Goal: Task Accomplishment & Management: Manage account settings

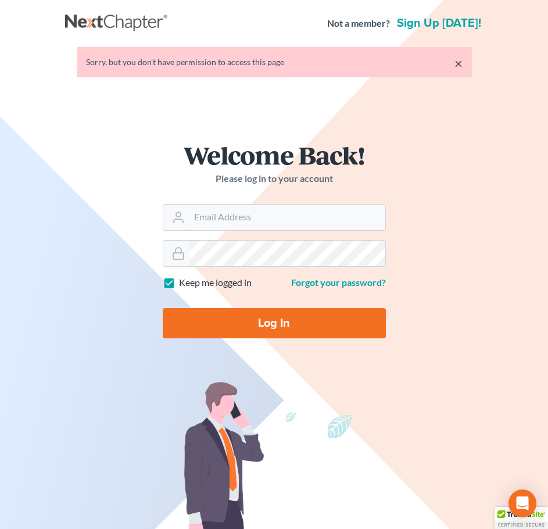
type input "slambert@klplawfirm.net"
click at [319, 329] on input "Log In" at bounding box center [274, 323] width 223 height 30
type input "Thinking..."
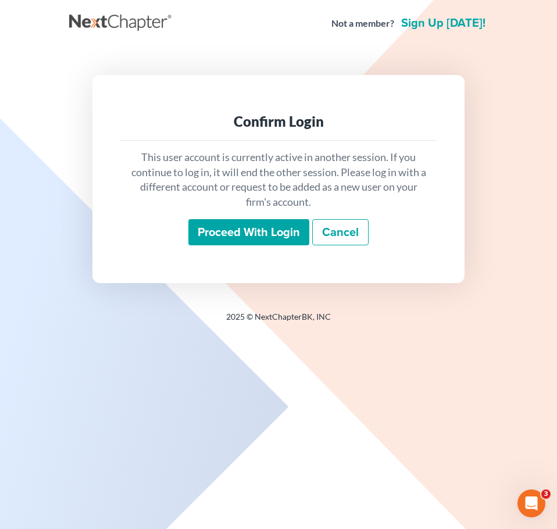
click at [270, 228] on input "Proceed with login" at bounding box center [248, 232] width 121 height 27
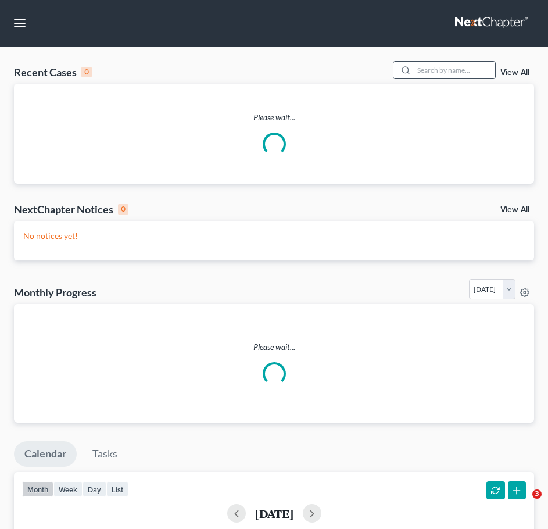
click at [452, 75] on input "search" at bounding box center [454, 70] width 81 height 17
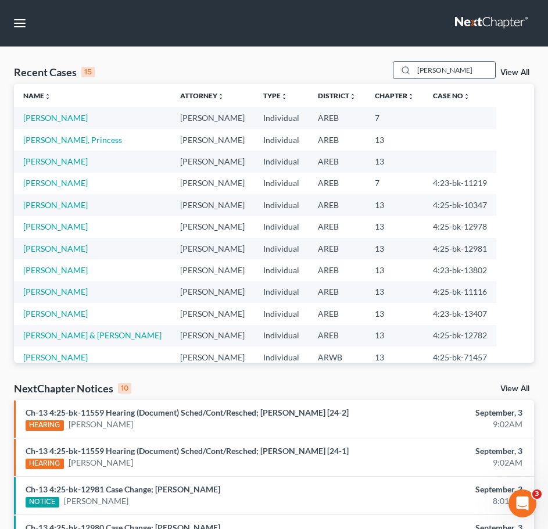
type input "reddick"
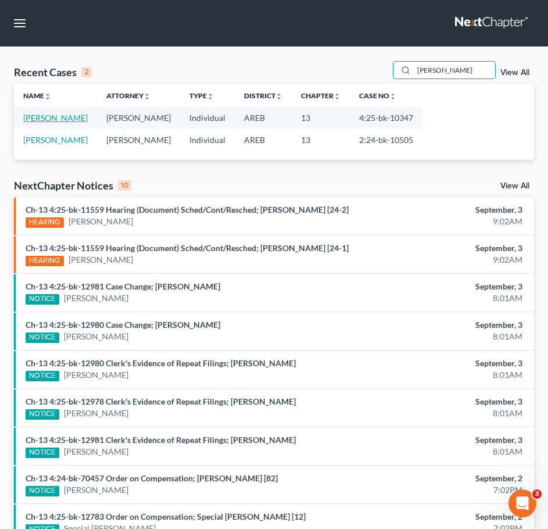
click at [50, 120] on link "[PERSON_NAME]" at bounding box center [55, 118] width 65 height 10
select select "9"
select select "3"
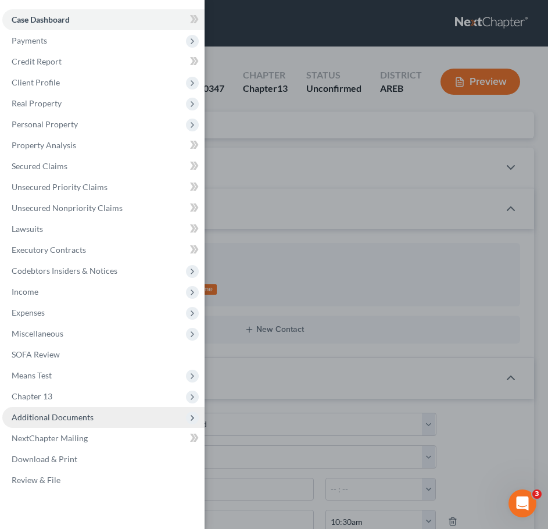
click at [98, 420] on span "Additional Documents" at bounding box center [103, 417] width 202 height 21
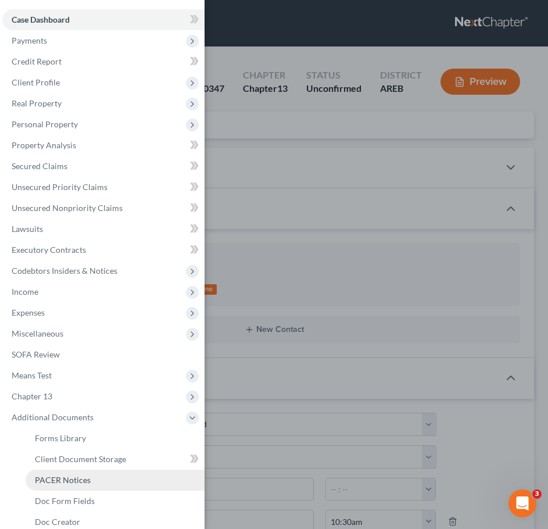
click at [70, 470] on link "PACER Notices" at bounding box center [115, 480] width 179 height 21
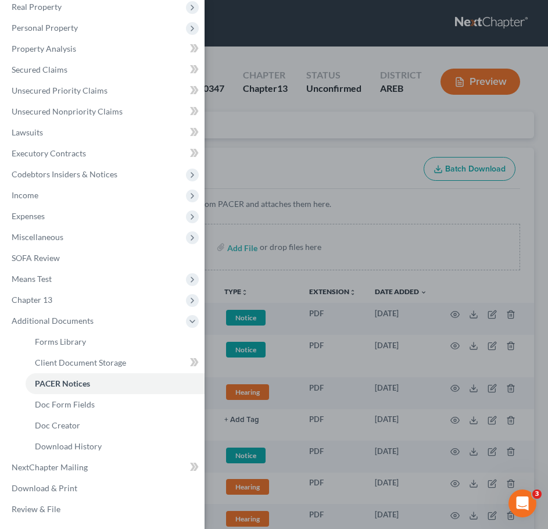
click at [322, 194] on div "Case Dashboard Payments Invoices Payments Payments Credit Report Client Profile" at bounding box center [274, 264] width 548 height 529
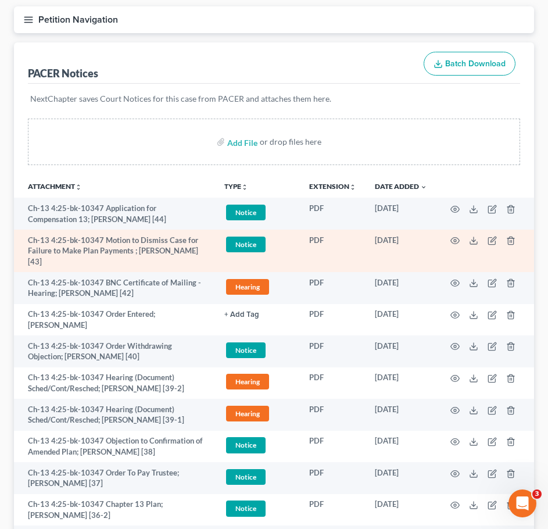
scroll to position [106, 0]
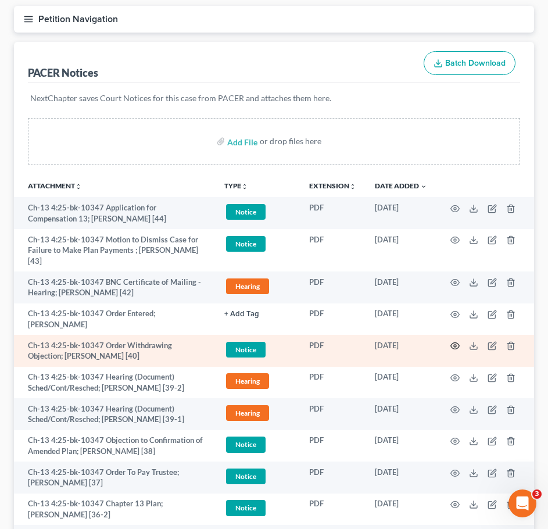
click at [457, 341] on icon "button" at bounding box center [455, 345] width 9 height 9
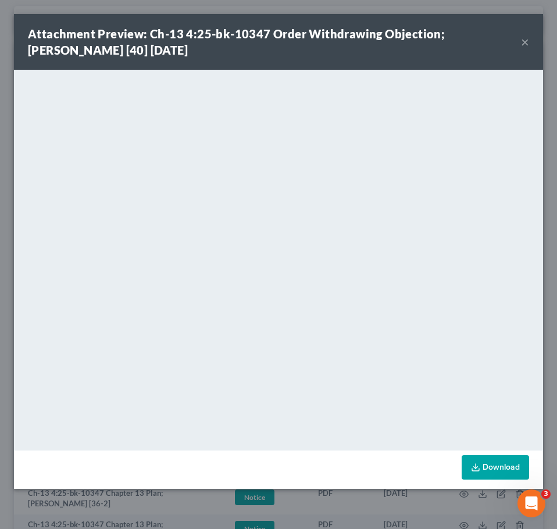
click at [524, 42] on button "×" at bounding box center [525, 42] width 8 height 14
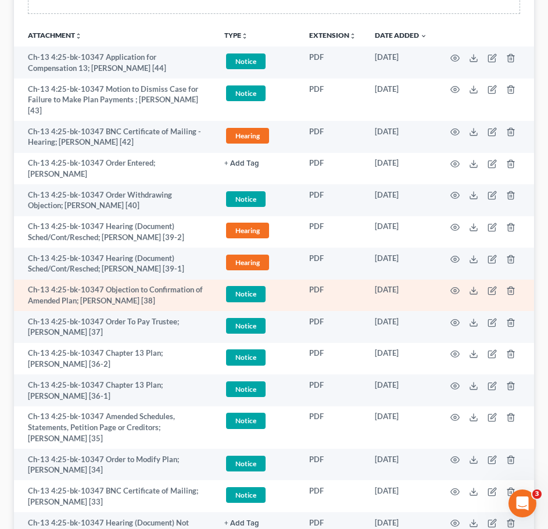
scroll to position [261, 0]
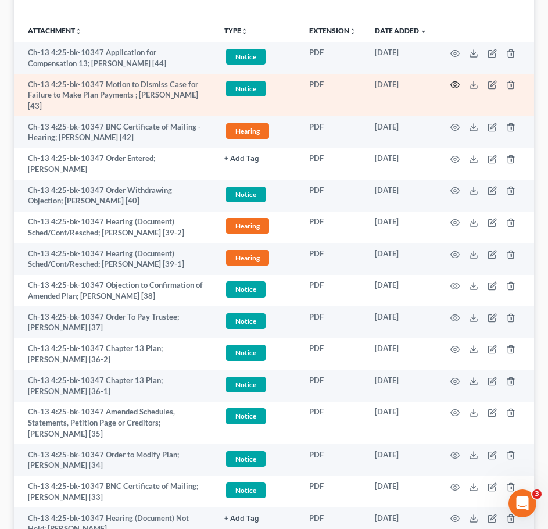
click at [453, 81] on icon "button" at bounding box center [455, 84] width 9 height 9
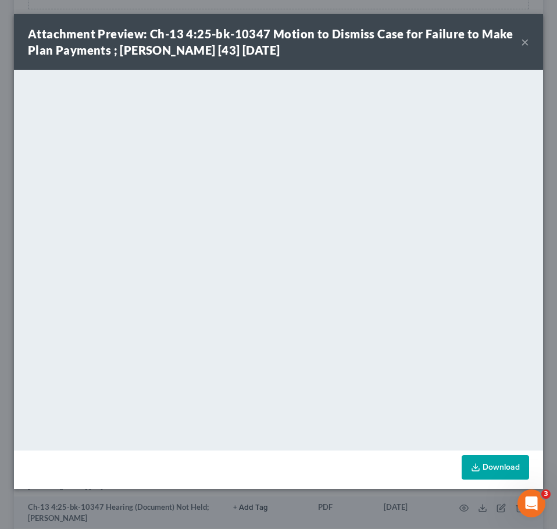
click at [528, 40] on button "×" at bounding box center [525, 42] width 8 height 14
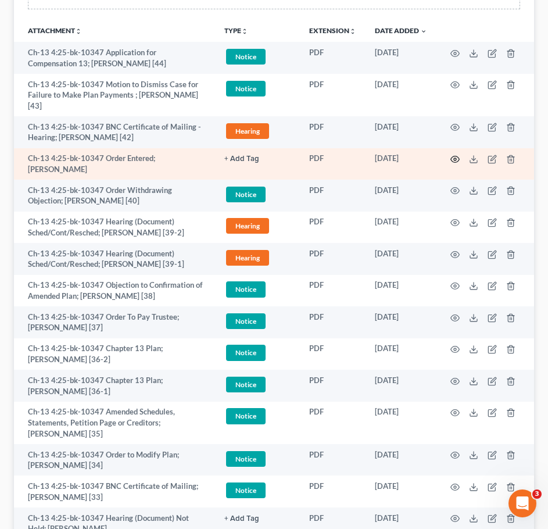
click at [458, 155] on icon "button" at bounding box center [455, 159] width 9 height 9
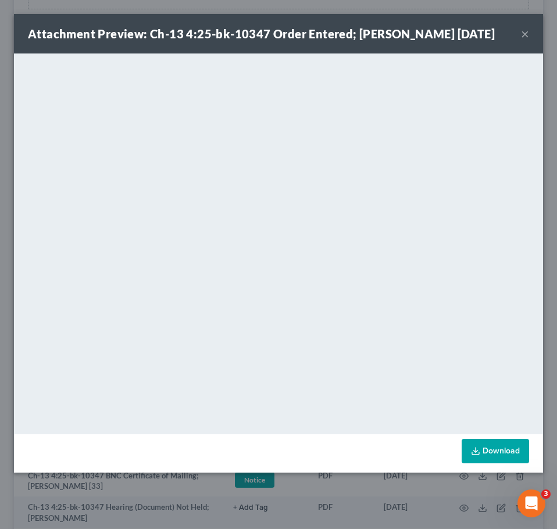
click at [527, 35] on button "×" at bounding box center [525, 34] width 8 height 14
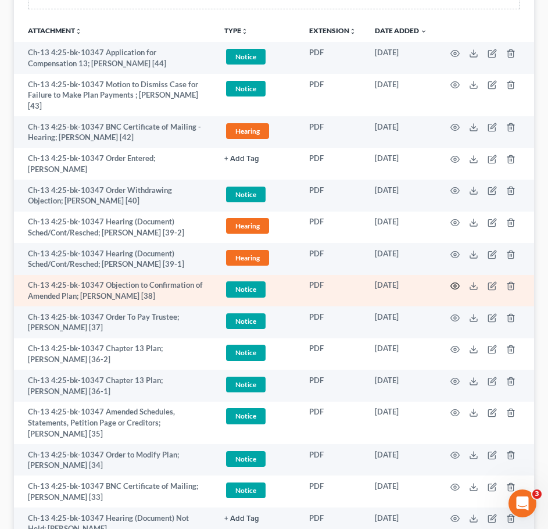
click at [458, 281] on icon "button" at bounding box center [455, 285] width 9 height 9
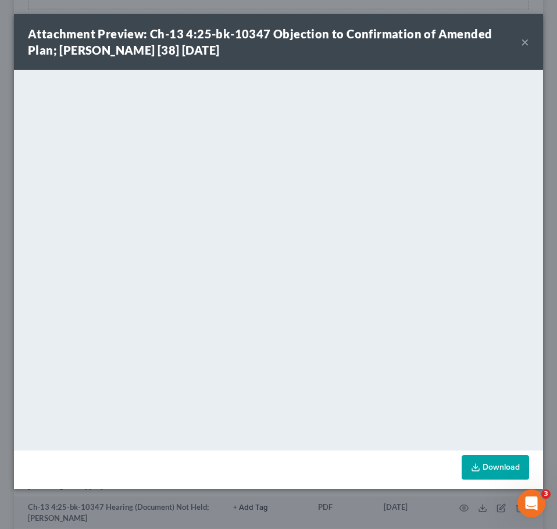
click at [524, 42] on button "×" at bounding box center [525, 42] width 8 height 14
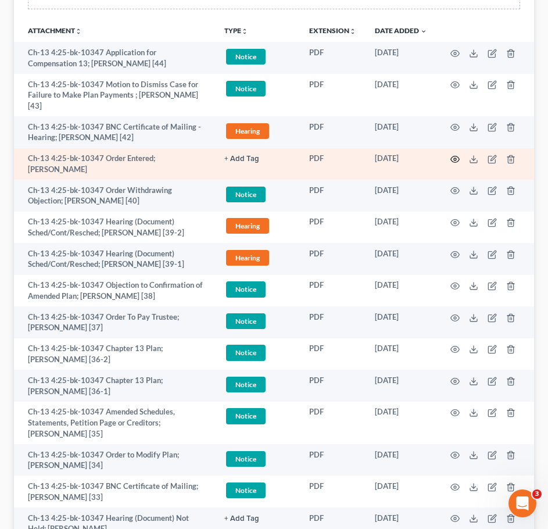
click at [455, 158] on circle "button" at bounding box center [455, 159] width 2 height 2
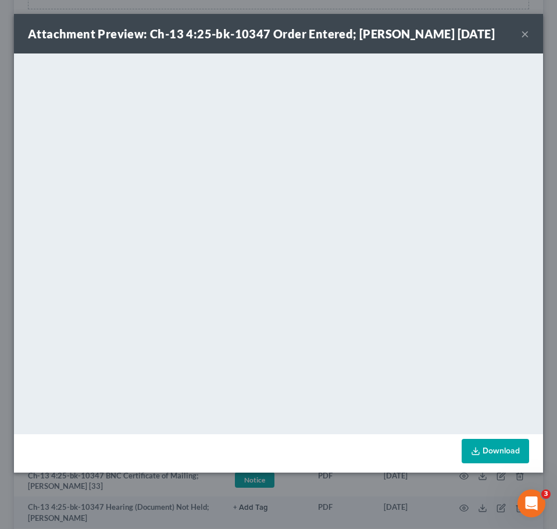
click at [526, 30] on button "×" at bounding box center [525, 34] width 8 height 14
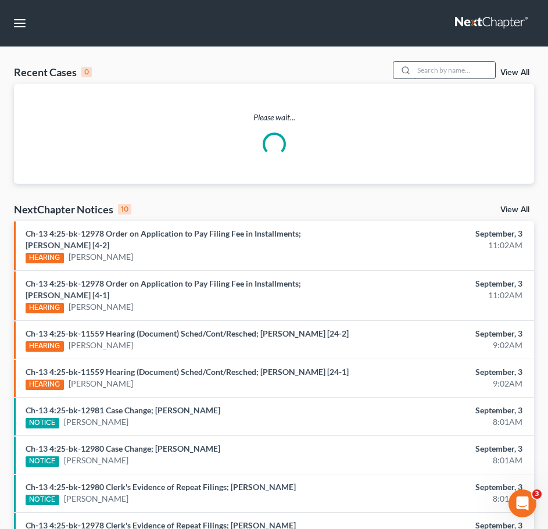
click at [467, 69] on input "search" at bounding box center [454, 70] width 81 height 17
type input "tanner"
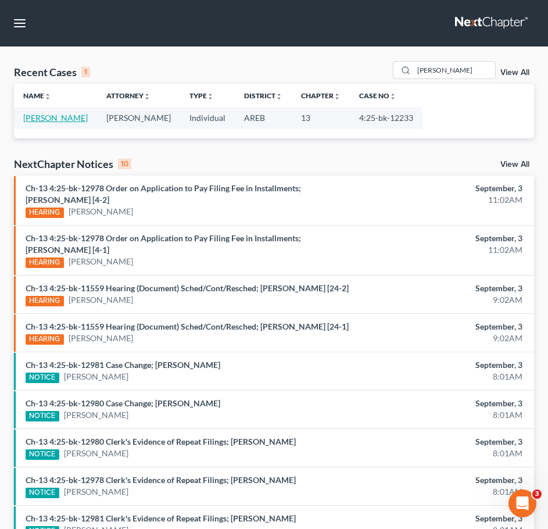
click at [59, 113] on link "[PERSON_NAME]" at bounding box center [55, 118] width 65 height 10
select select "2"
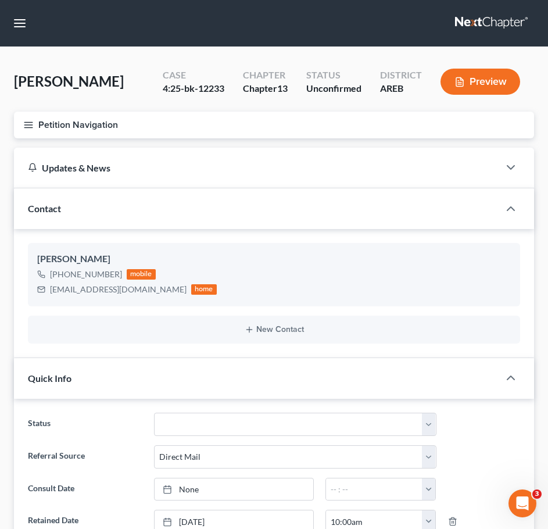
click at [31, 129] on icon "button" at bounding box center [28, 125] width 10 height 10
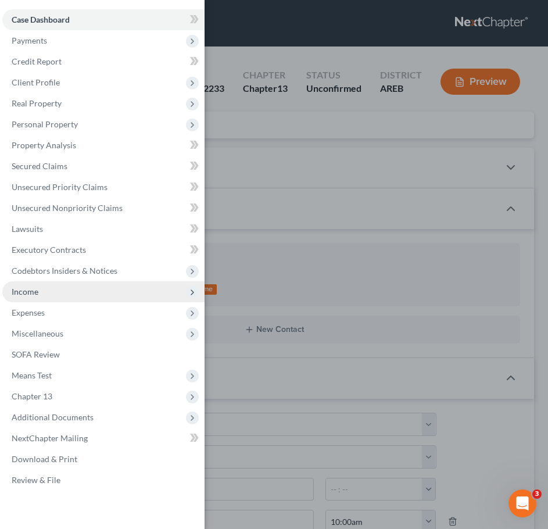
click at [30, 297] on span "Income" at bounding box center [103, 291] width 202 height 21
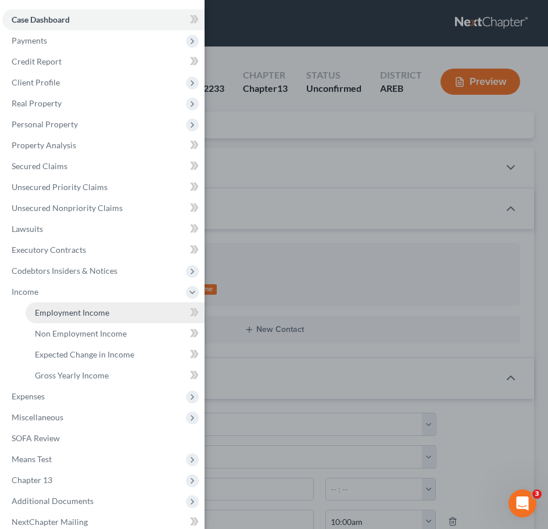
click at [67, 313] on span "Employment Income" at bounding box center [72, 313] width 74 height 10
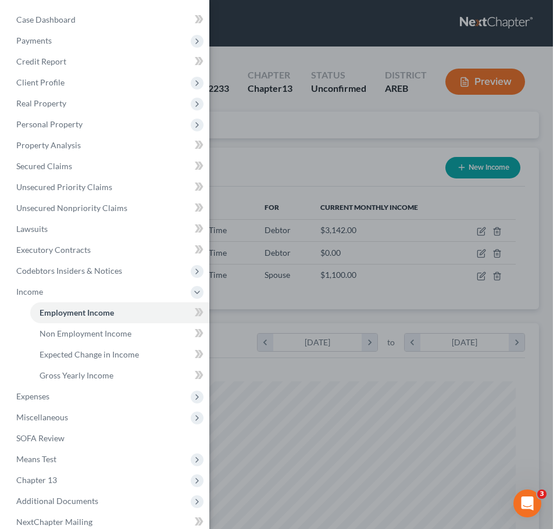
scroll to position [237, 497]
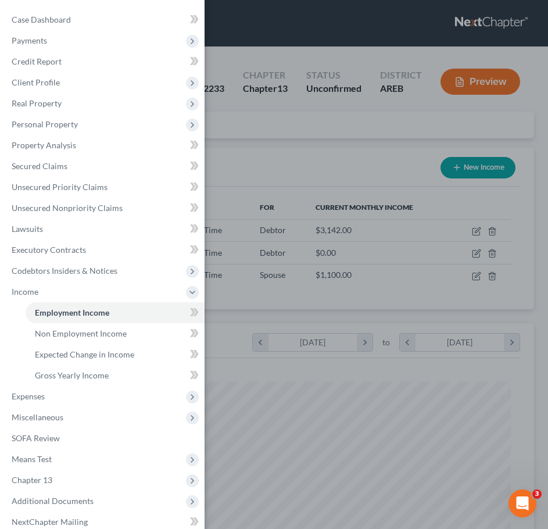
click at [475, 189] on div "Case Dashboard Payments Invoices Payments Payments Credit Report Client Profile" at bounding box center [274, 264] width 548 height 529
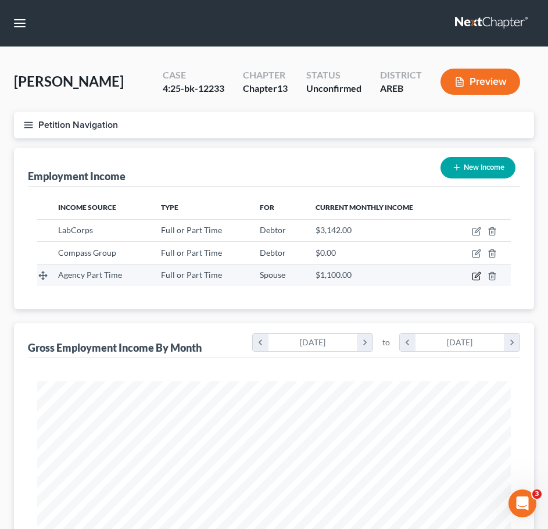
click at [479, 274] on icon "button" at bounding box center [476, 276] width 9 height 9
select select "0"
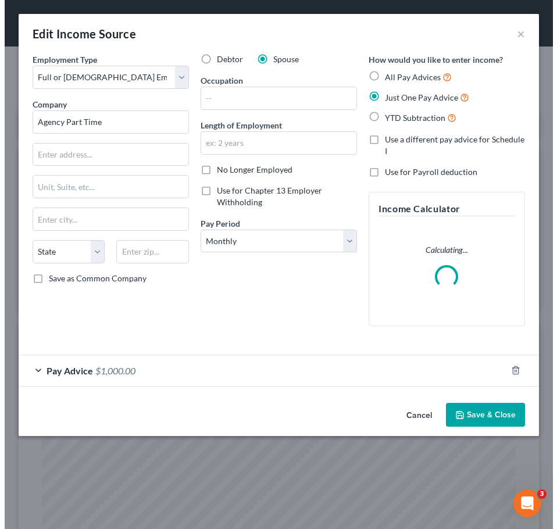
scroll to position [241, 506]
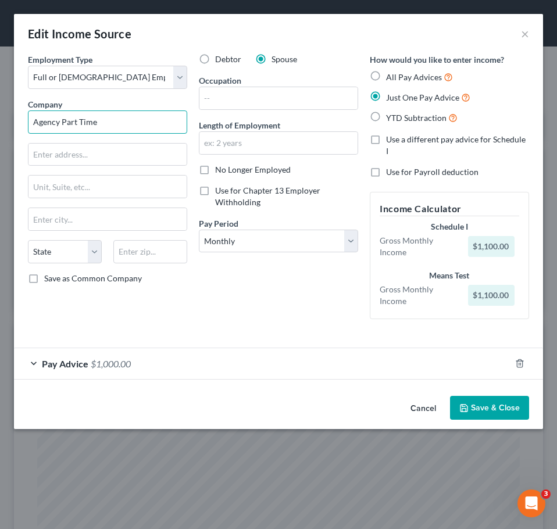
drag, startPoint x: 140, startPoint y: 127, endPoint x: 34, endPoint y: 116, distance: 106.9
click at [34, 116] on input "Agency Part Time" at bounding box center [107, 121] width 159 height 23
type input "B"
type input "Blossoms at Conway"
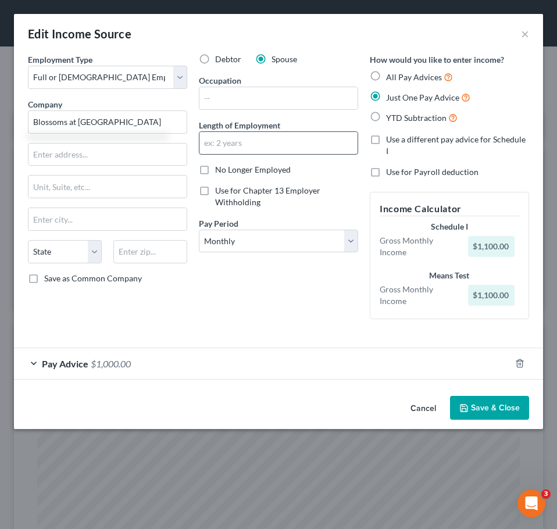
click at [253, 142] on input "text" at bounding box center [278, 143] width 158 height 22
type input "1 months"
click at [419, 77] on span "All Pay Advices" at bounding box center [414, 77] width 56 height 10
click at [398, 77] on input "All Pay Advices" at bounding box center [395, 74] width 8 height 8
radio input "true"
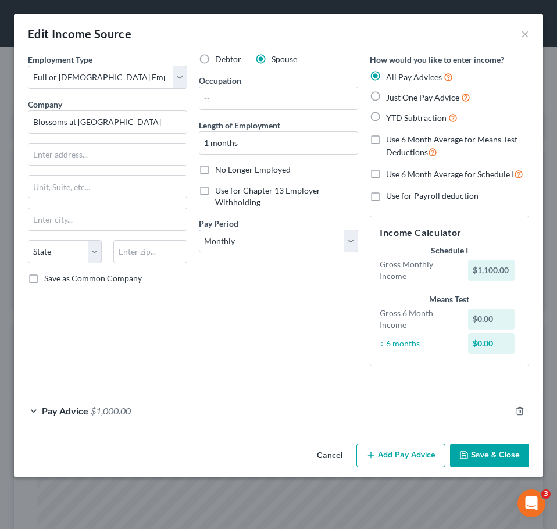
click at [162, 410] on div "Pay Advice $1,000.00" at bounding box center [262, 410] width 497 height 31
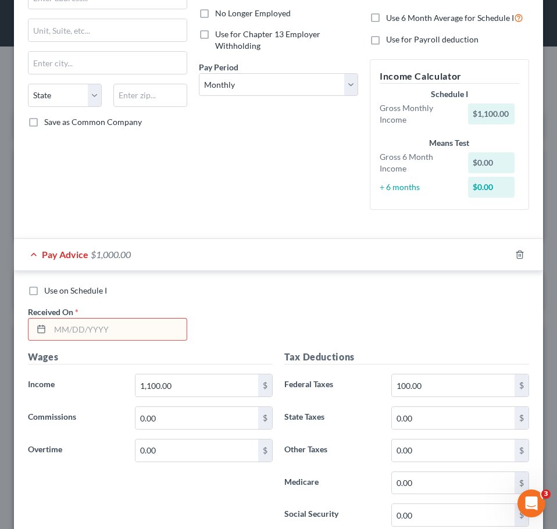
scroll to position [158, 0]
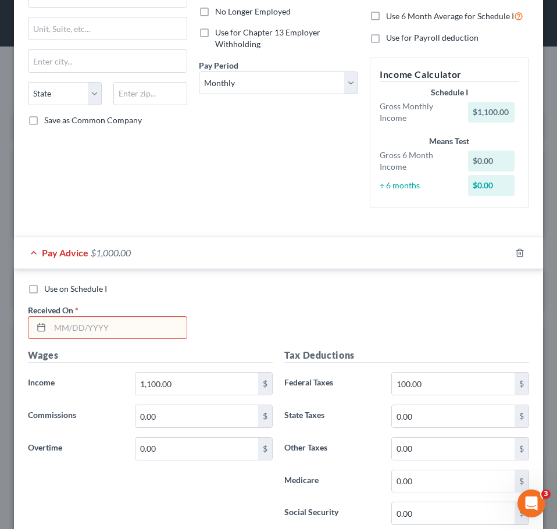
click at [145, 318] on input "text" at bounding box center [118, 328] width 137 height 22
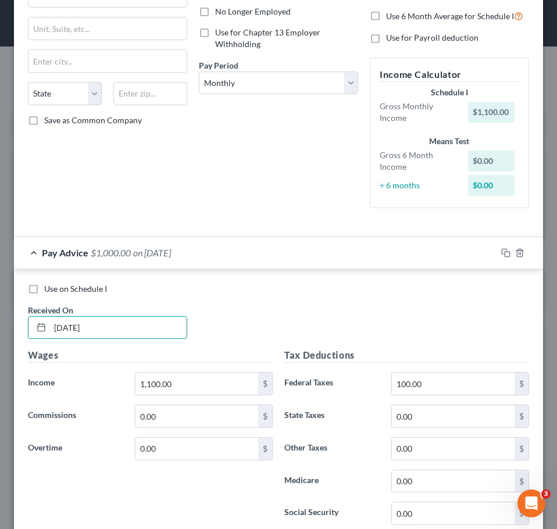
type input "9/1/25"
click at [78, 292] on span "Use on Schedule I" at bounding box center [75, 289] width 63 height 10
click at [56, 291] on input "Use on Schedule I" at bounding box center [53, 287] width 8 height 8
checkbox input "true"
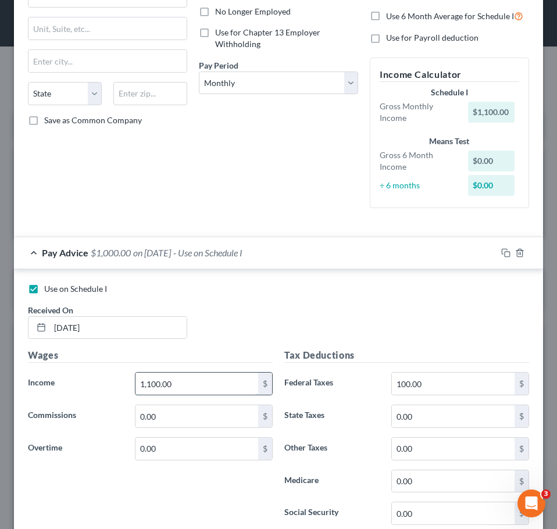
click at [183, 386] on input "1,100.00" at bounding box center [196, 384] width 123 height 22
click at [226, 390] on input "1,100.00" at bounding box center [196, 384] width 123 height 22
type input "3,293"
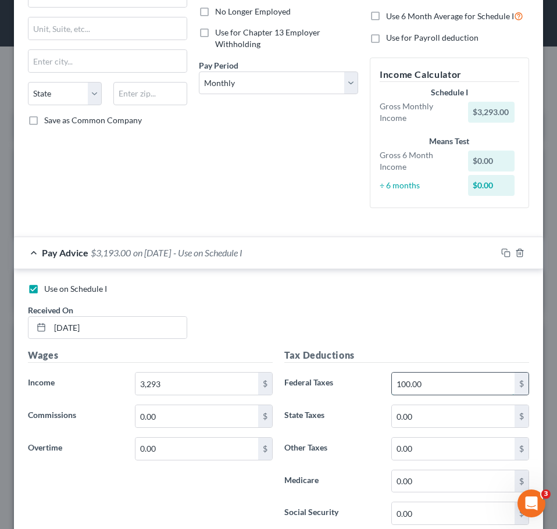
click at [456, 391] on input "100.00" at bounding box center [453, 384] width 123 height 22
type input "3"
drag, startPoint x: 471, startPoint y: 387, endPoint x: 374, endPoint y: 384, distance: 97.2
click at [374, 384] on div "Federal Taxes 2,140 $" at bounding box center [407, 383] width 256 height 23
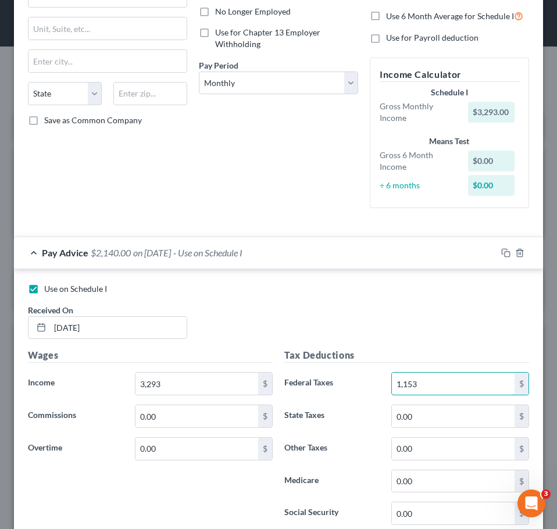
type input "1,153"
click at [399, 230] on form "Employment Type * Select Full or Part Time Employment Self Employment Company *…" at bounding box center [278, 379] width 501 height 968
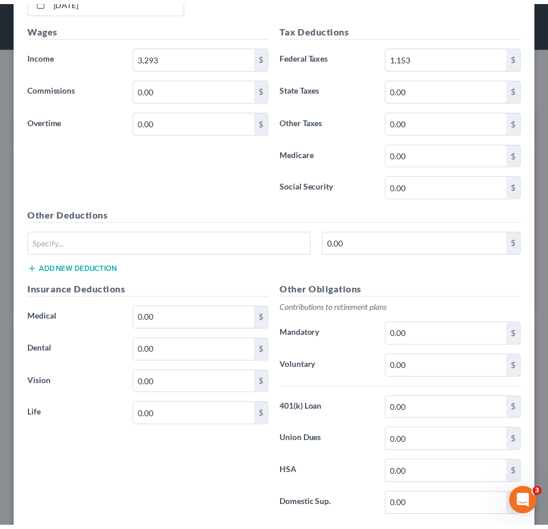
scroll to position [556, 0]
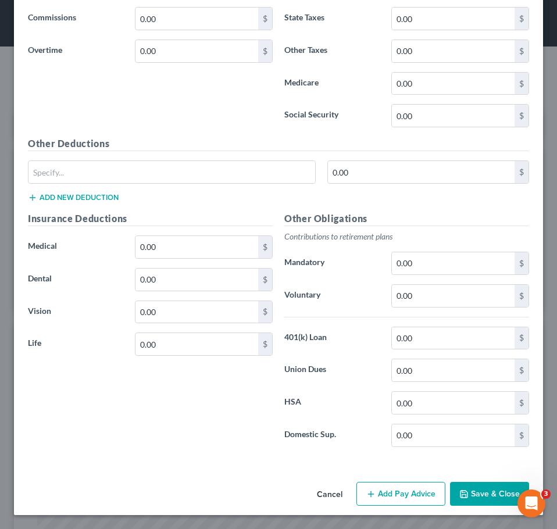
click at [476, 499] on button "Save & Close" at bounding box center [489, 494] width 79 height 24
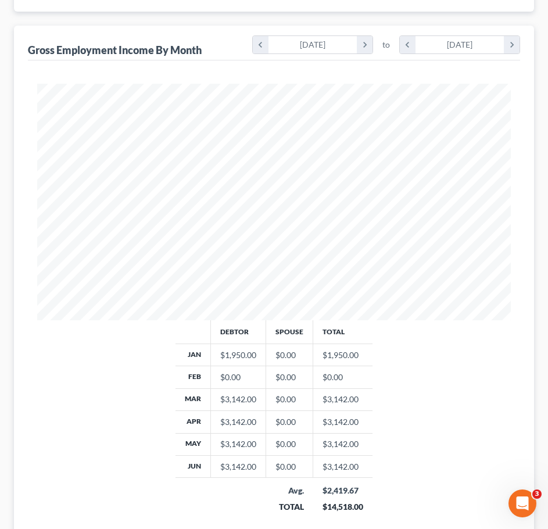
scroll to position [406, 0]
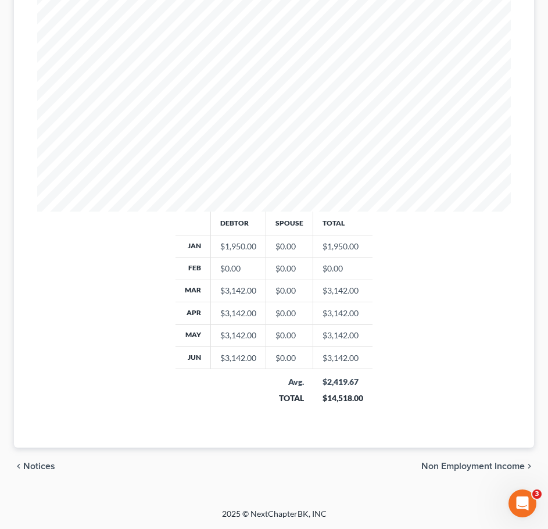
click at [474, 465] on span "Non Employment Income" at bounding box center [474, 466] width 104 height 9
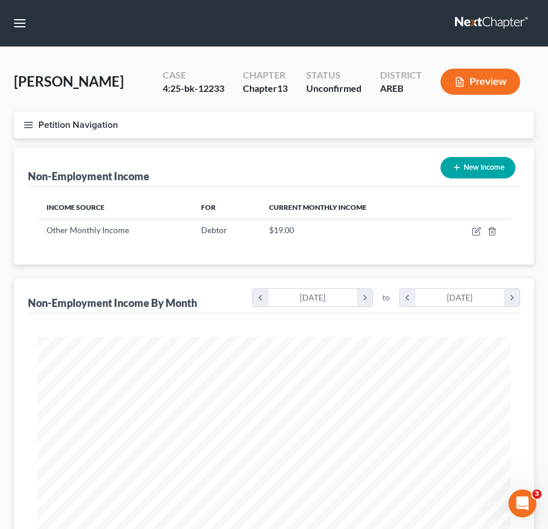
scroll to position [362, 0]
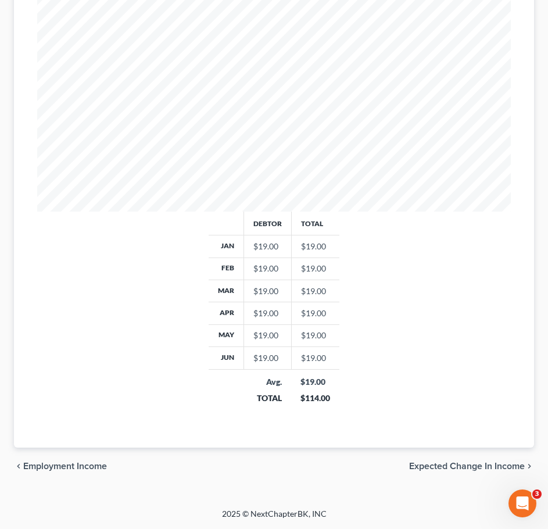
click at [474, 463] on span "Expected Change in Income" at bounding box center [467, 466] width 116 height 9
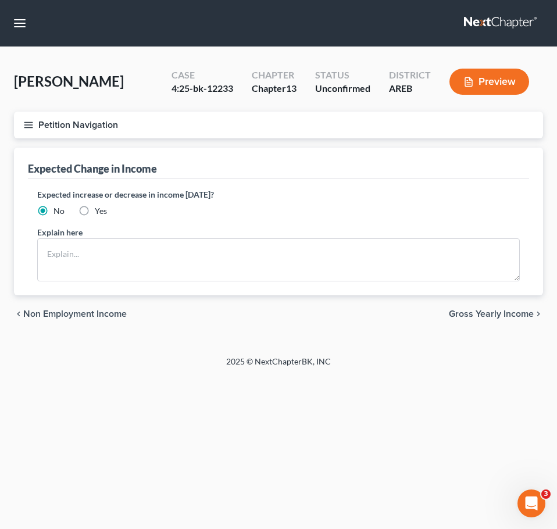
click at [494, 315] on span "Gross Yearly Income" at bounding box center [491, 313] width 85 height 9
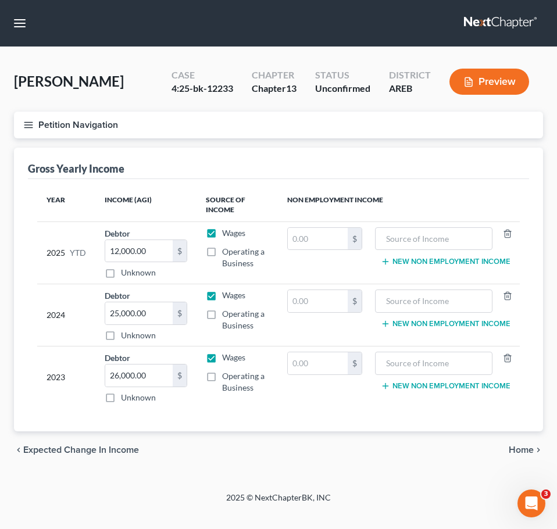
click at [527, 447] on span "Home" at bounding box center [521, 449] width 25 height 9
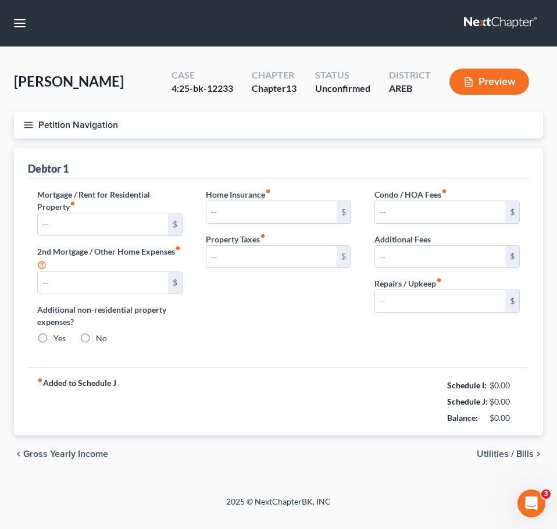
type input "887.00"
type input "0.00"
radio input "true"
type input "0.00"
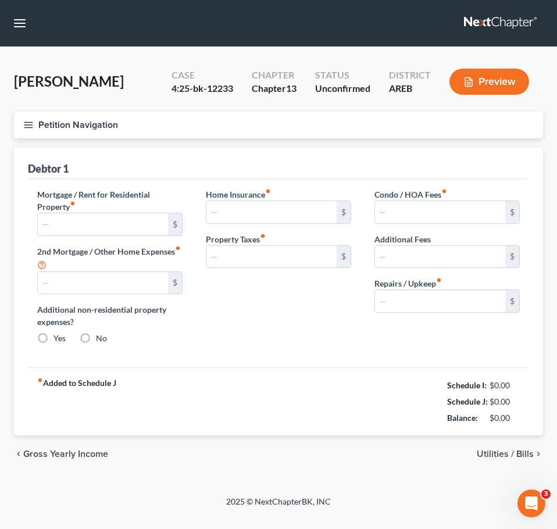
type input "0.00"
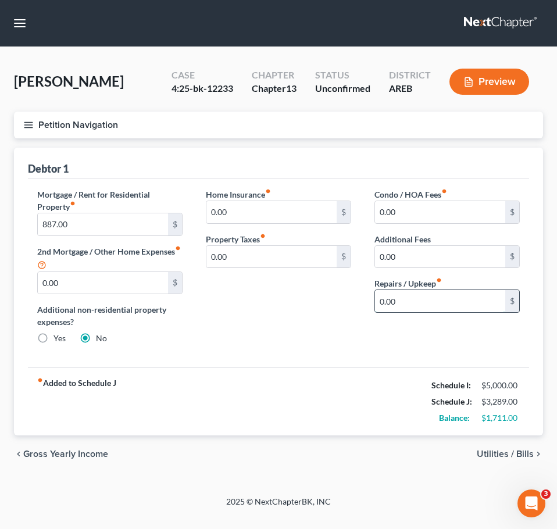
click at [383, 299] on input "0.00" at bounding box center [440, 301] width 130 height 22
type input "25"
click at [345, 316] on div "Home Insurance fiber_manual_record 0.00 $ Property Taxes fiber_manual_record 0.…" at bounding box center [278, 271] width 169 height 166
click at [505, 451] on span "Utilities / Bills" at bounding box center [505, 453] width 57 height 9
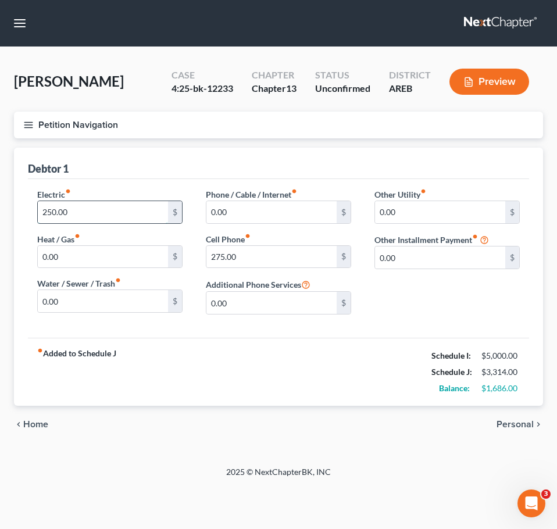
click at [67, 212] on input "250.00" at bounding box center [103, 212] width 130 height 22
type input "300"
click at [515, 432] on div "chevron_left Home Personal chevron_right" at bounding box center [278, 424] width 529 height 37
click at [512, 427] on span "Personal" at bounding box center [515, 424] width 37 height 9
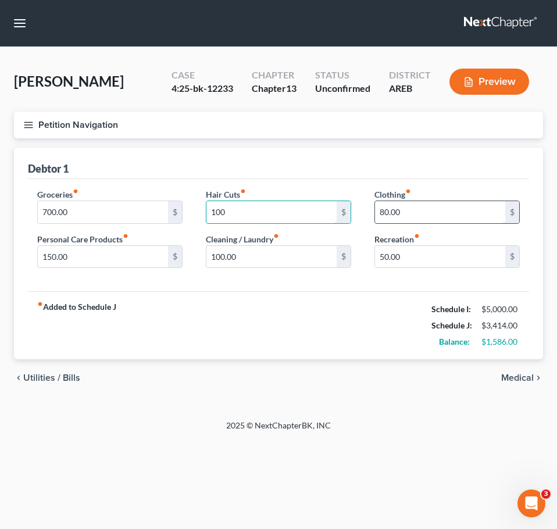
type input "100"
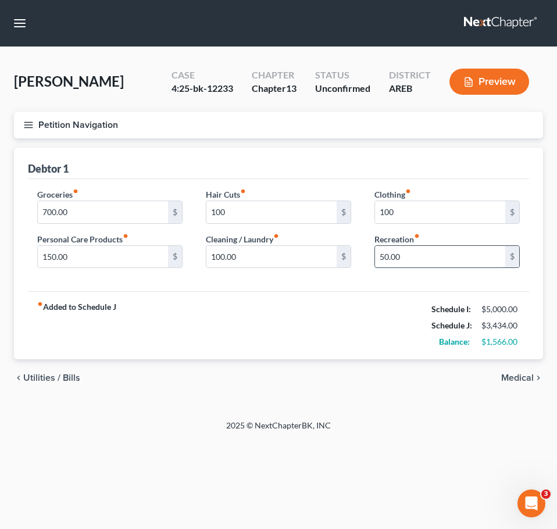
click at [400, 250] on input "50.00" at bounding box center [440, 257] width 130 height 22
type input "150"
click at [394, 321] on div "fiber_manual_record Added to Schedule J Schedule I: $5,000.00 Schedule J: $3,53…" at bounding box center [278, 325] width 501 height 68
click at [87, 210] on input "700.00" at bounding box center [103, 212] width 130 height 22
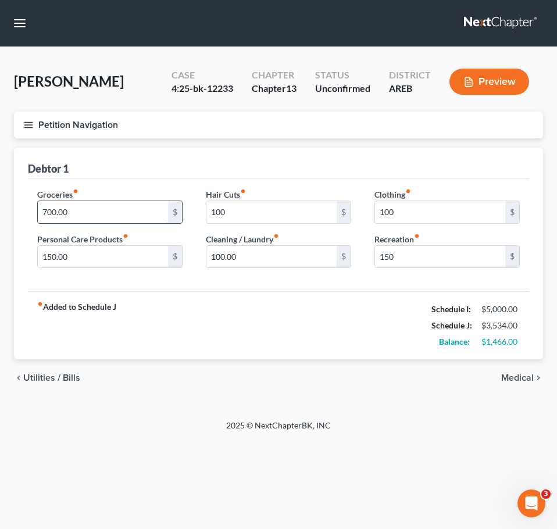
click at [87, 210] on input "700.00" at bounding box center [103, 212] width 130 height 22
type input "1,000"
click at [523, 383] on span "Medical" at bounding box center [517, 377] width 33 height 9
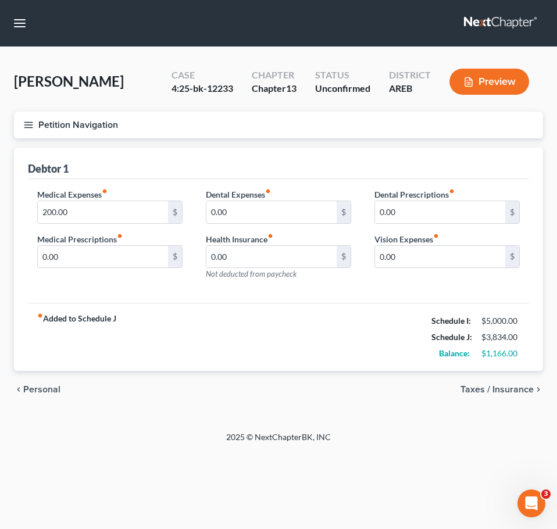
click at [519, 383] on div "chevron_left Personal Taxes / Insurance chevron_right" at bounding box center [278, 389] width 529 height 37
click at [501, 388] on span "Taxes / Insurance" at bounding box center [497, 389] width 73 height 9
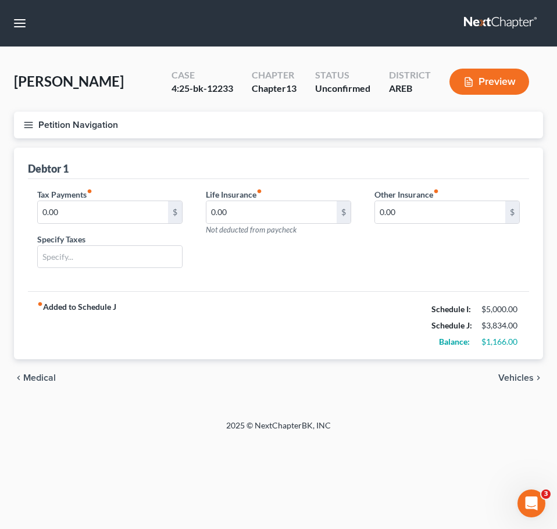
click at [529, 376] on span "Vehicles" at bounding box center [515, 377] width 35 height 9
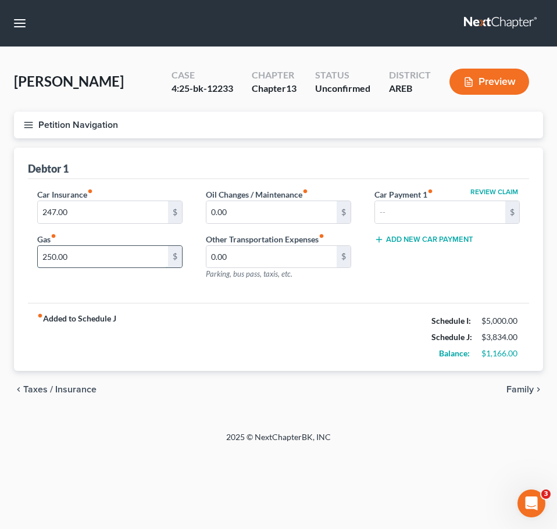
click at [90, 257] on input "250.00" at bounding box center [103, 257] width 130 height 22
type input "350"
click at [526, 394] on span "Family" at bounding box center [519, 389] width 27 height 9
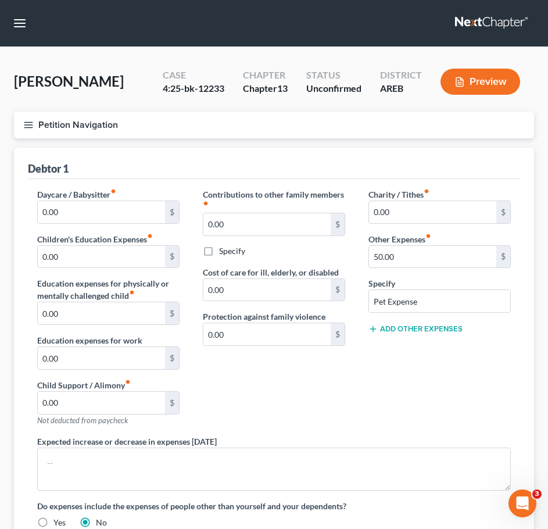
click at [24, 127] on icon "button" at bounding box center [28, 125] width 10 height 10
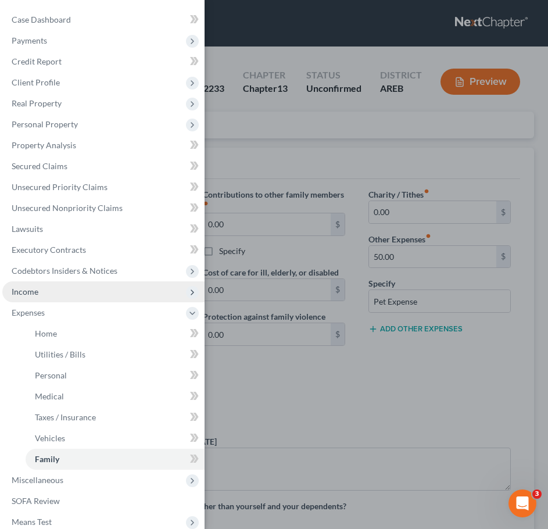
click at [40, 284] on span "Income" at bounding box center [103, 291] width 202 height 21
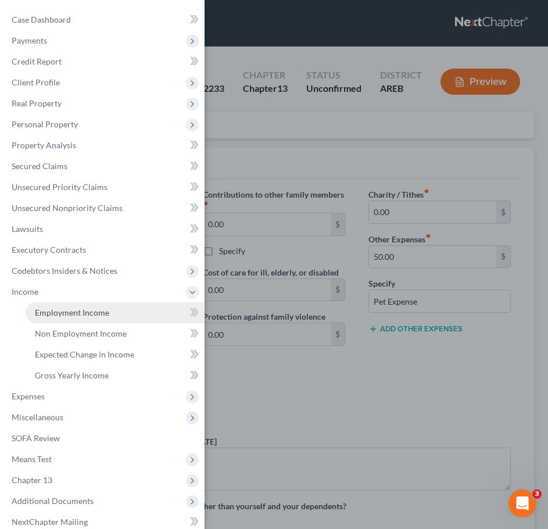
click at [79, 305] on link "Employment Income" at bounding box center [115, 312] width 179 height 21
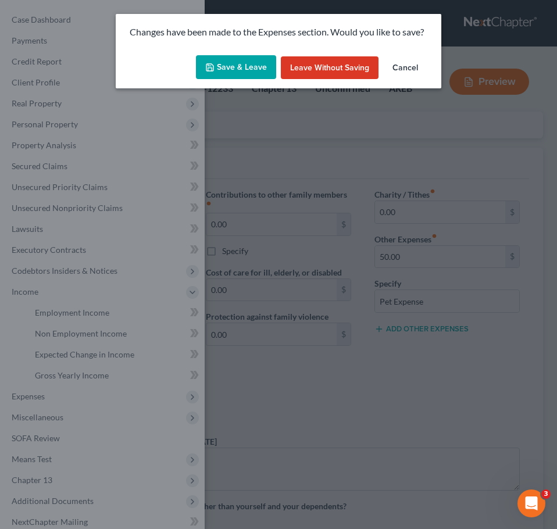
click at [445, 330] on div "Changes have been made to the Expenses section. Would you like to save? Save & …" at bounding box center [278, 264] width 557 height 529
click at [240, 66] on button "Save & Leave" at bounding box center [236, 67] width 80 height 24
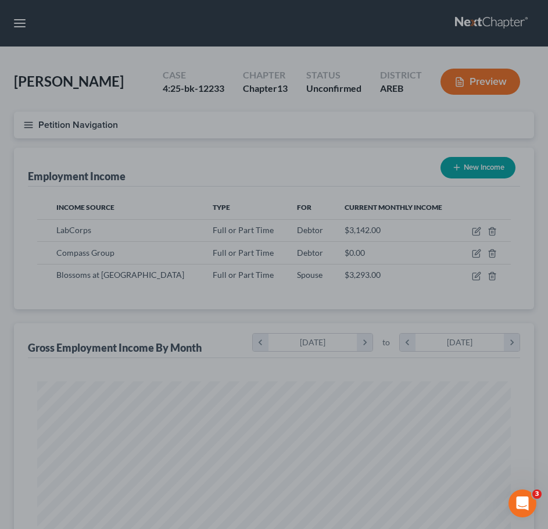
scroll to position [237, 497]
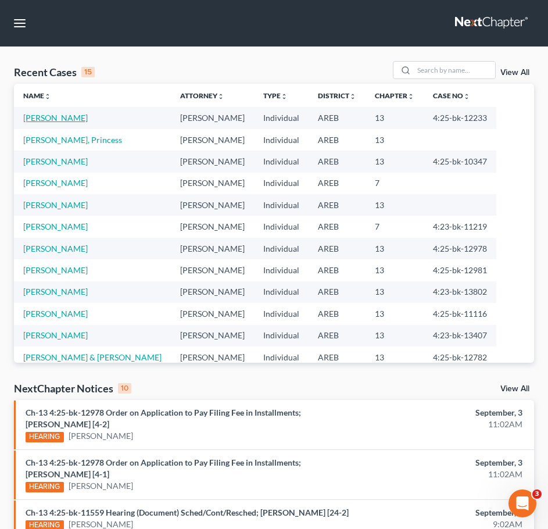
click at [55, 115] on link "[PERSON_NAME]" at bounding box center [55, 118] width 65 height 10
select select "9"
select select "2"
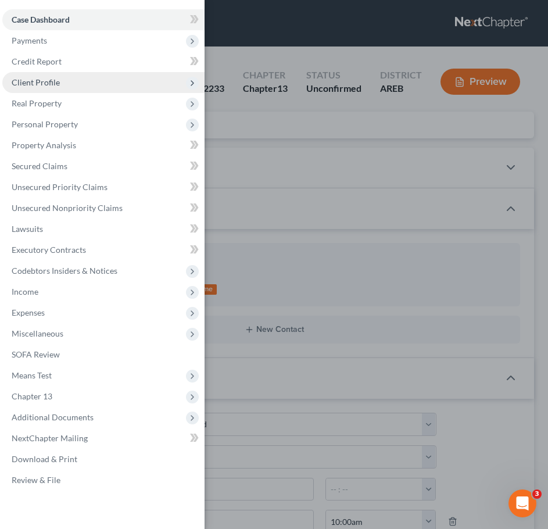
click at [37, 86] on span "Client Profile" at bounding box center [36, 82] width 48 height 10
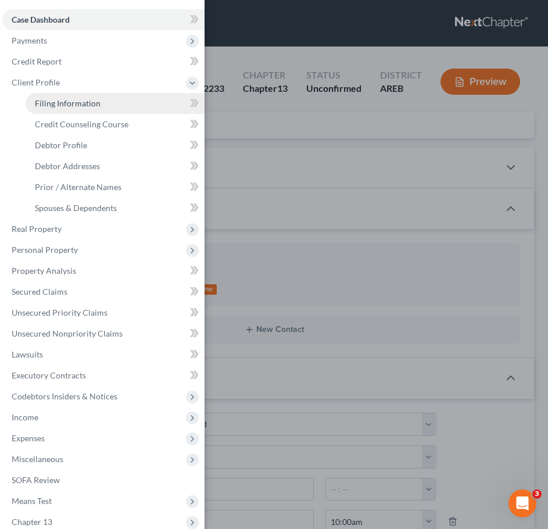
click at [52, 104] on span "Filing Information" at bounding box center [68, 103] width 66 height 10
select select "1"
select select "0"
select select "3"
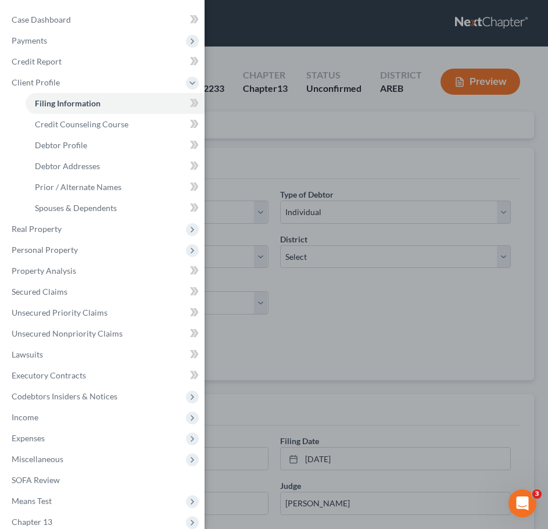
click at [445, 350] on div "Case Dashboard Payments Invoices Payments Payments Credit Report Client Profile" at bounding box center [274, 264] width 548 height 529
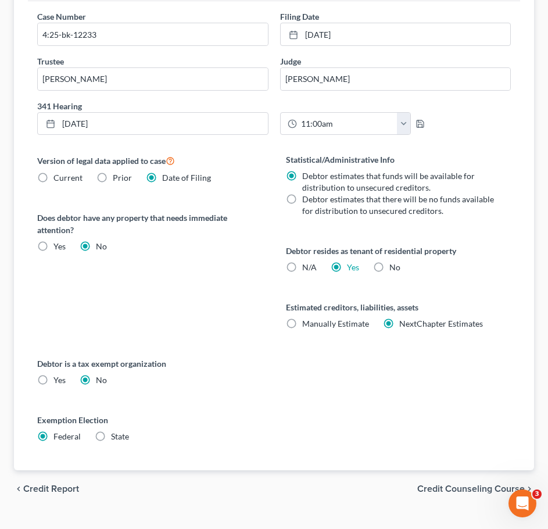
scroll to position [447, 0]
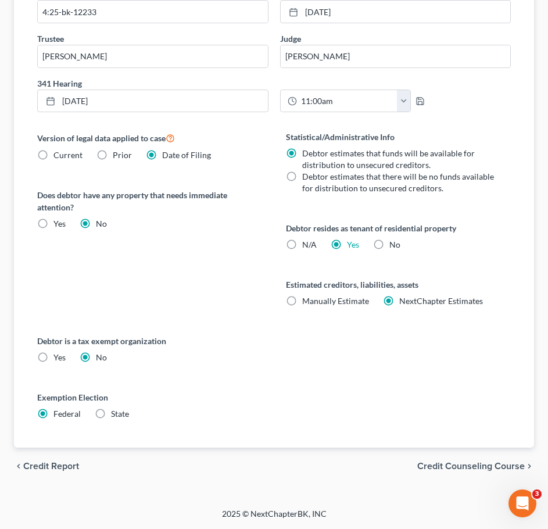
click at [487, 470] on span "Credit Counseling Course" at bounding box center [471, 466] width 108 height 9
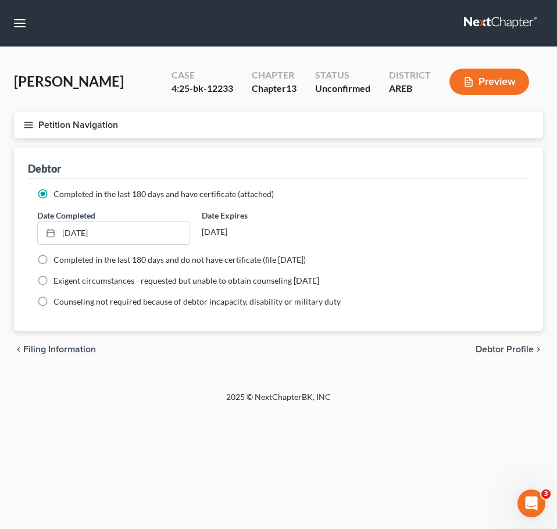
click at [506, 354] on span "Debtor Profile" at bounding box center [505, 349] width 58 height 9
select select "1"
select select "2"
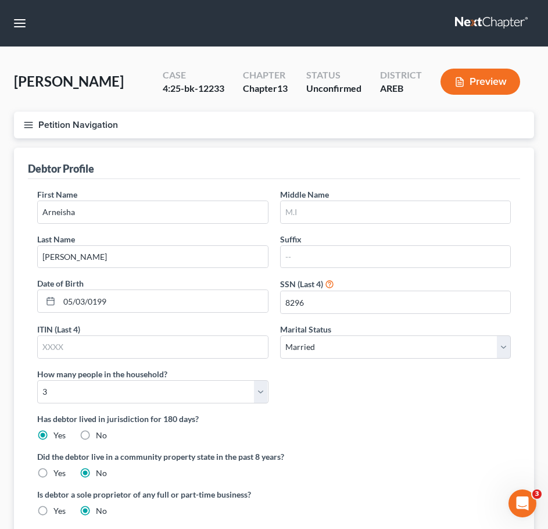
scroll to position [190, 0]
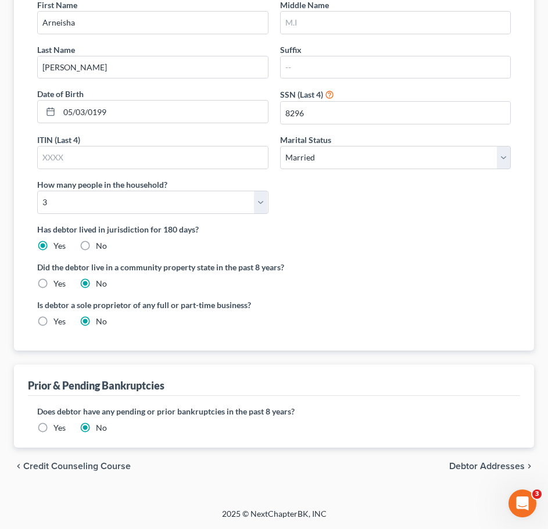
click at [487, 471] on span "Debtor Addresses" at bounding box center [487, 466] width 76 height 9
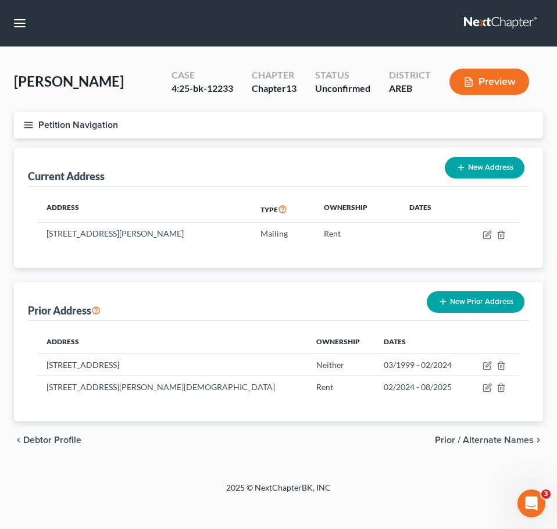
click at [503, 437] on span "Prior / Alternate Names" at bounding box center [484, 440] width 99 height 9
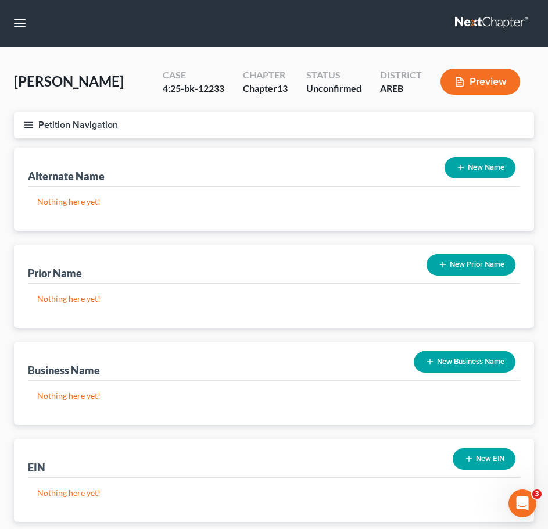
scroll to position [74, 0]
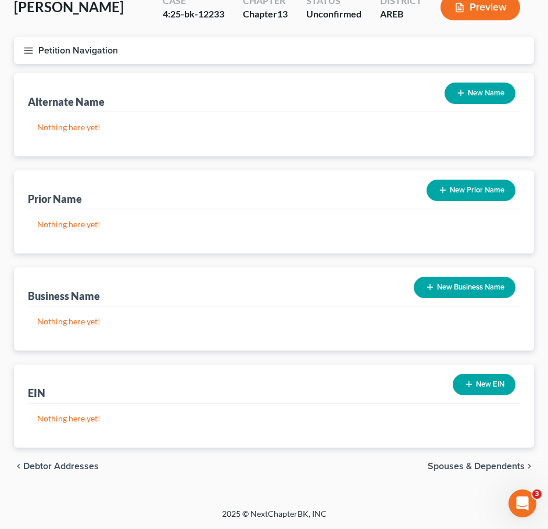
click at [490, 464] on span "Spouses & Dependents" at bounding box center [476, 466] width 97 height 9
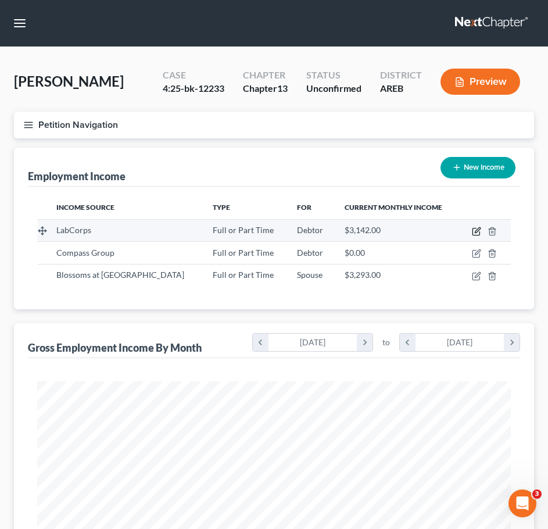
click at [477, 231] on icon "button" at bounding box center [476, 231] width 9 height 9
select select "0"
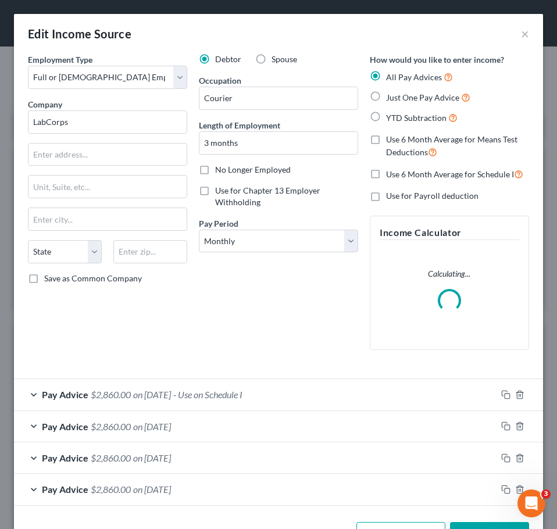
scroll to position [40, 0]
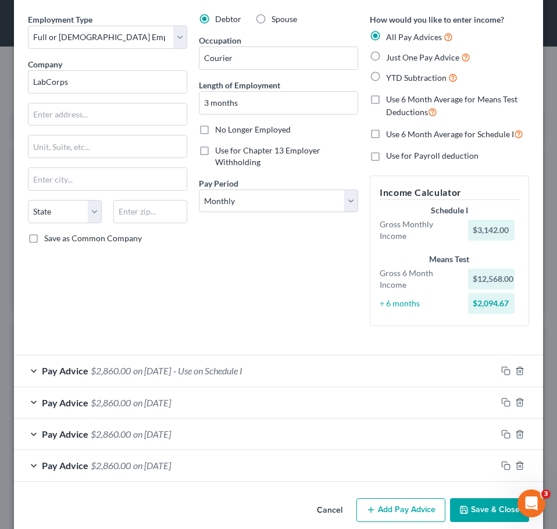
click at [377, 365] on div "Pay Advice $2,860.00 on 06/01/2025 - Use on Schedule I" at bounding box center [255, 370] width 483 height 31
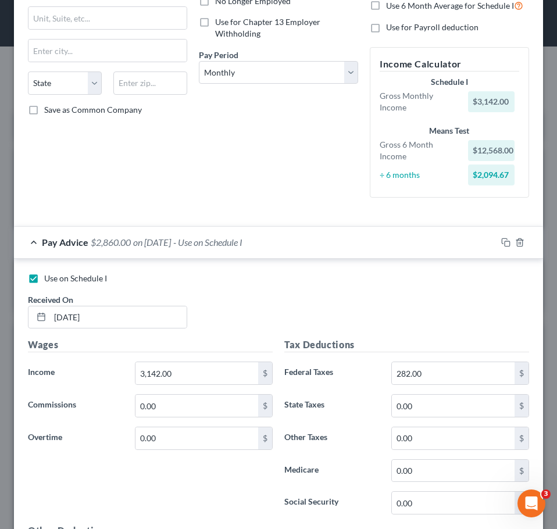
scroll to position [170, 0]
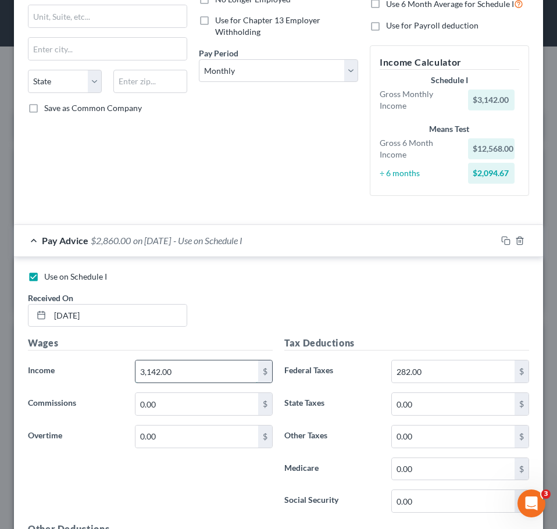
click at [201, 379] on input "3,142.00" at bounding box center [196, 372] width 123 height 22
click at [203, 293] on div "Use on Schedule I Received On * 06/01/2025" at bounding box center [278, 304] width 513 height 66
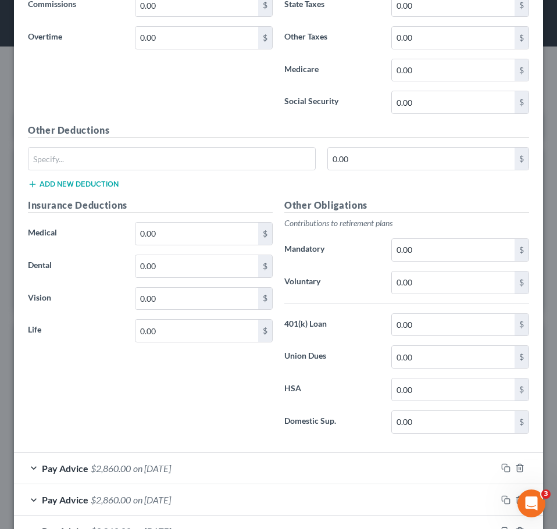
scroll to position [651, 0]
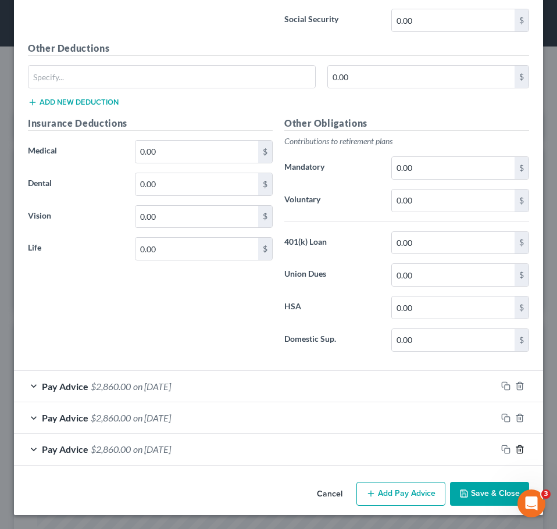
click at [515, 452] on icon "button" at bounding box center [519, 449] width 9 height 9
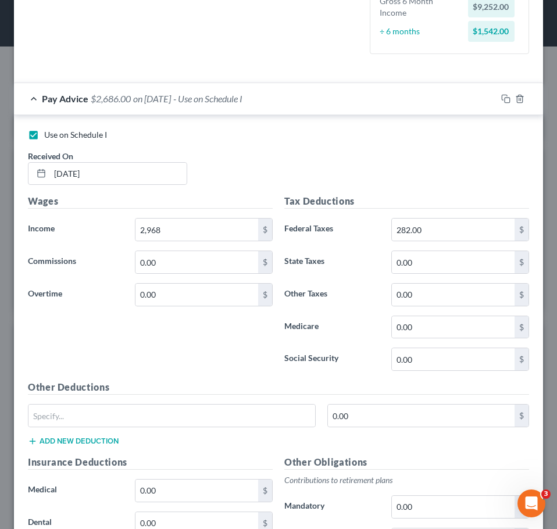
scroll to position [312, 0]
click at [172, 240] on input "2,968" at bounding box center [196, 230] width 123 height 22
type input "2,977.87"
click at [454, 221] on input "282.00" at bounding box center [453, 230] width 123 height 22
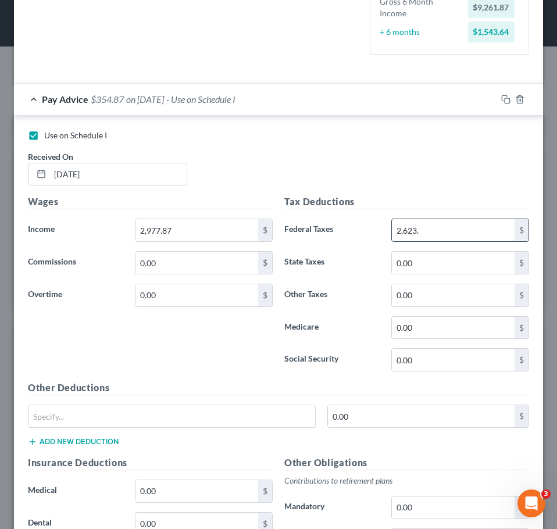
click at [422, 226] on input "2,623." at bounding box center [453, 230] width 123 height 22
drag, startPoint x: 430, startPoint y: 229, endPoint x: 359, endPoint y: 210, distance: 73.5
click at [359, 210] on div "Tax Deductions Federal Taxes 2,623.61 $ State Taxes 0.00 $ Other Taxes 0.00 $ M…" at bounding box center [407, 288] width 256 height 186
type input "354.26"
click at [412, 172] on div "Use on Schedule I Received On * 06/01/2025" at bounding box center [278, 163] width 513 height 66
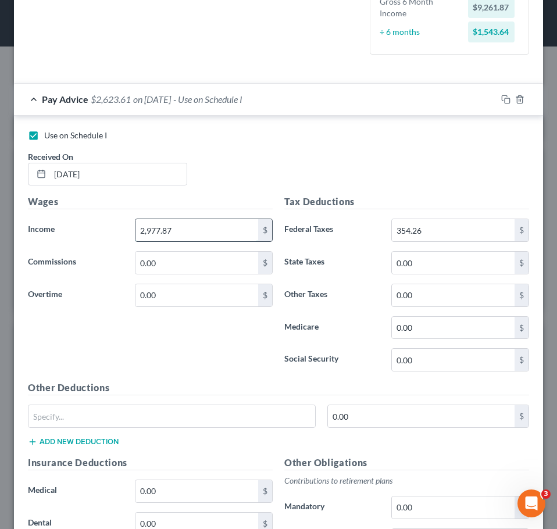
click at [203, 219] on input "2,977.87" at bounding box center [196, 230] width 123 height 22
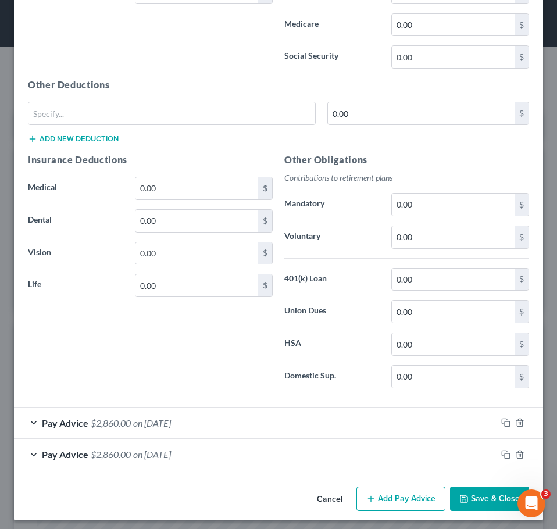
scroll to position [620, 0]
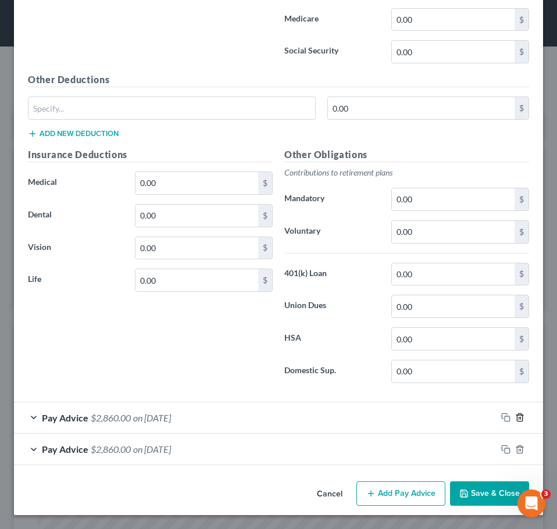
click at [515, 419] on icon "button" at bounding box center [519, 417] width 9 height 9
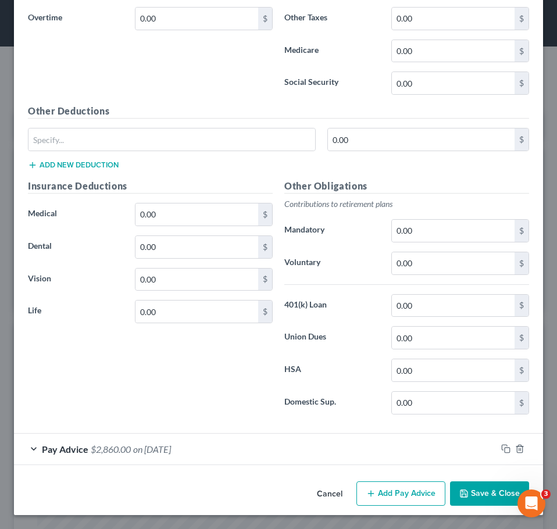
scroll to position [588, 0]
click at [517, 448] on icon "button" at bounding box center [519, 449] width 5 height 8
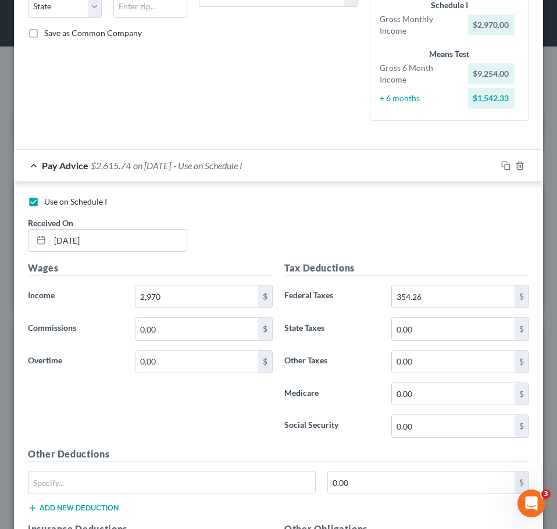
scroll to position [242, 0]
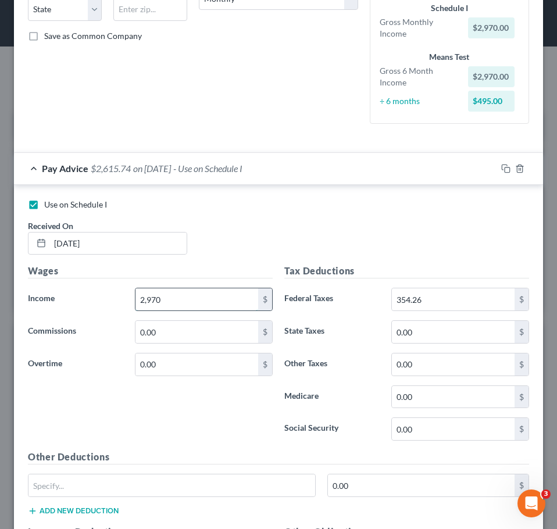
click at [187, 309] on input "2,970" at bounding box center [196, 299] width 123 height 22
type input "2,968"
click at [465, 302] on input "354.26" at bounding box center [453, 299] width 123 height 22
drag, startPoint x: 476, startPoint y: 303, endPoint x: 377, endPoint y: 289, distance: 99.8
click at [377, 289] on div "Federal Taxes 2,634 $" at bounding box center [407, 299] width 256 height 23
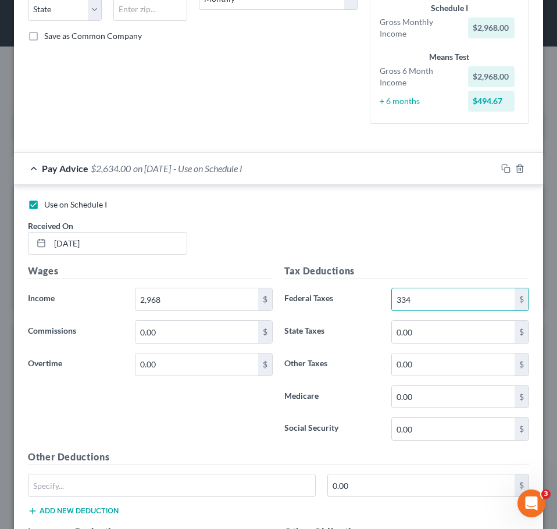
type input "334"
click at [388, 175] on div "Pay Advice $2,634.00 on 06/01/2025 - Use on Schedule I" at bounding box center [255, 168] width 483 height 31
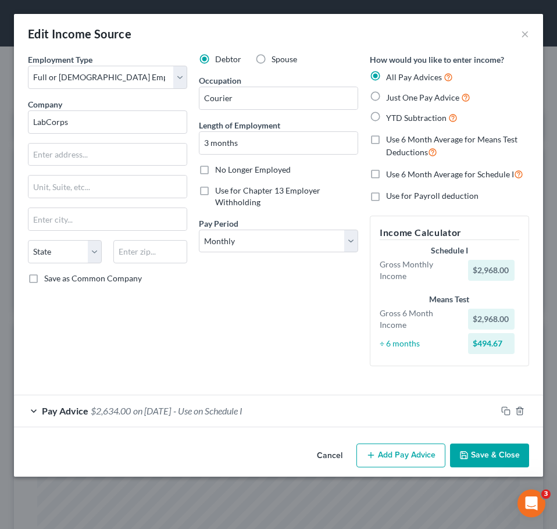
scroll to position [0, 0]
click at [265, 401] on div "Pay Advice $2,634.00 on 06/01/2025 - Use on Schedule I" at bounding box center [255, 410] width 483 height 31
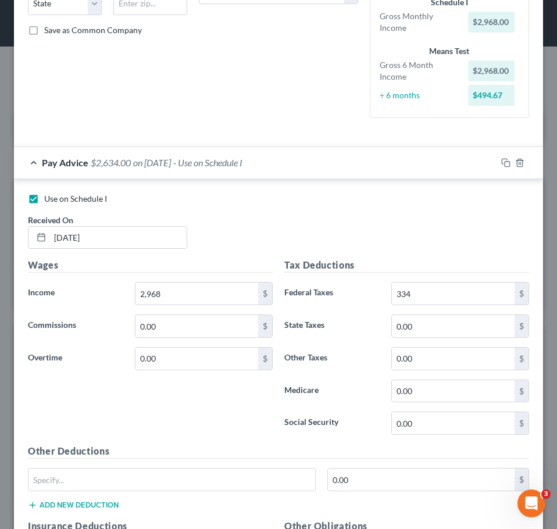
scroll to position [249, 0]
click at [501, 162] on icon "button" at bounding box center [505, 162] width 9 height 9
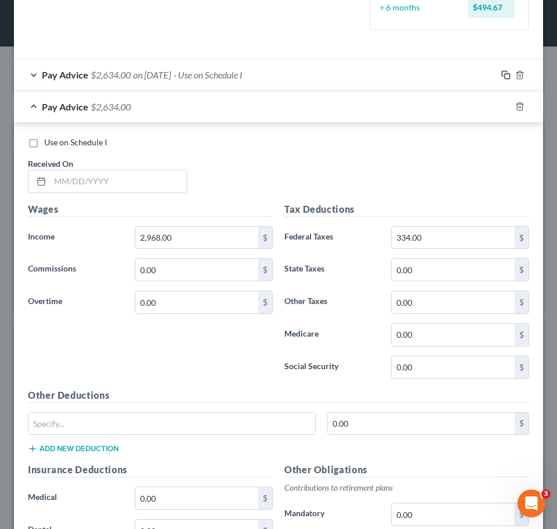
scroll to position [340, 0]
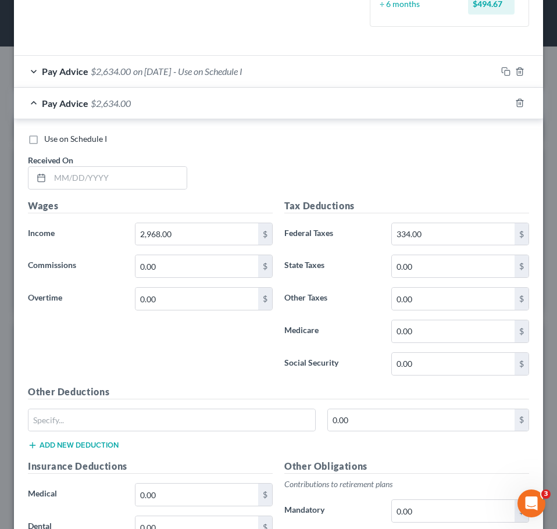
click at [97, 191] on div "Use on Schedule I Received On *" at bounding box center [278, 166] width 513 height 66
click at [84, 173] on input "text" at bounding box center [118, 178] width 137 height 22
type input "5/1/25"
click at [501, 104] on icon "button" at bounding box center [505, 102] width 9 height 9
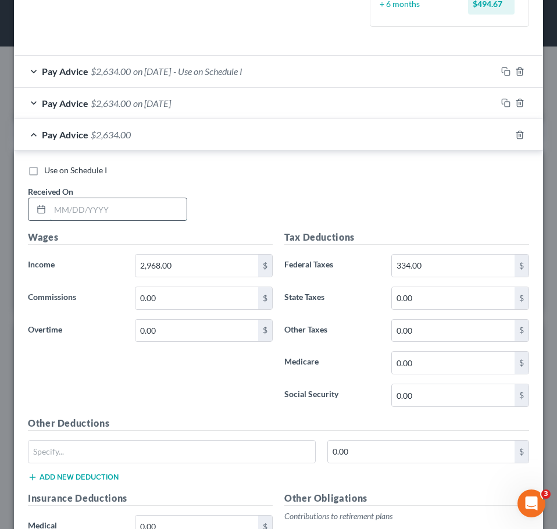
click at [108, 209] on input "text" at bounding box center [118, 209] width 137 height 22
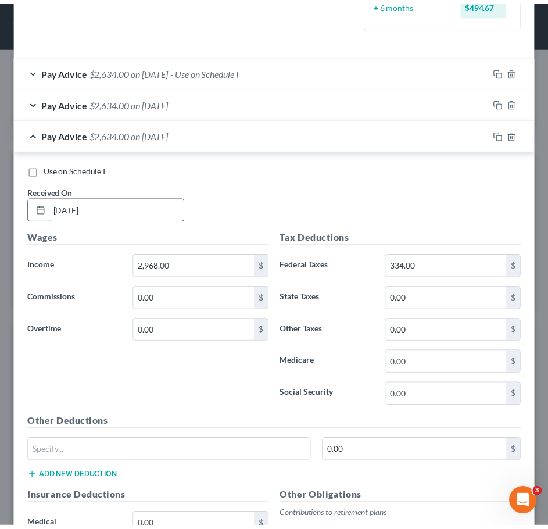
scroll to position [619, 0]
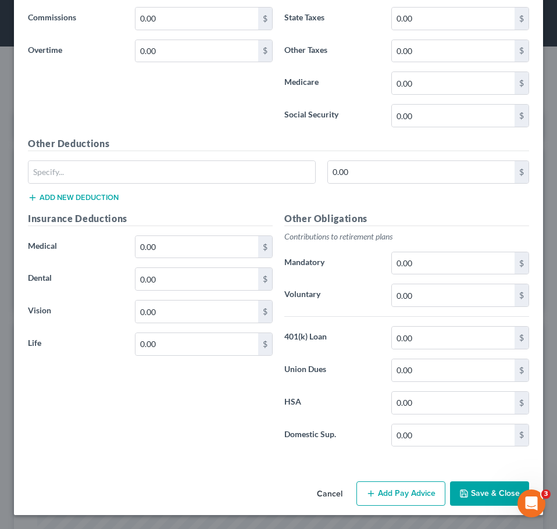
type input "4/1/25"
click at [475, 479] on div "Cancel Add Pay Advice Save & Close" at bounding box center [278, 496] width 529 height 38
click at [470, 487] on button "Save & Close" at bounding box center [489, 493] width 79 height 24
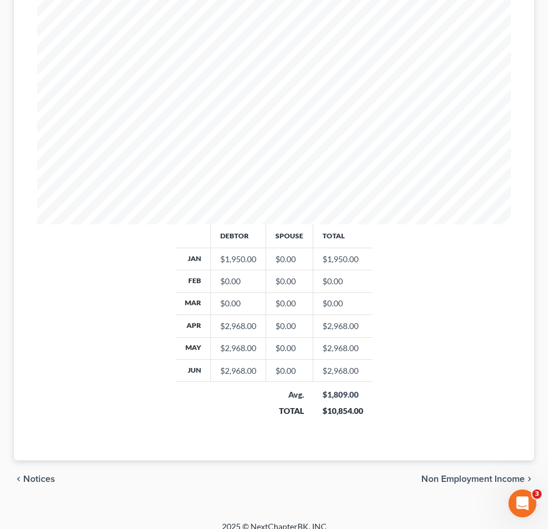
scroll to position [406, 0]
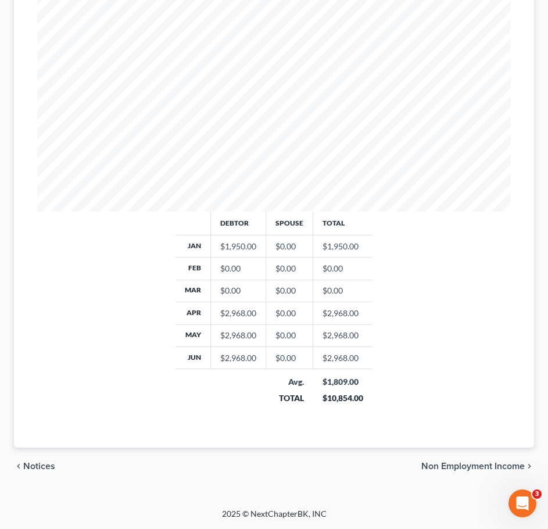
click at [469, 469] on span "Non Employment Income" at bounding box center [474, 466] width 104 height 9
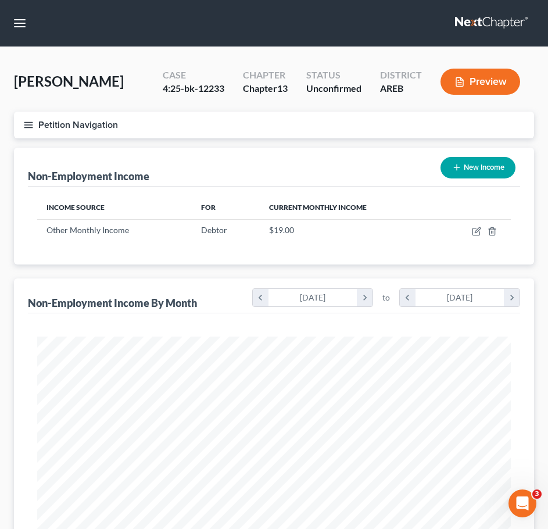
scroll to position [362, 0]
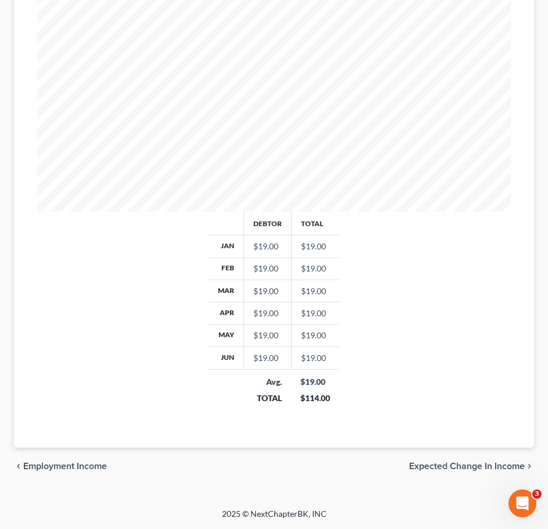
click at [459, 470] on span "Expected Change in Income" at bounding box center [467, 466] width 116 height 9
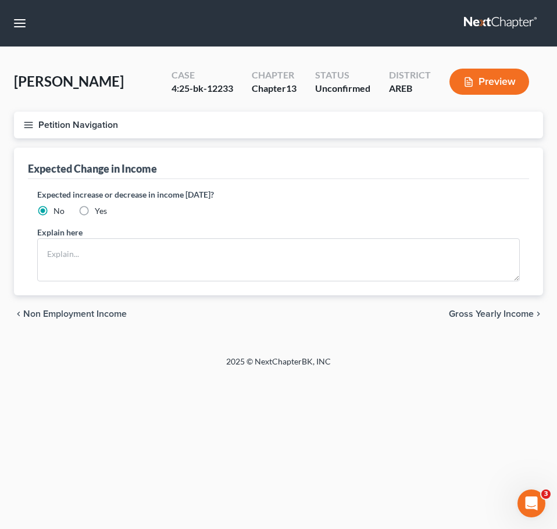
click at [499, 315] on span "Gross Yearly Income" at bounding box center [491, 313] width 85 height 9
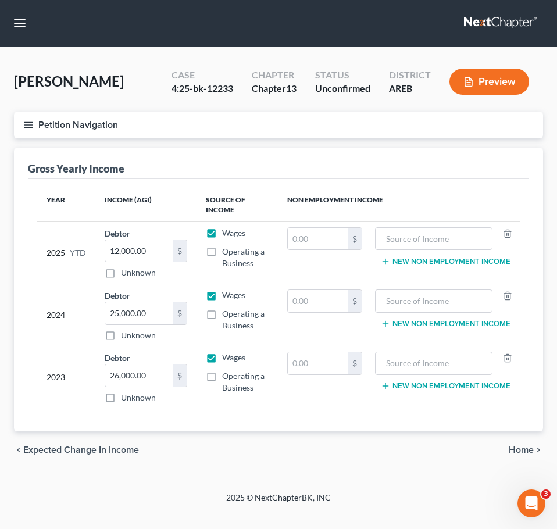
click at [516, 451] on span "Home" at bounding box center [521, 449] width 25 height 9
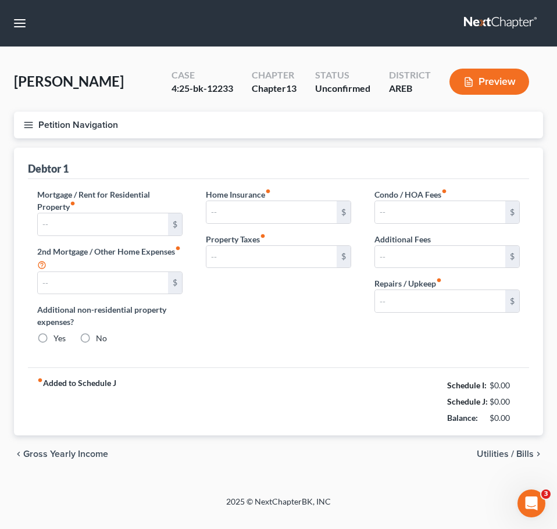
type input "887.00"
type input "0.00"
radio input "true"
type input "0.00"
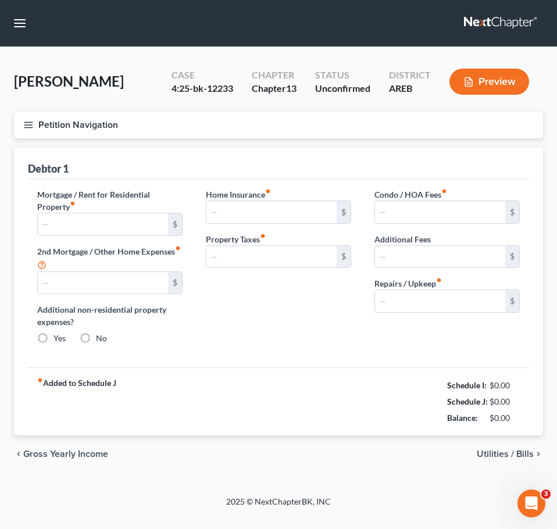
type input "0.00"
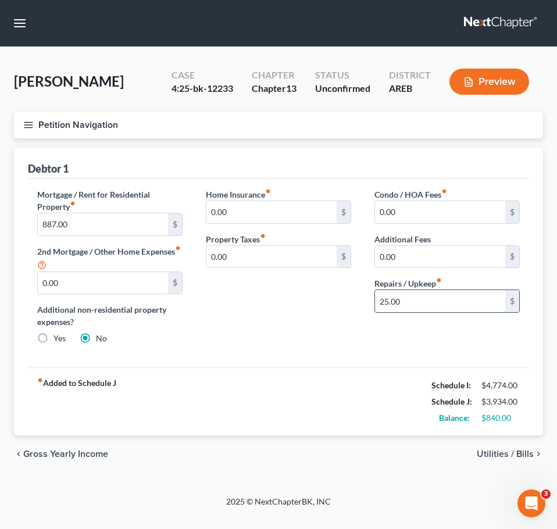
click at [434, 299] on input "25.00" at bounding box center [440, 301] width 130 height 22
type input "75"
click at [505, 455] on span "Utilities / Bills" at bounding box center [505, 453] width 57 height 9
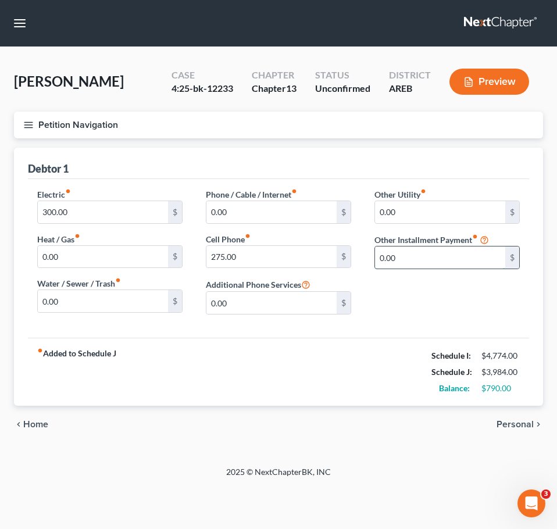
click at [422, 255] on input "0.00" at bounding box center [440, 258] width 130 height 22
type input "25"
click at [390, 282] on input "text" at bounding box center [447, 290] width 144 height 22
type input "Streaming Services"
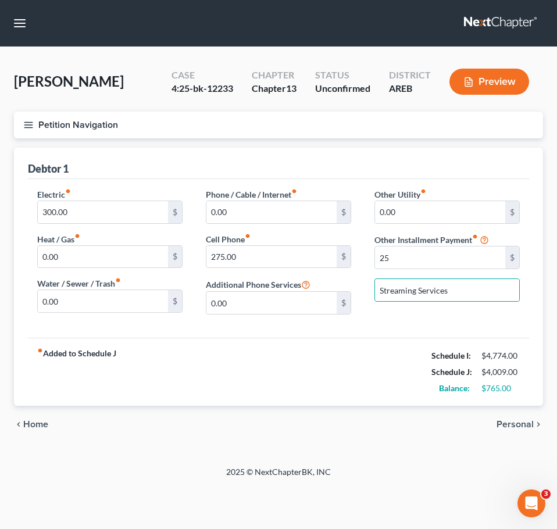
click at [518, 436] on div "chevron_left Home Personal chevron_right" at bounding box center [278, 424] width 529 height 37
click at [513, 427] on span "Personal" at bounding box center [515, 424] width 37 height 9
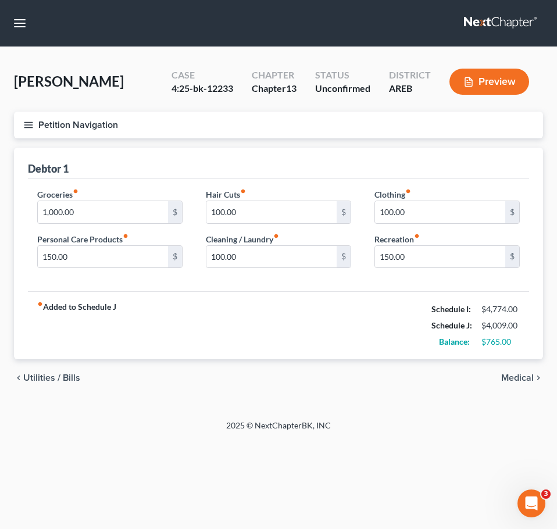
click at [376, 298] on div "fiber_manual_record Added to Schedule J Schedule I: $4,774.00 Schedule J: $4,00…" at bounding box center [278, 325] width 501 height 68
click at [272, 257] on input "100.00" at bounding box center [271, 257] width 130 height 22
type input "125"
click at [419, 209] on input "100.00" at bounding box center [440, 212] width 130 height 22
type input "125"
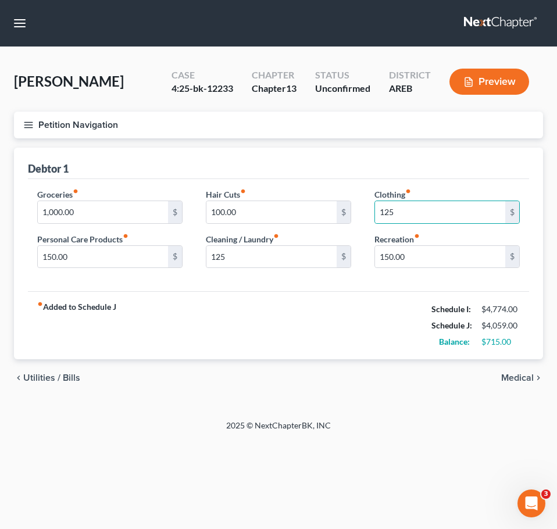
click at [284, 327] on div "fiber_manual_record Added to Schedule J Schedule I: $4,774.00 Schedule J: $4,05…" at bounding box center [278, 325] width 501 height 68
click at [509, 374] on span "Medical" at bounding box center [517, 377] width 33 height 9
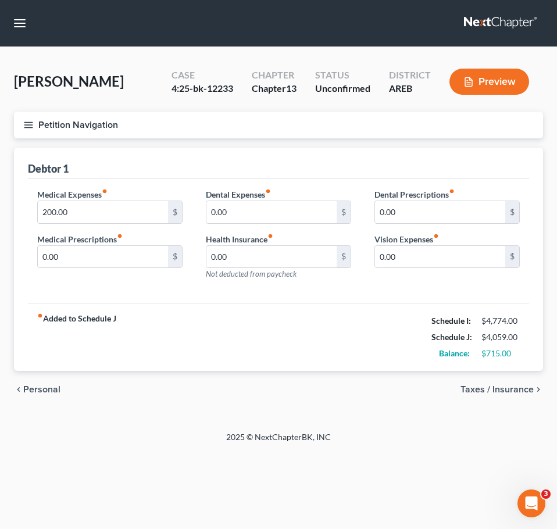
click at [510, 394] on span "Taxes / Insurance" at bounding box center [497, 389] width 73 height 9
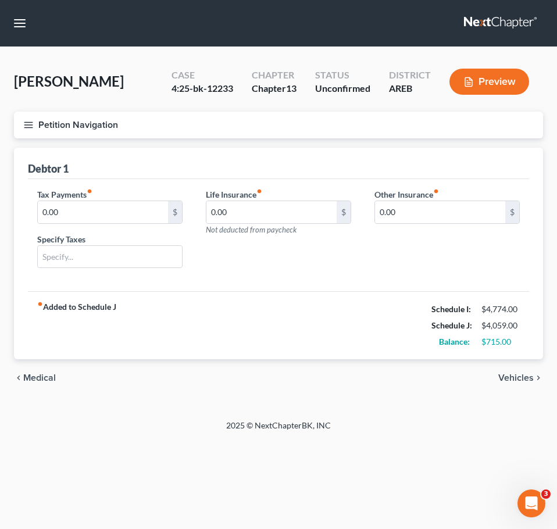
click at [512, 373] on span "Vehicles" at bounding box center [515, 377] width 35 height 9
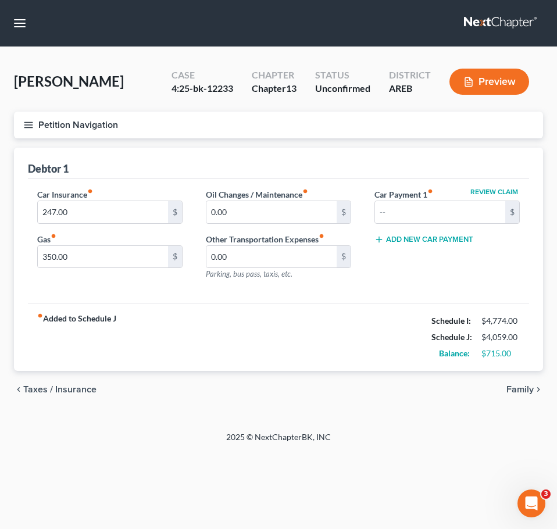
click at [178, 199] on div "Car Insurance fiber_manual_record 247.00 $" at bounding box center [109, 205] width 145 height 35
click at [110, 254] on input "350.00" at bounding box center [103, 257] width 130 height 22
type input "375"
click at [299, 337] on div "fiber_manual_record Added to Schedule J Schedule I: $4,774.00 Schedule J: $4,08…" at bounding box center [278, 337] width 501 height 68
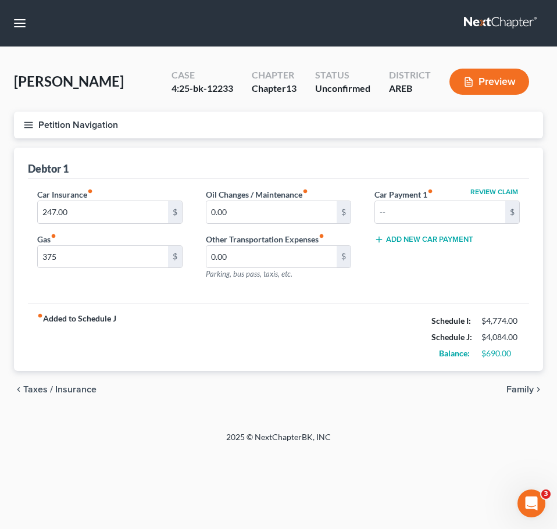
click at [530, 386] on span "Family" at bounding box center [519, 389] width 27 height 9
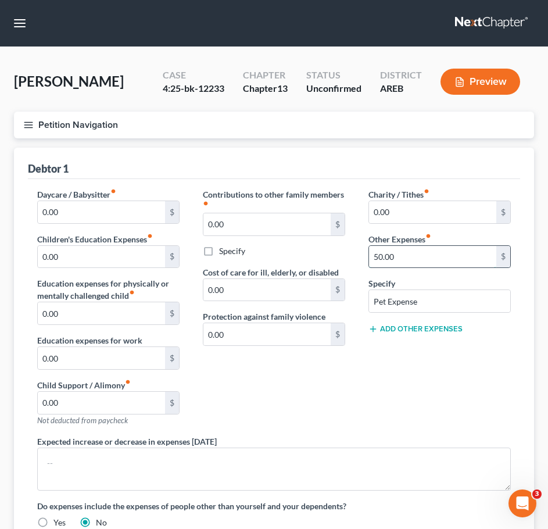
click at [409, 260] on input "50.00" at bounding box center [432, 257] width 127 height 22
type input "100"
click at [434, 408] on div "Charity / Tithes fiber_manual_record 0.00 $ Other Expenses fiber_manual_record …" at bounding box center [440, 311] width 166 height 247
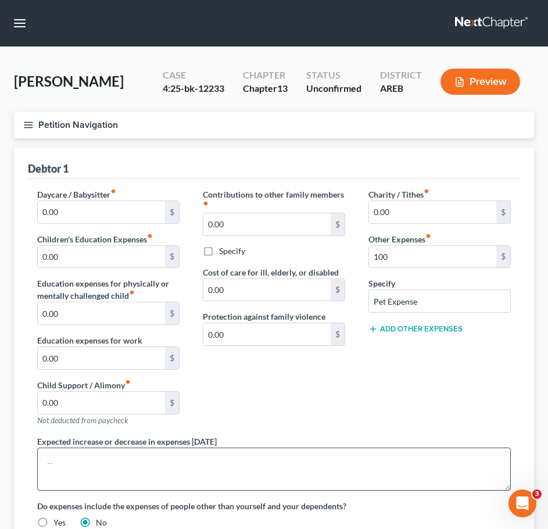
scroll to position [172, 0]
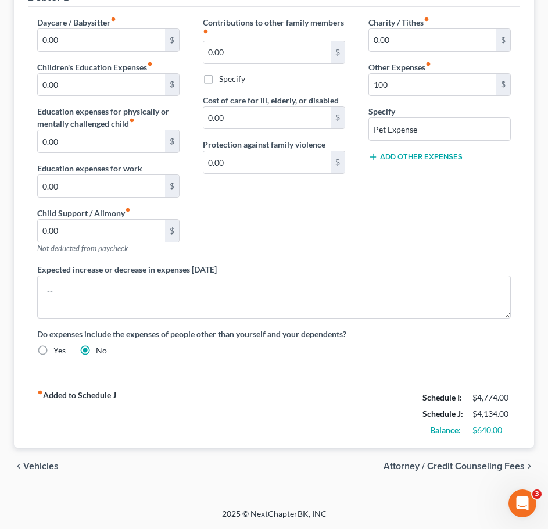
click at [42, 465] on span "Vehicles" at bounding box center [40, 466] width 35 height 9
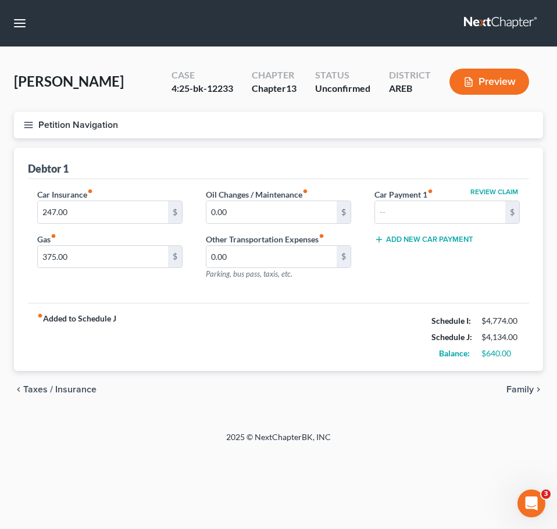
click at [62, 388] on span "Taxes / Insurance" at bounding box center [59, 389] width 73 height 9
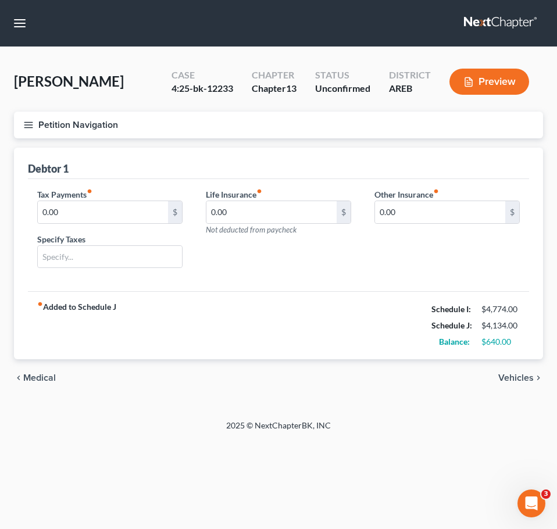
click at [44, 376] on span "Medical" at bounding box center [39, 377] width 33 height 9
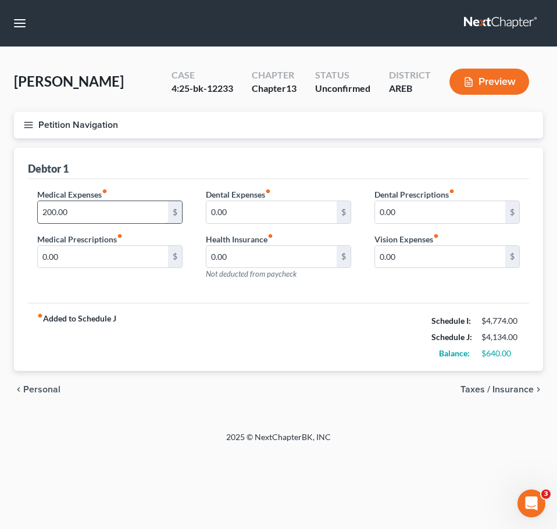
click at [72, 205] on input "200.00" at bounding box center [103, 212] width 130 height 22
type input "225"
click at [45, 390] on span "Personal" at bounding box center [41, 389] width 37 height 9
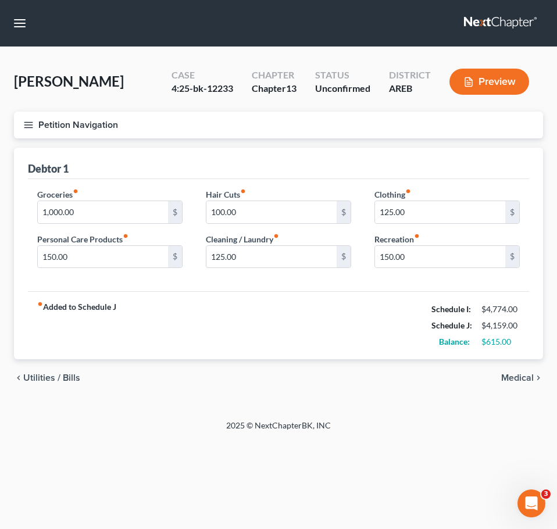
click at [38, 373] on span "Utilities / Bills" at bounding box center [51, 377] width 57 height 9
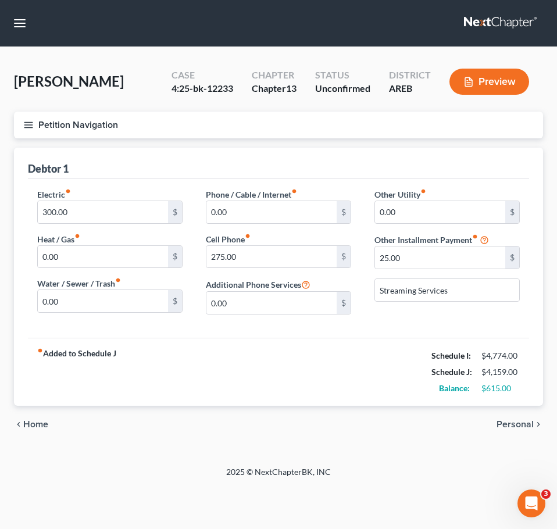
click at [31, 426] on span "Home" at bounding box center [35, 424] width 25 height 9
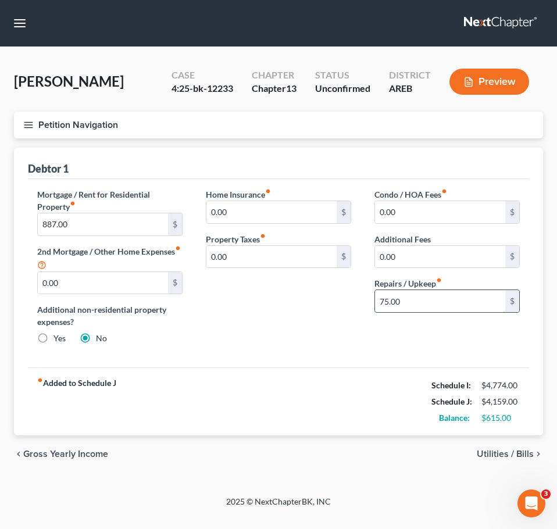
click at [404, 309] on input "75.00" at bounding box center [440, 301] width 130 height 22
type input "100"
click at [389, 359] on div "Mortgage / Rent for Residential Property fiber_manual_record 887.00 $ 2nd Mortg…" at bounding box center [278, 273] width 501 height 189
click at [488, 457] on span "Utilities / Bills" at bounding box center [505, 453] width 57 height 9
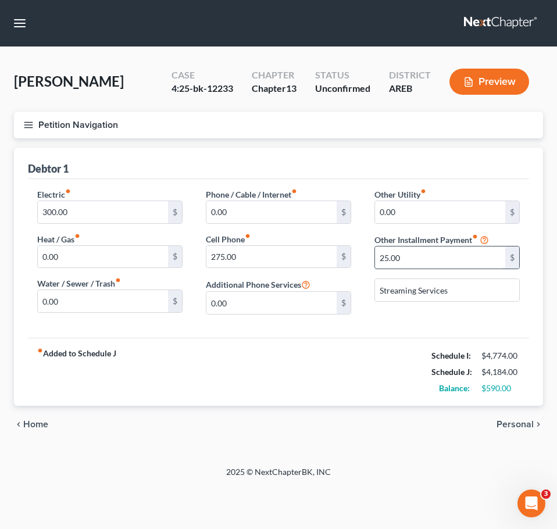
click at [406, 265] on input "25.00" at bounding box center [440, 258] width 130 height 22
type input "40"
click at [415, 353] on div "fiber_manual_record Added to Schedule J Schedule I: $4,774.00 Schedule J: $4,19…" at bounding box center [278, 372] width 501 height 68
click at [294, 254] on input "275.00" at bounding box center [271, 257] width 130 height 22
click at [318, 393] on div "fiber_manual_record Added to Schedule J Schedule I: $4,774.00 Schedule J: $4,20…" at bounding box center [278, 372] width 501 height 68
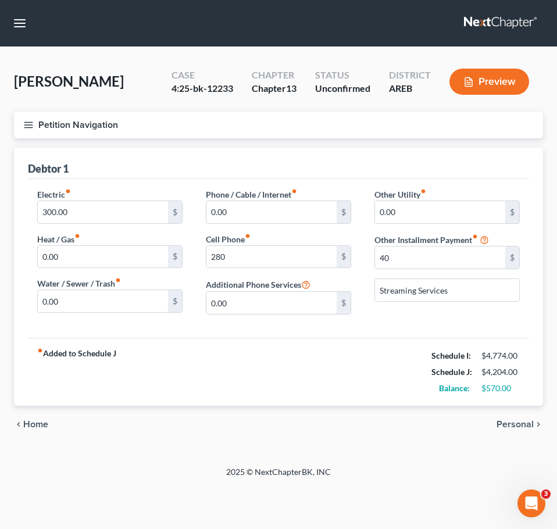
click at [30, 124] on icon "button" at bounding box center [28, 125] width 10 height 10
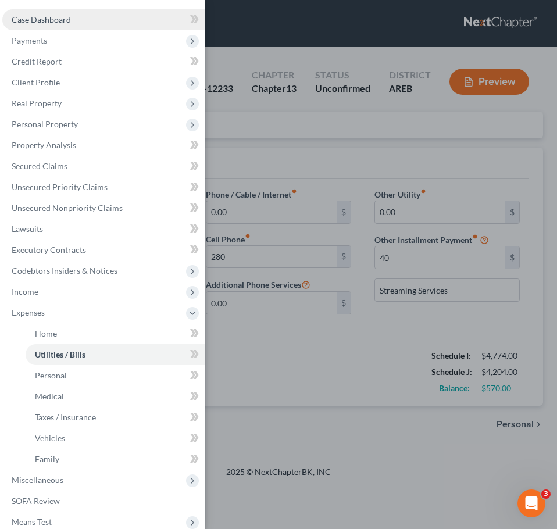
click at [40, 18] on span "Case Dashboard" at bounding box center [41, 20] width 59 height 10
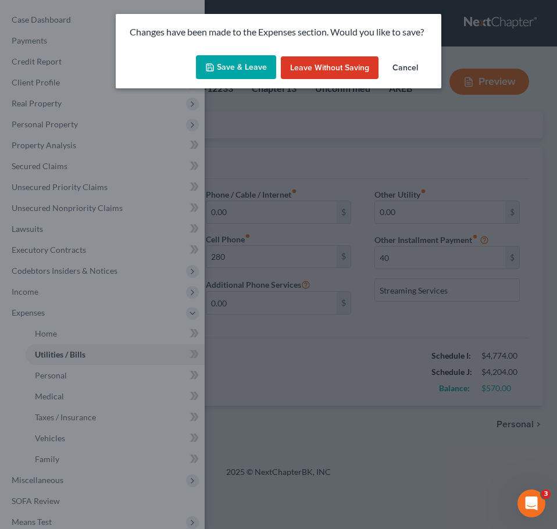
click at [244, 66] on button "Save & Leave" at bounding box center [236, 67] width 80 height 24
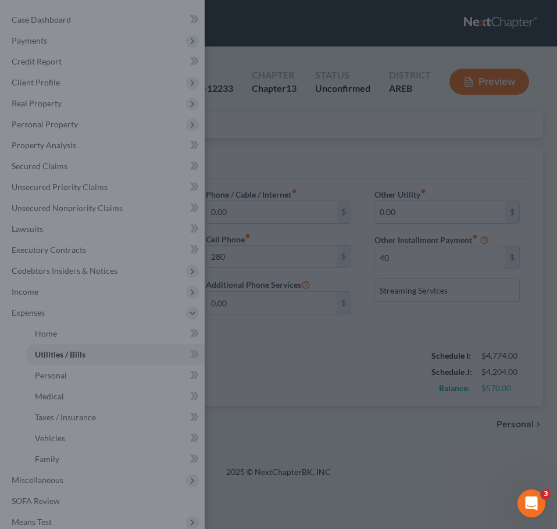
type input "280.00"
type input "40.00"
select select "2"
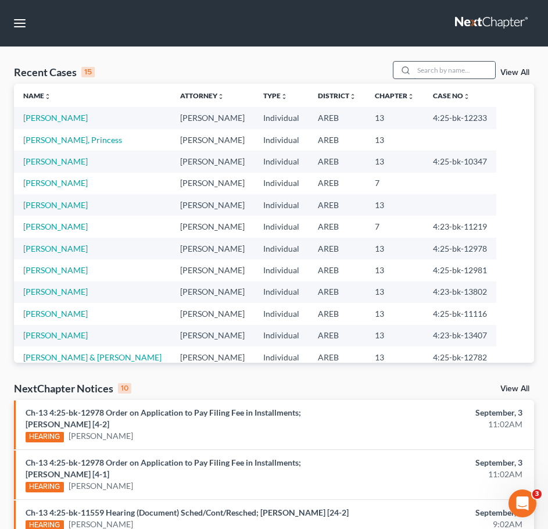
click at [472, 67] on input "search" at bounding box center [454, 70] width 81 height 17
type input "[PERSON_NAME]"
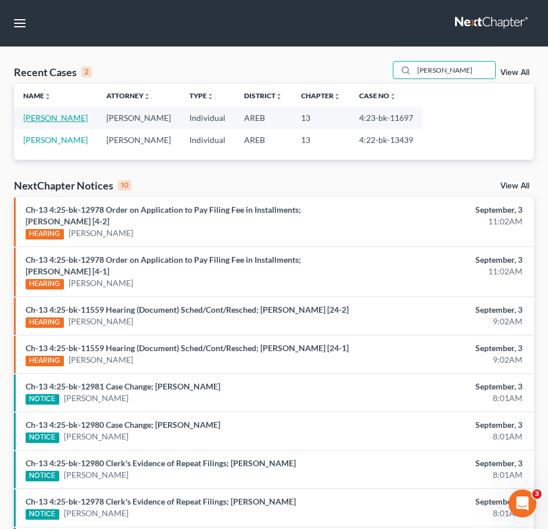
click at [48, 120] on link "[PERSON_NAME]" at bounding box center [55, 118] width 65 height 10
select select "3"
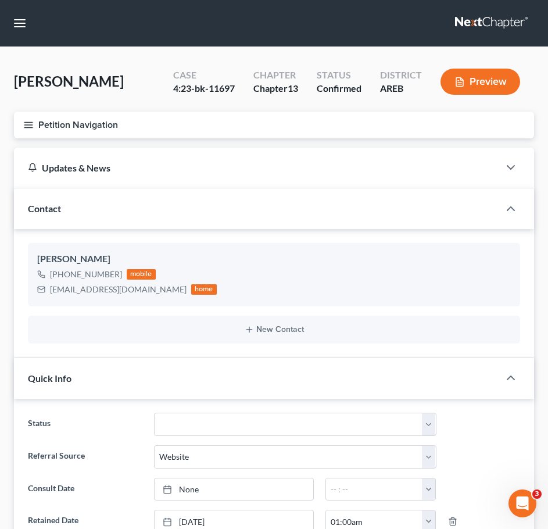
click at [27, 120] on icon "button" at bounding box center [28, 125] width 10 height 10
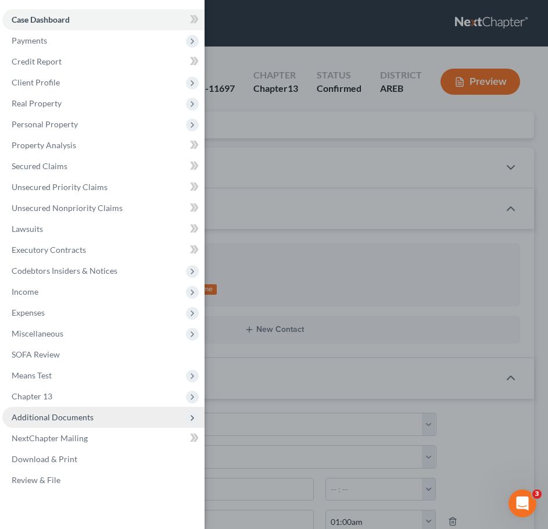
click at [78, 419] on span "Additional Documents" at bounding box center [53, 417] width 82 height 10
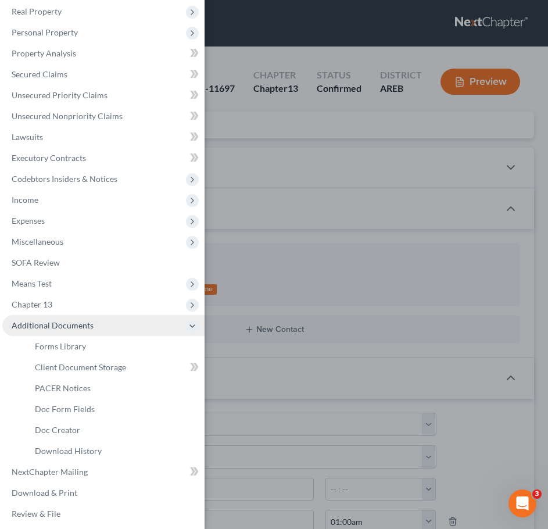
scroll to position [97, 0]
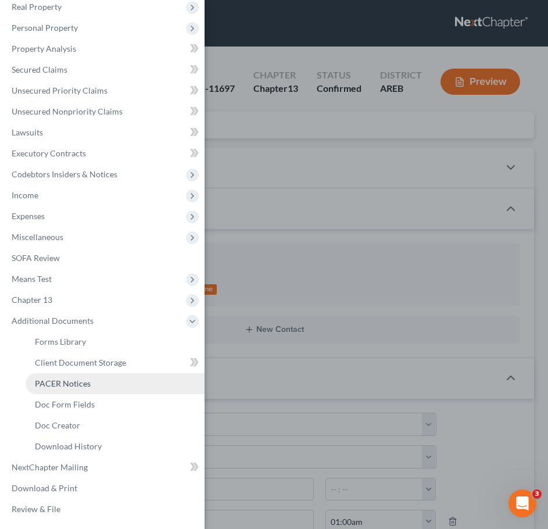
click at [58, 384] on span "PACER Notices" at bounding box center [63, 384] width 56 height 10
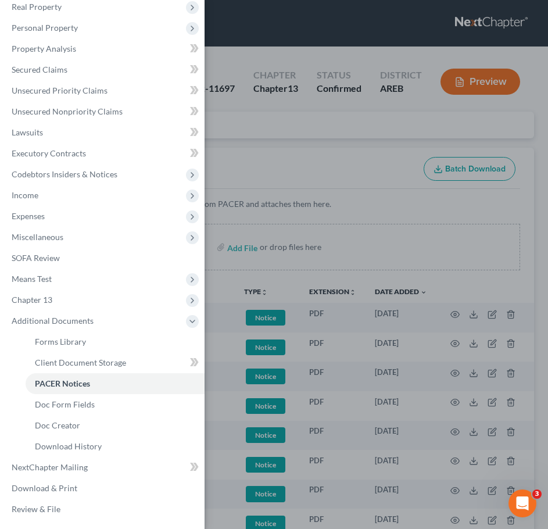
click at [367, 182] on div "Case Dashboard Payments Invoices Payments Payments Credit Report Client Profile" at bounding box center [274, 264] width 548 height 529
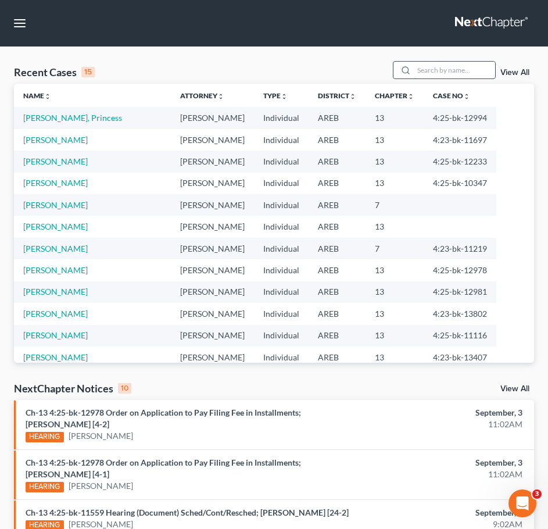
click at [466, 69] on input "search" at bounding box center [454, 70] width 81 height 17
type input "[PERSON_NAME]"
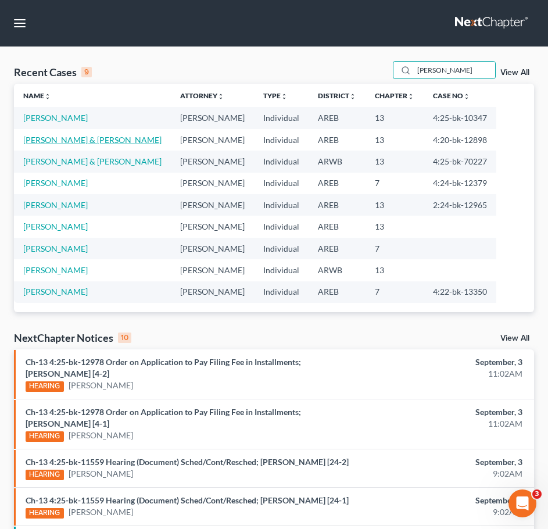
click at [65, 139] on link "[PERSON_NAME] & [PERSON_NAME]" at bounding box center [92, 140] width 138 height 10
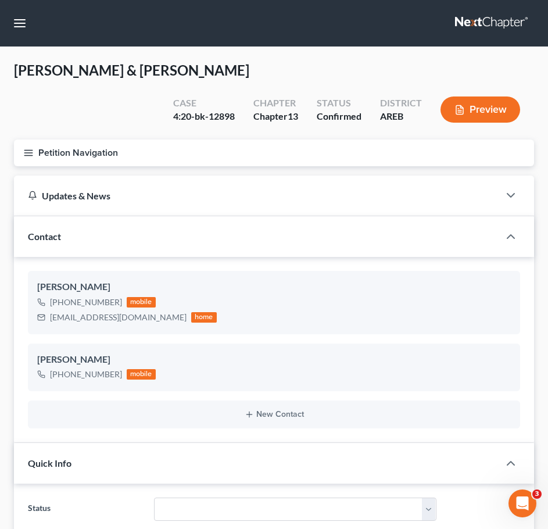
click at [30, 148] on icon "button" at bounding box center [28, 153] width 10 height 10
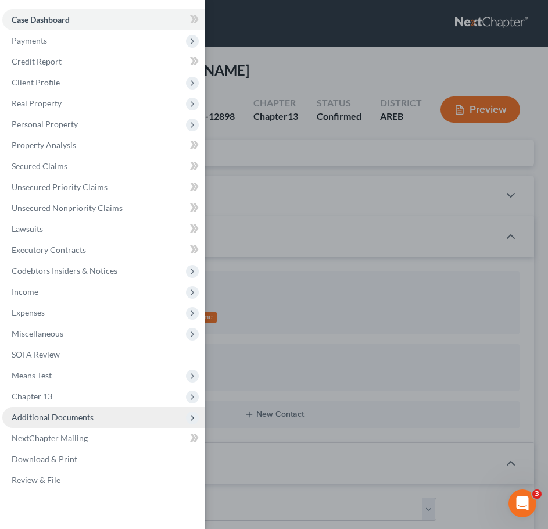
click at [40, 416] on span "Additional Documents" at bounding box center [53, 417] width 82 height 10
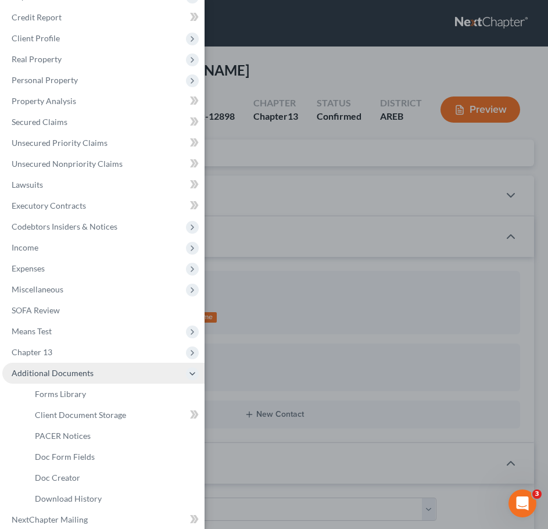
scroll to position [46, 0]
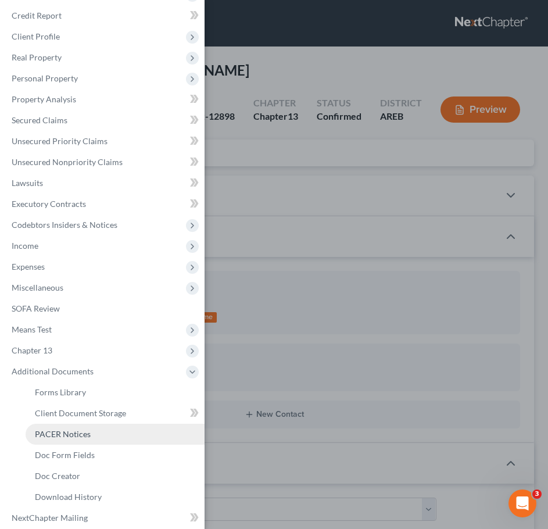
click at [37, 429] on link "PACER Notices" at bounding box center [115, 434] width 179 height 21
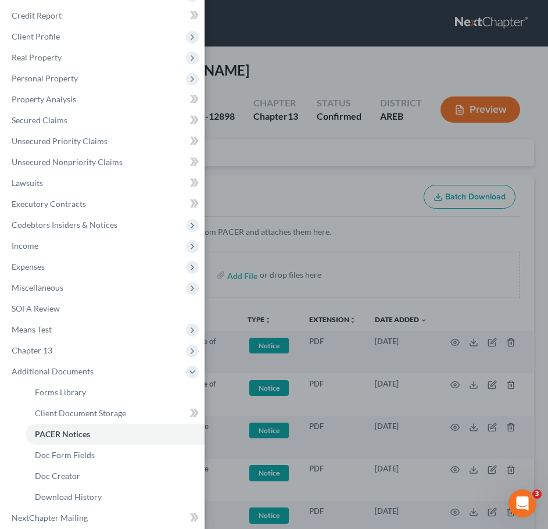
click at [320, 199] on div "Case Dashboard Payments Invoices Payments Payments Credit Report Client Profile" at bounding box center [274, 264] width 548 height 529
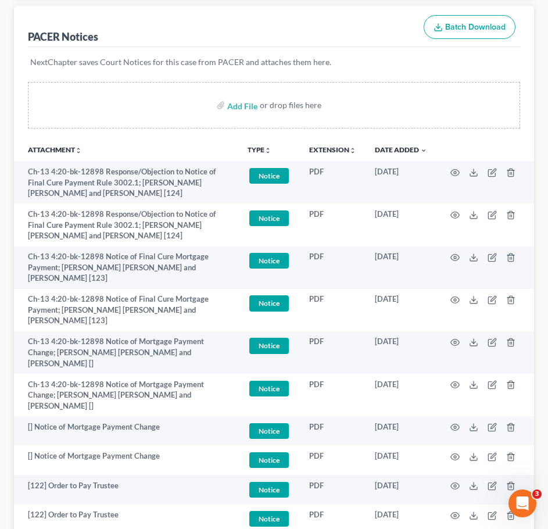
scroll to position [172, 0]
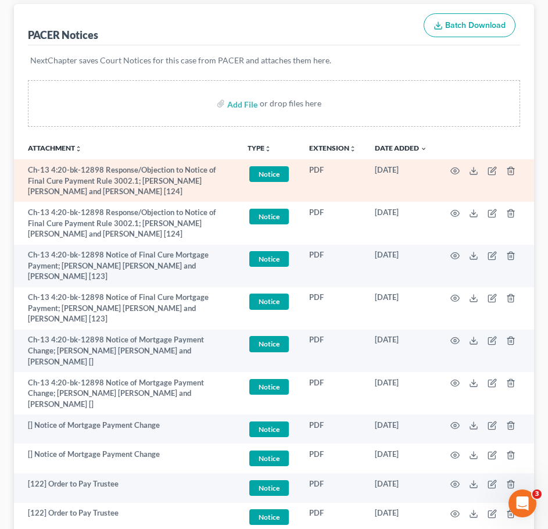
click at [460, 171] on td at bounding box center [486, 180] width 98 height 42
click at [456, 171] on circle "button" at bounding box center [455, 171] width 2 height 2
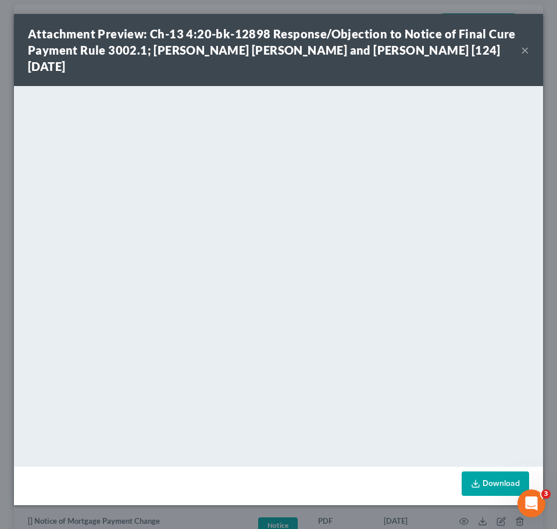
click at [520, 44] on div "Attachment Preview: Ch-13 4:20-bk-12898 Response/Objection to Notice of Final C…" at bounding box center [274, 50] width 493 height 49
click at [524, 43] on button "×" at bounding box center [525, 50] width 8 height 14
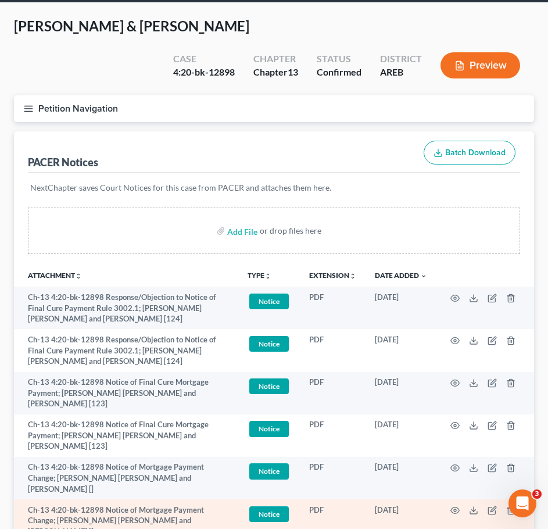
scroll to position [0, 0]
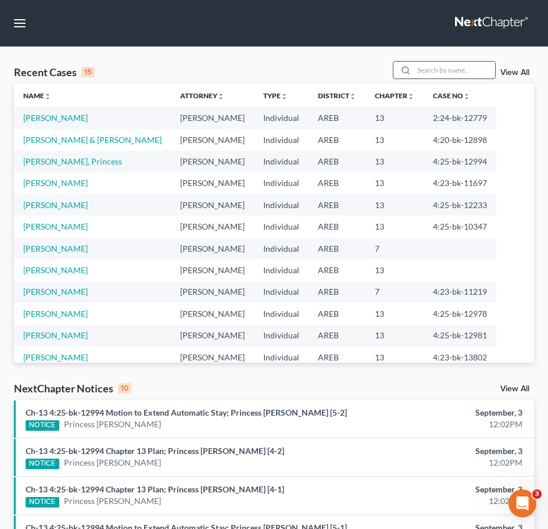
click at [445, 74] on input "search" at bounding box center [454, 70] width 81 height 17
type input "west"
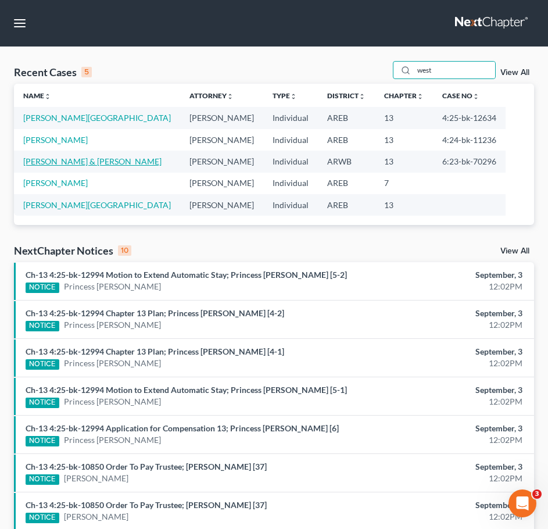
click at [78, 163] on link "[PERSON_NAME] & [PERSON_NAME]" at bounding box center [92, 161] width 138 height 10
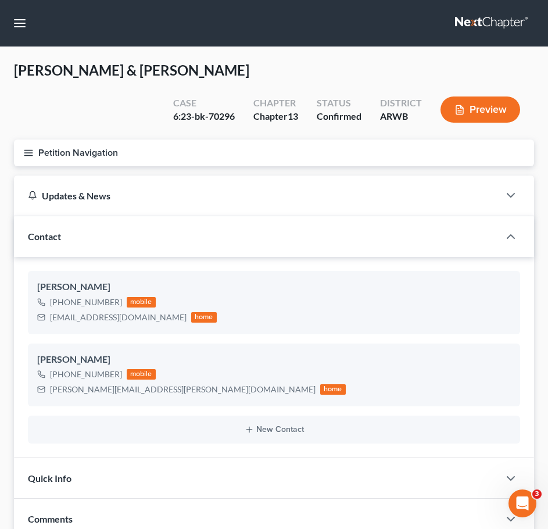
click at [31, 148] on icon "button" at bounding box center [28, 153] width 10 height 10
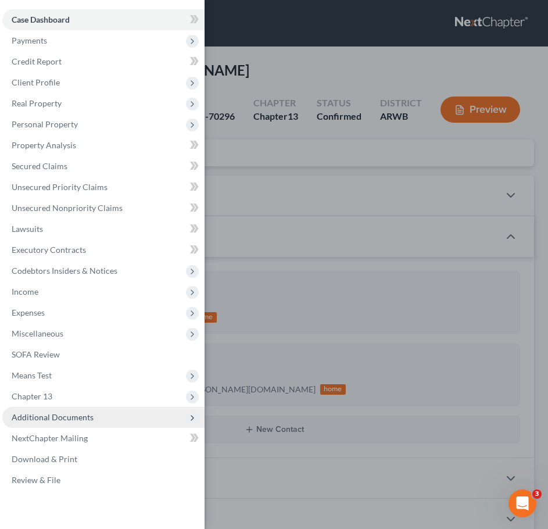
click at [98, 417] on span "Additional Documents" at bounding box center [103, 417] width 202 height 21
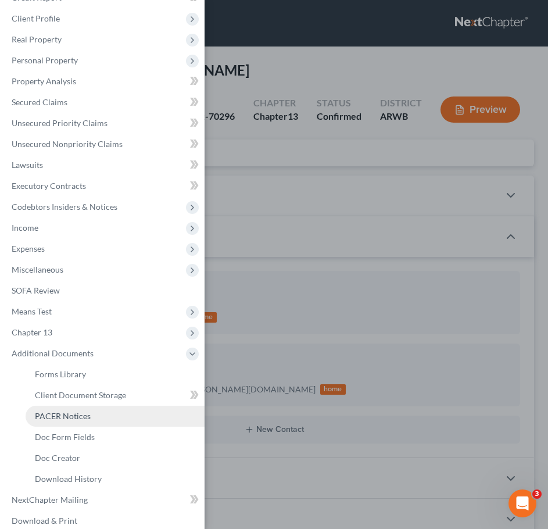
scroll to position [65, 0]
click at [69, 423] on link "PACER Notices" at bounding box center [115, 415] width 179 height 21
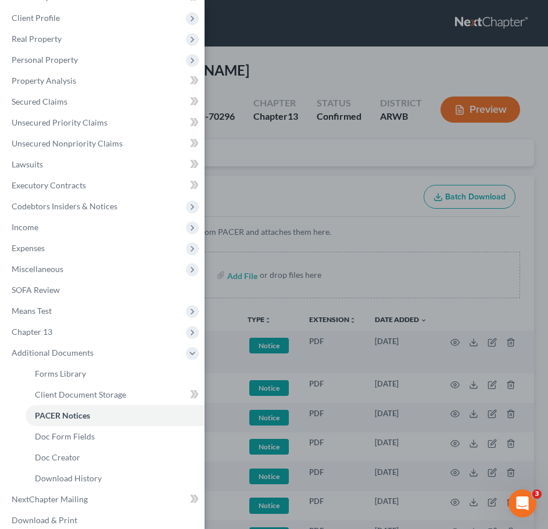
click at [351, 170] on div "Case Dashboard Payments Invoices Payments Payments Credit Report Client Profile" at bounding box center [274, 264] width 548 height 529
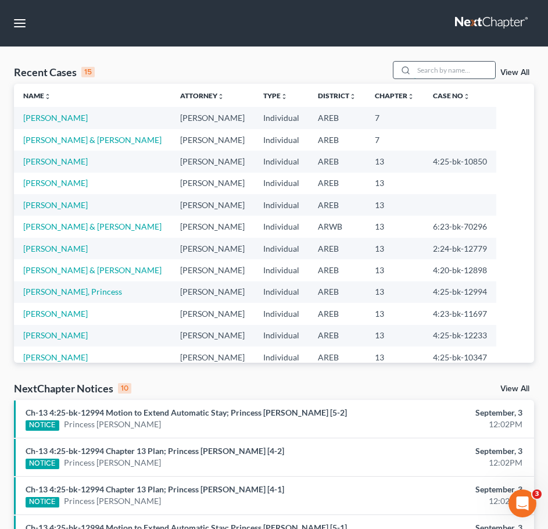
click at [439, 69] on input "search" at bounding box center [454, 70] width 81 height 17
type input "parks"
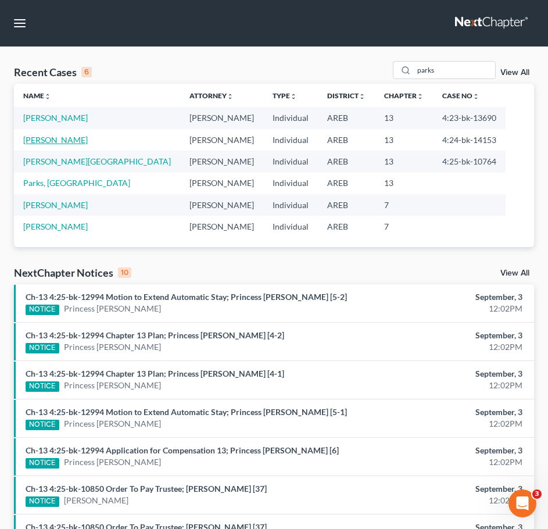
click at [53, 138] on link "[PERSON_NAME]" at bounding box center [55, 140] width 65 height 10
select select "1"
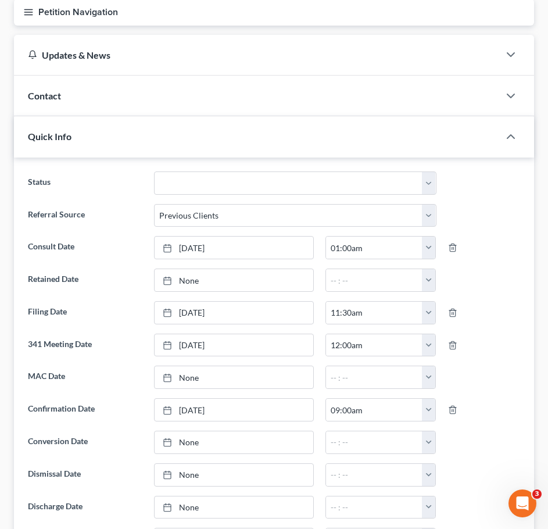
scroll to position [60, 0]
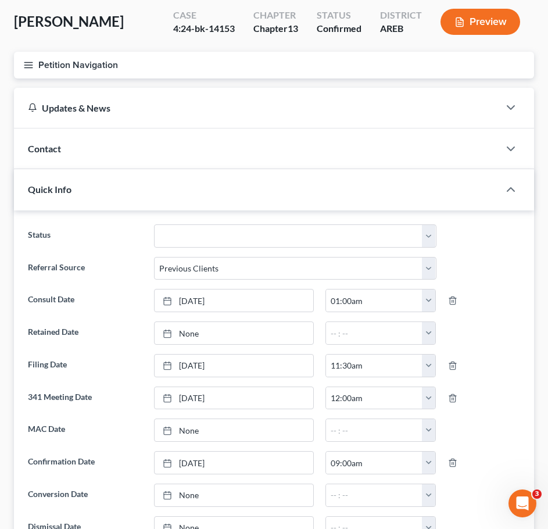
click at [28, 67] on line "button" at bounding box center [28, 67] width 8 height 0
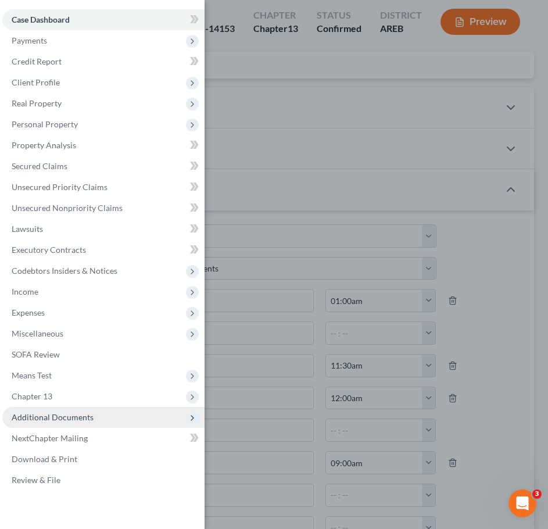
click at [97, 413] on span "Additional Documents" at bounding box center [103, 417] width 202 height 21
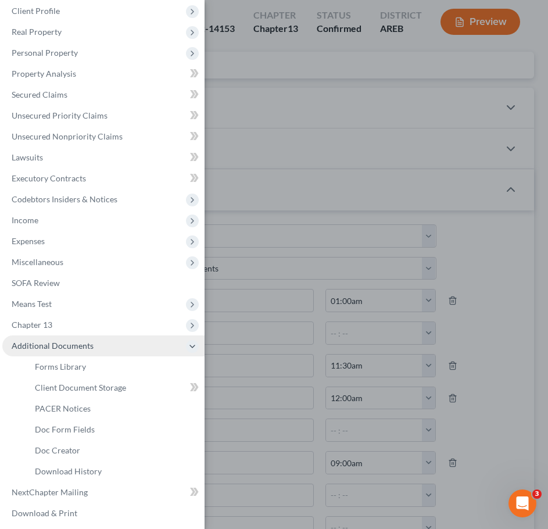
scroll to position [80, 0]
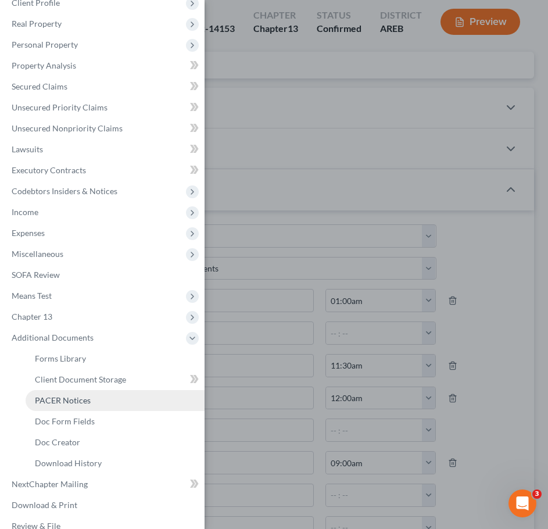
click at [73, 400] on span "PACER Notices" at bounding box center [63, 400] width 56 height 10
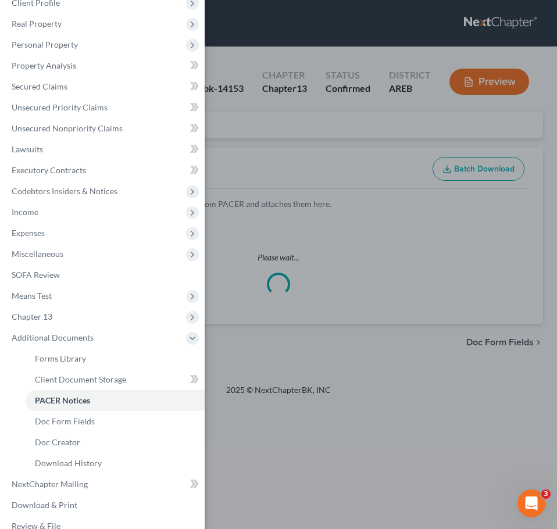
click at [440, 245] on div "Case Dashboard Payments Invoices Payments Payments Credit Report Client Profile" at bounding box center [278, 264] width 557 height 529
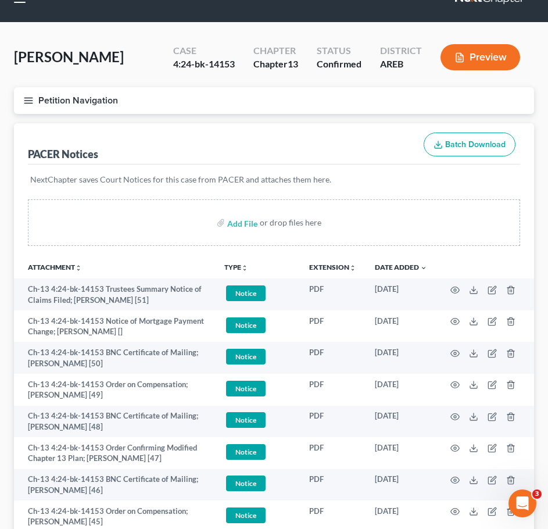
scroll to position [31, 0]
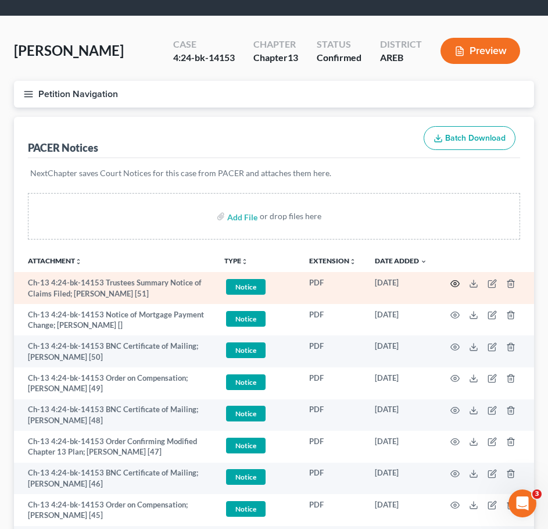
click at [458, 285] on icon "button" at bounding box center [455, 283] width 9 height 9
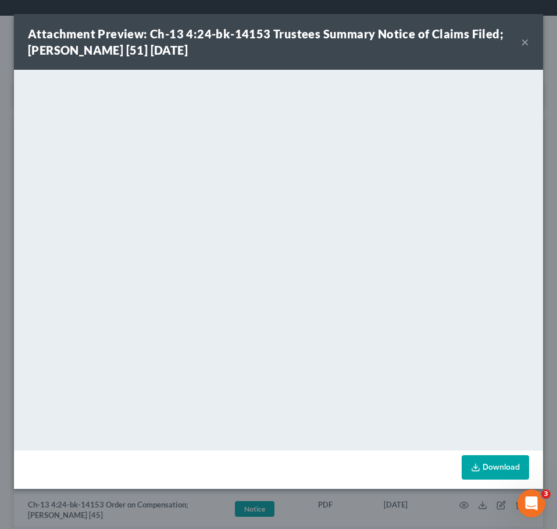
click at [531, 42] on div "Attachment Preview: Ch-13 4:24-bk-14153 Trustees Summary Notice of Claims Filed…" at bounding box center [278, 42] width 529 height 56
click at [526, 42] on button "×" at bounding box center [525, 42] width 8 height 14
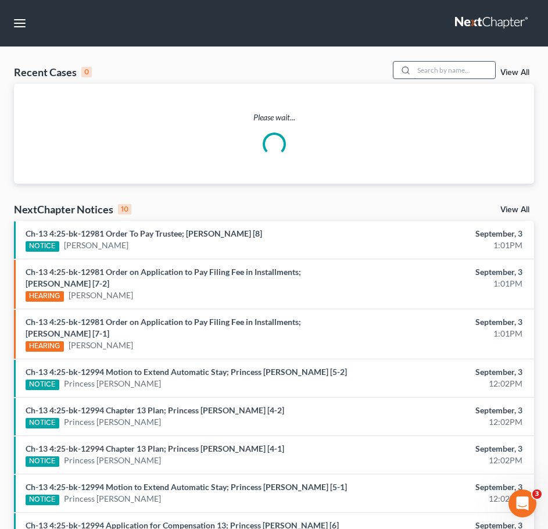
click at [463, 75] on input "search" at bounding box center [454, 70] width 81 height 17
type input "[PERSON_NAME]"
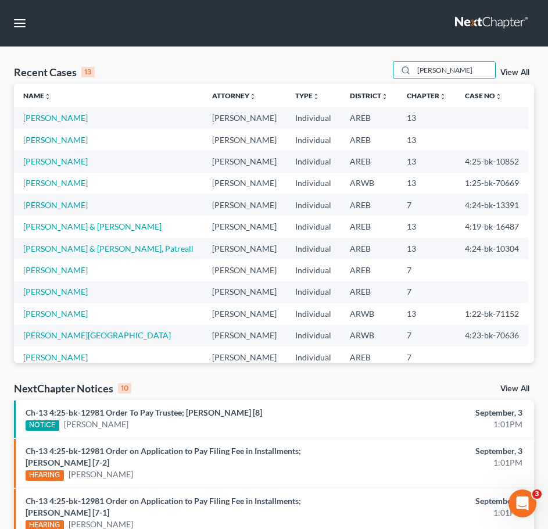
click at [26, 110] on td "[PERSON_NAME]" at bounding box center [108, 118] width 189 height 22
click at [40, 118] on link "[PERSON_NAME]" at bounding box center [55, 118] width 65 height 10
select select "4"
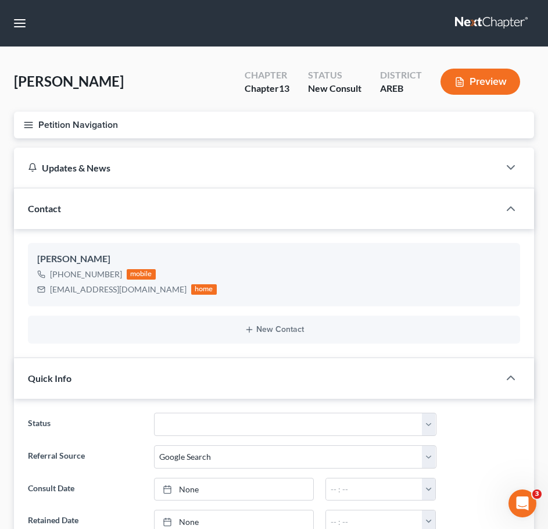
click at [28, 127] on line "button" at bounding box center [28, 127] width 8 height 0
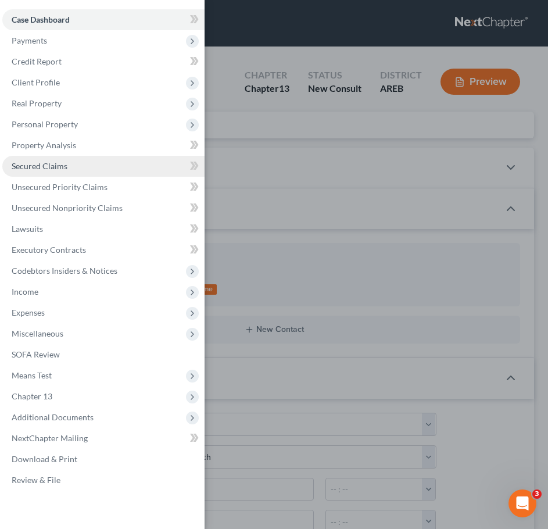
click at [94, 172] on link "Secured Claims" at bounding box center [103, 166] width 202 height 21
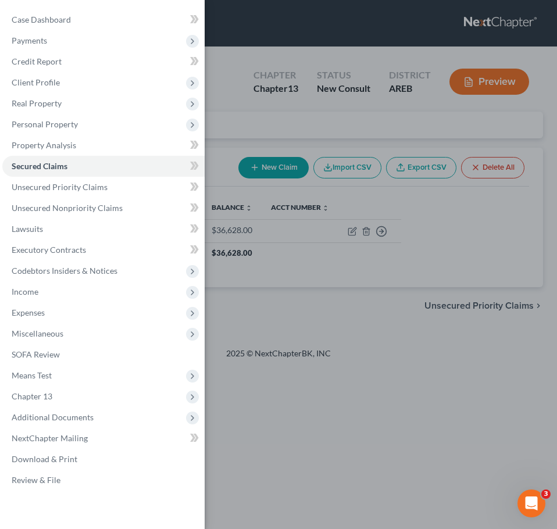
click at [363, 349] on div "Case Dashboard Payments Invoices Payments Payments Credit Report Client Profile" at bounding box center [278, 264] width 557 height 529
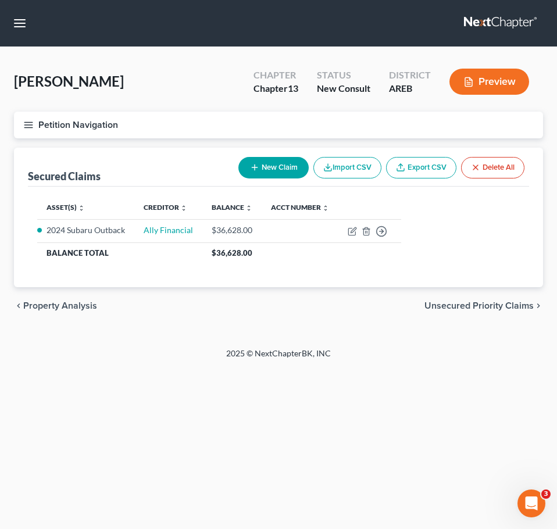
click at [281, 163] on button "New Claim" at bounding box center [273, 168] width 70 height 22
select select "0"
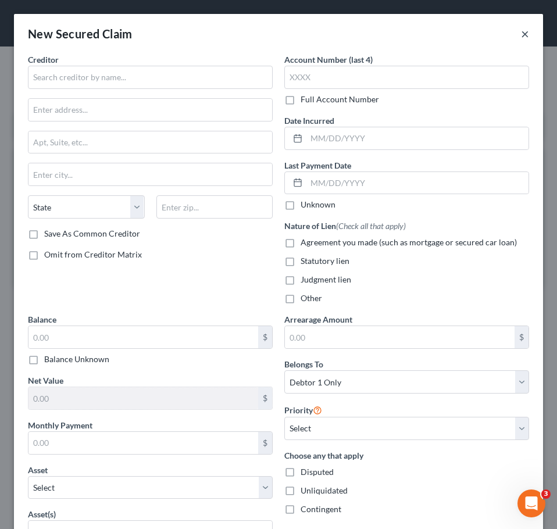
click at [521, 33] on button "×" at bounding box center [525, 34] width 8 height 14
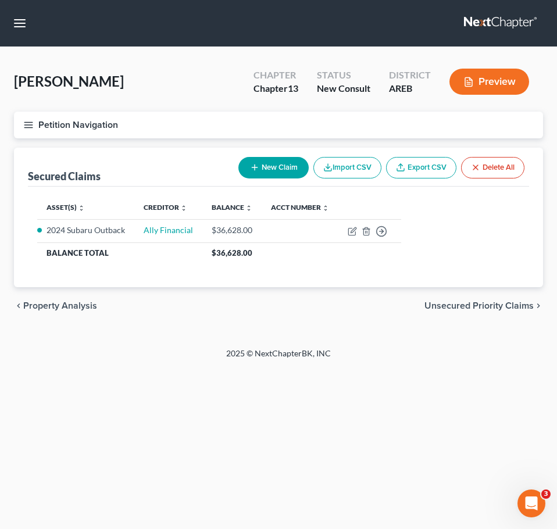
click at [265, 169] on button "New Claim" at bounding box center [273, 168] width 70 height 22
select select "0"
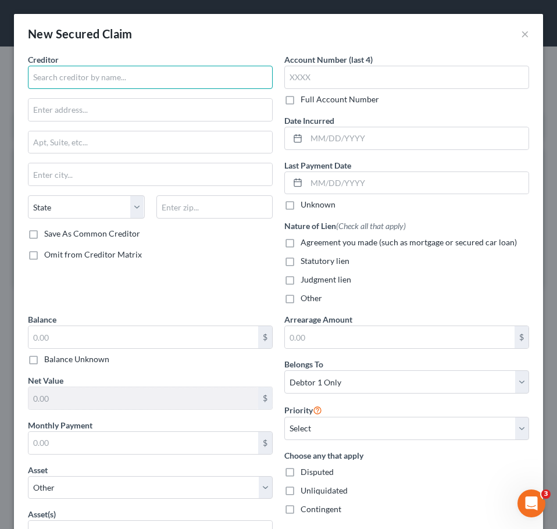
click at [192, 80] on input "text" at bounding box center [150, 77] width 245 height 23
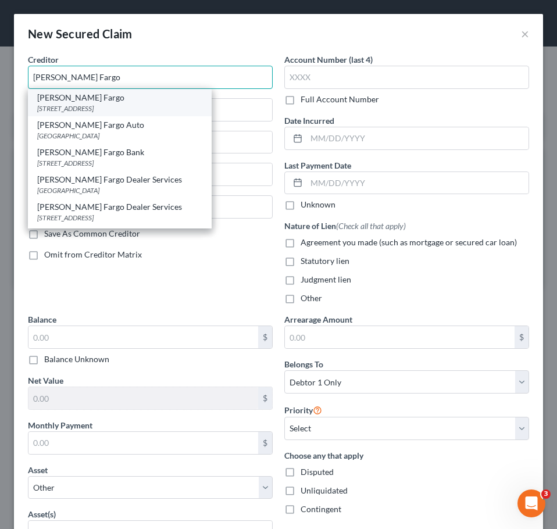
type input "[PERSON_NAME] Fargo"
click at [191, 99] on div "[PERSON_NAME] Fargo" at bounding box center [119, 98] width 165 height 12
type input "[GEOGRAPHIC_DATA]"
select select "9"
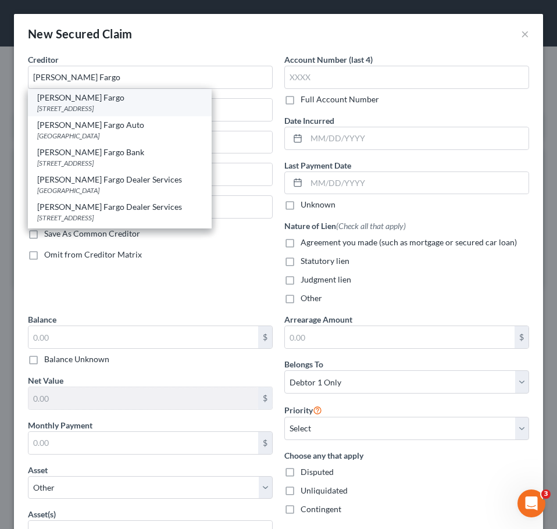
type input "32256"
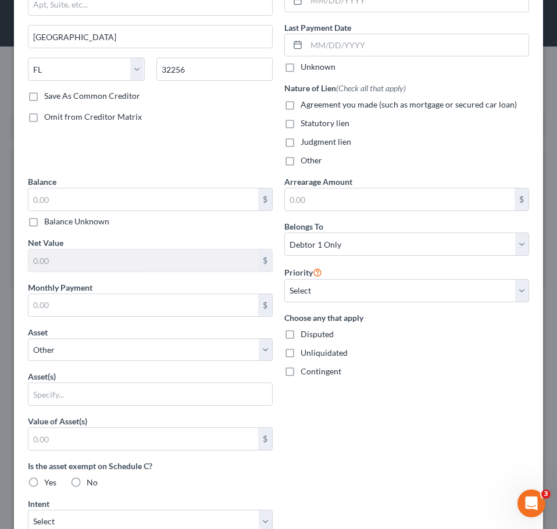
scroll to position [139, 0]
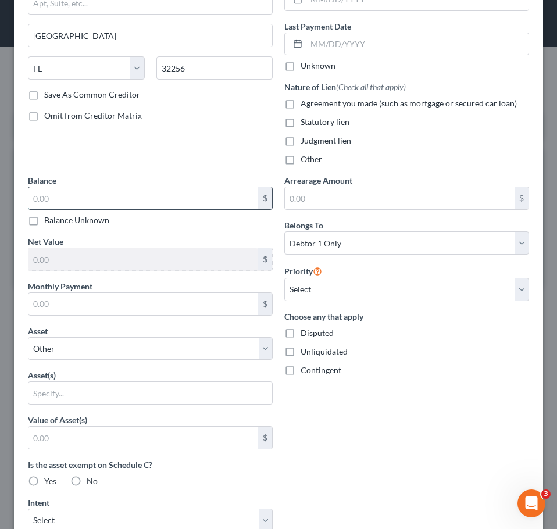
click at [187, 194] on input "text" at bounding box center [143, 198] width 230 height 22
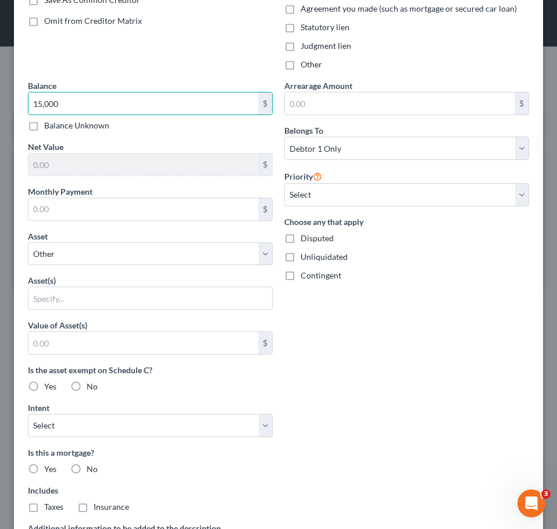
scroll to position [311, 0]
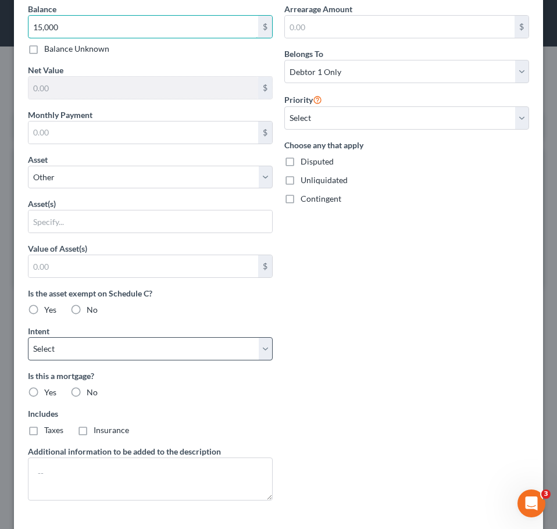
type input "15,000"
click at [240, 349] on select "Select Surrender Redeem Reaffirm Avoid Other" at bounding box center [150, 348] width 245 height 23
select select "0"
click at [28, 337] on select "Select Surrender Redeem Reaffirm Avoid Other" at bounding box center [150, 348] width 245 height 23
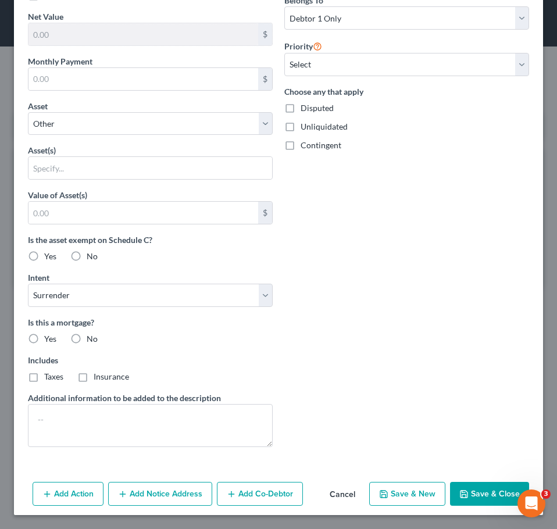
click at [87, 337] on label "No" at bounding box center [92, 339] width 11 height 12
click at [91, 337] on input "No" at bounding box center [95, 337] width 8 height 8
radio input "true"
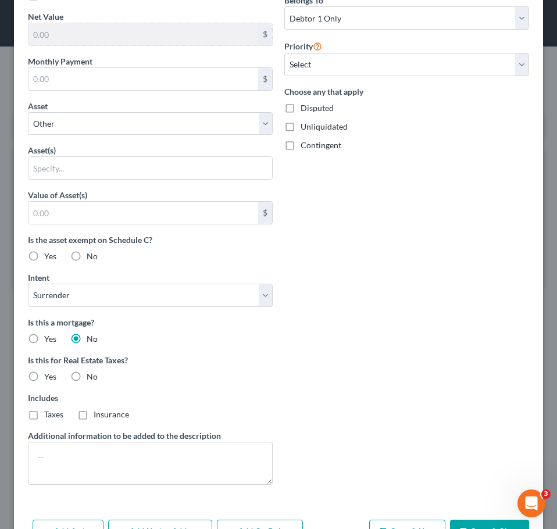
click at [87, 377] on label "No" at bounding box center [92, 377] width 11 height 12
click at [91, 377] on input "No" at bounding box center [95, 375] width 8 height 8
radio input "true"
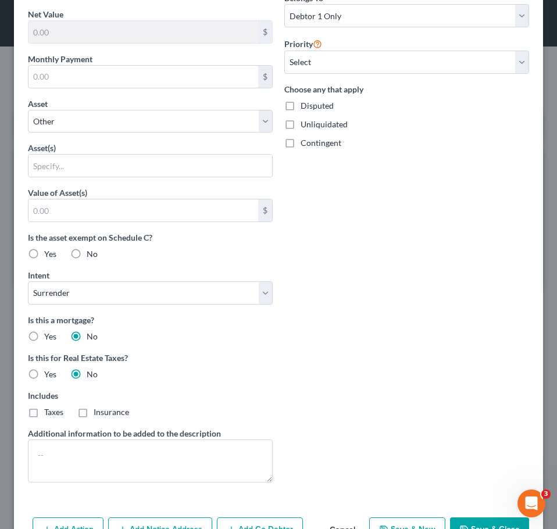
scroll to position [402, 0]
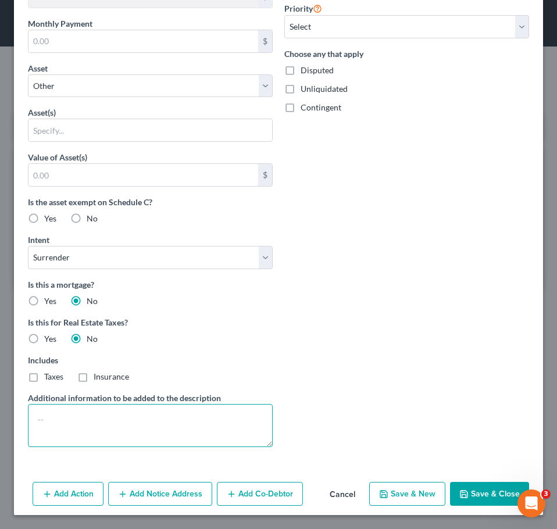
click at [229, 426] on textarea at bounding box center [150, 425] width 245 height 43
type textarea "Thema Spa; co-signed with ex-spouse; debtor surrenders her interest"
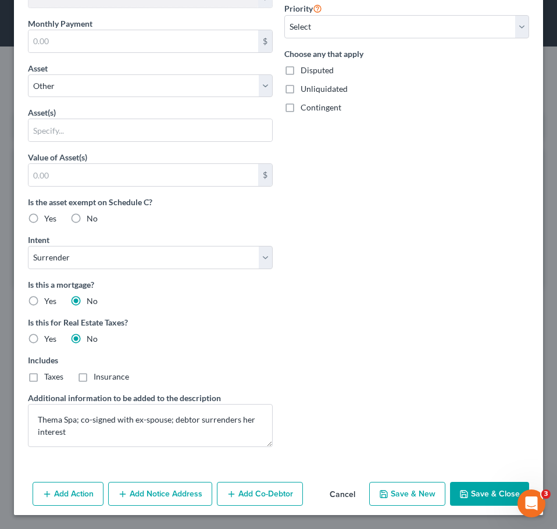
click at [480, 491] on button "Save & Close" at bounding box center [489, 494] width 79 height 24
select select
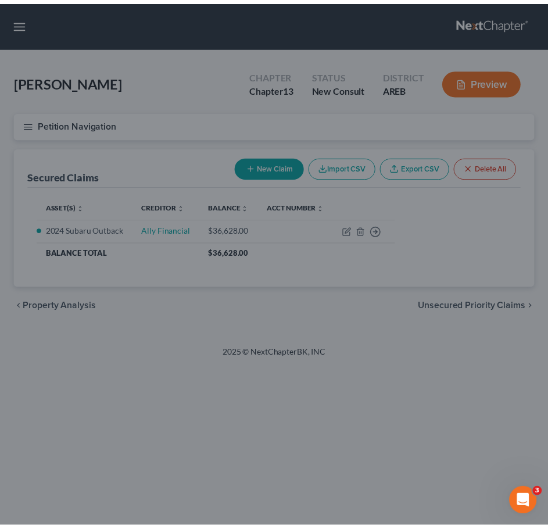
scroll to position [0, 0]
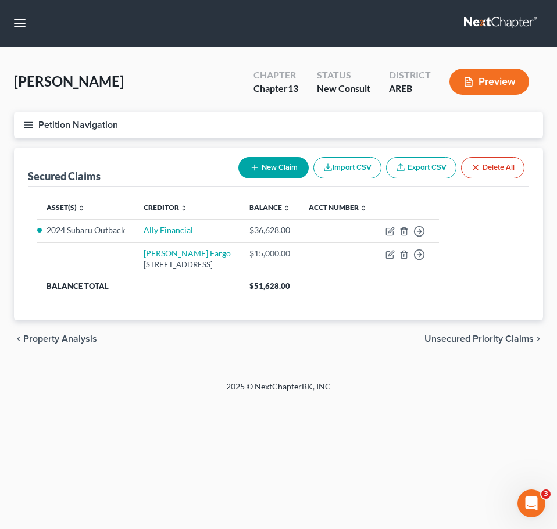
click at [27, 127] on icon "button" at bounding box center [28, 125] width 10 height 10
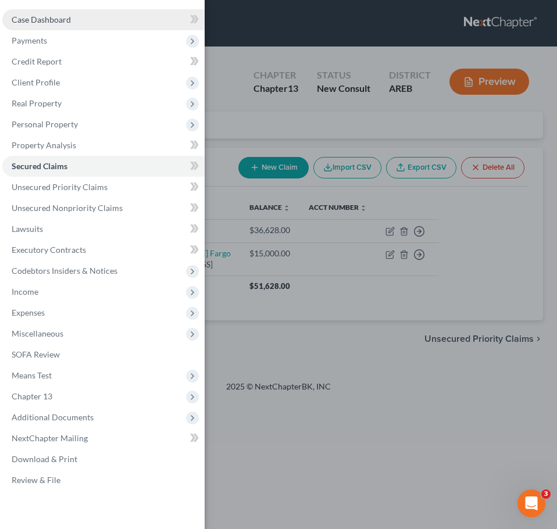
click at [59, 25] on link "Case Dashboard" at bounding box center [103, 19] width 202 height 21
select select "4"
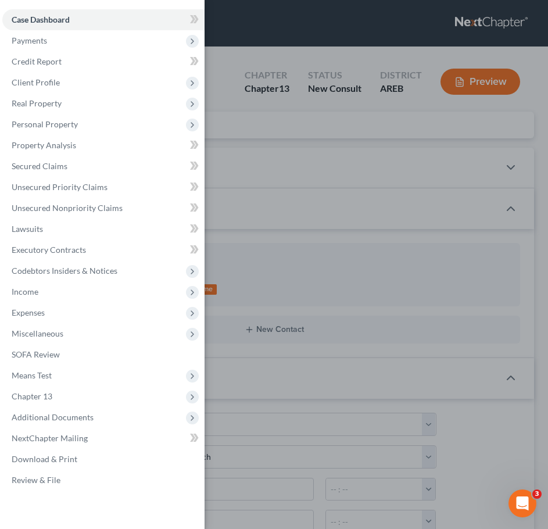
click at [397, 373] on div "Case Dashboard Payments Invoices Payments Payments Credit Report Client Profile" at bounding box center [274, 264] width 548 height 529
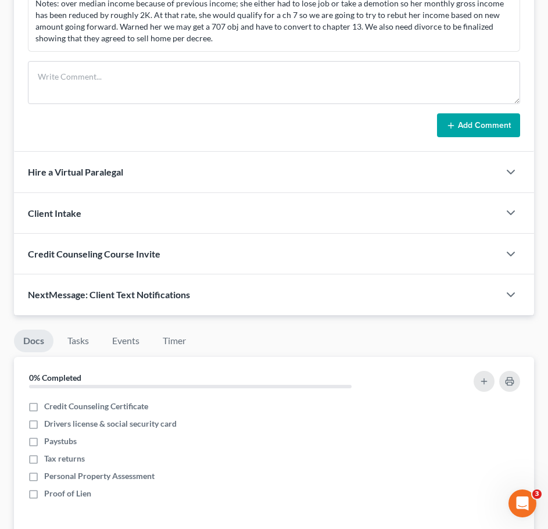
scroll to position [1152, 0]
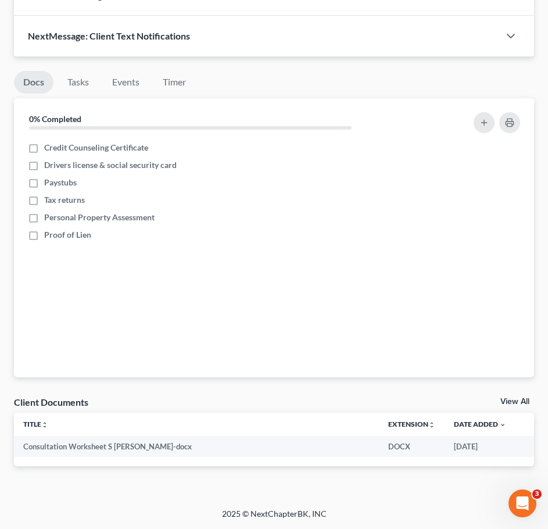
click at [511, 398] on link "View All" at bounding box center [515, 402] width 29 height 8
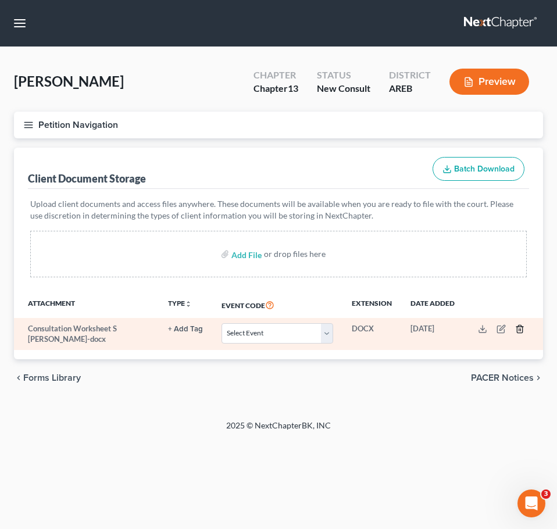
click at [523, 333] on icon "button" at bounding box center [519, 328] width 9 height 9
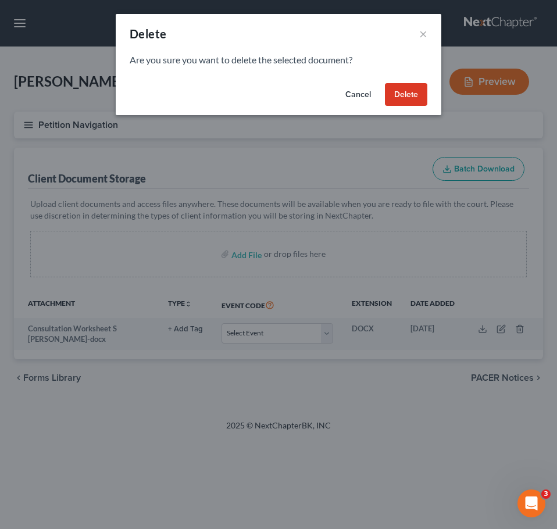
click at [409, 98] on button "Delete" at bounding box center [406, 94] width 42 height 23
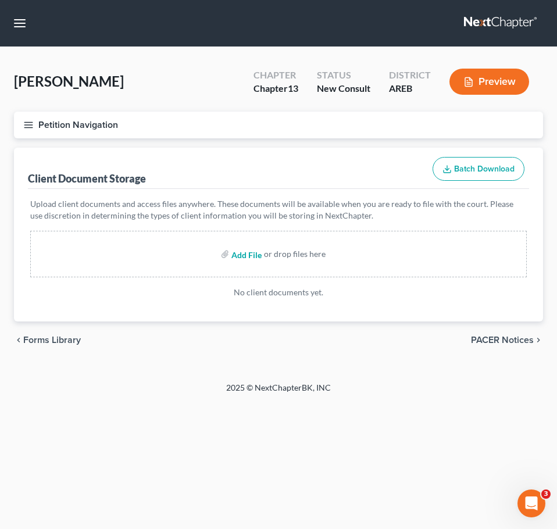
click at [246, 259] on input "file" at bounding box center [245, 254] width 28 height 21
type input "C:\fakepath\Consultation Worksheet [PERSON_NAME].docx"
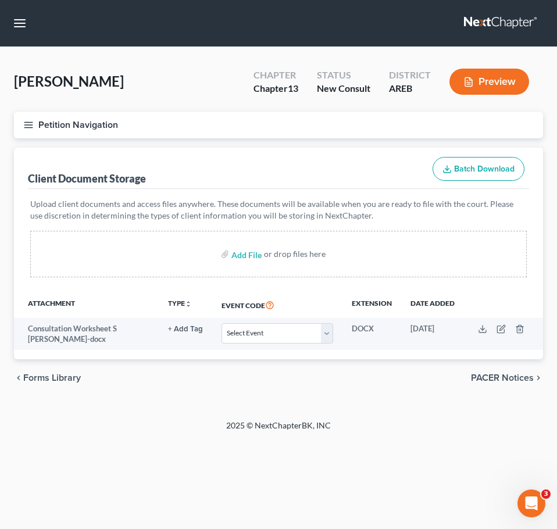
click at [275, 145] on div "Petition Navigation Case Dashboard Payments Invoices Payments Payments Credit R…" at bounding box center [278, 130] width 541 height 36
click at [31, 122] on line "button" at bounding box center [28, 122] width 8 height 0
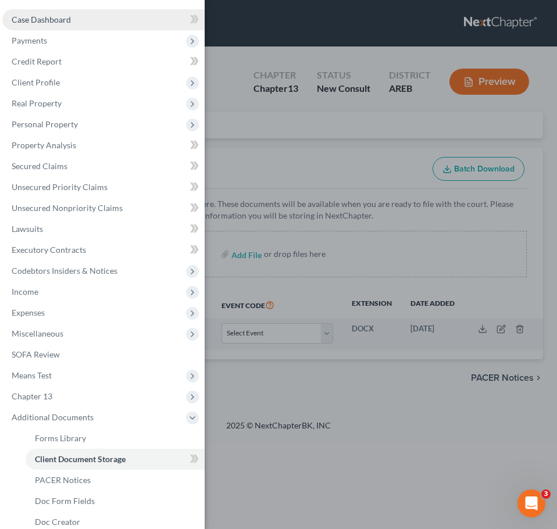
click at [87, 23] on link "Case Dashboard" at bounding box center [103, 19] width 202 height 21
select select "4"
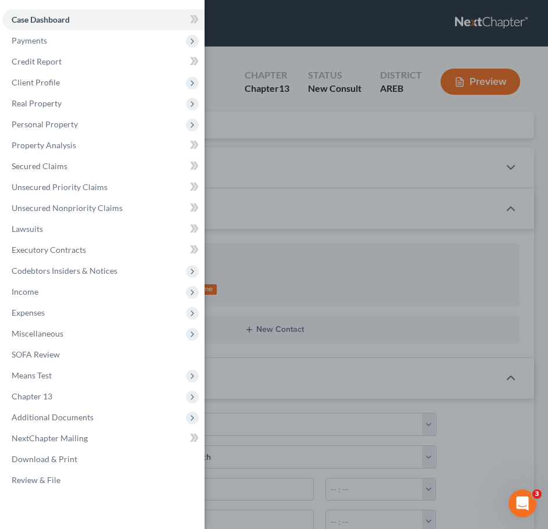
click at [357, 81] on div "Case Dashboard Payments Invoices Payments Payments Credit Report Client Profile" at bounding box center [274, 264] width 548 height 529
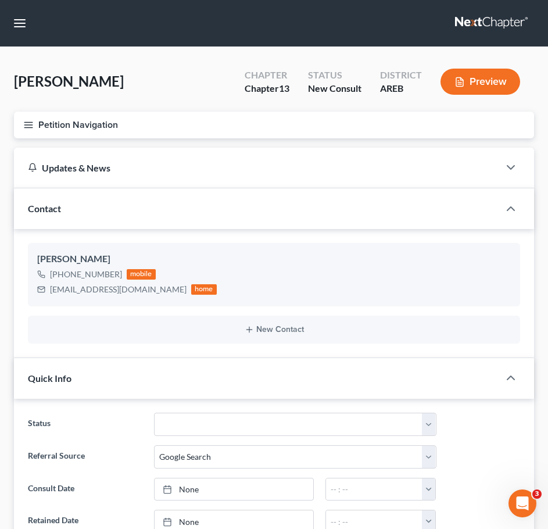
click at [23, 122] on icon "button" at bounding box center [28, 125] width 10 height 10
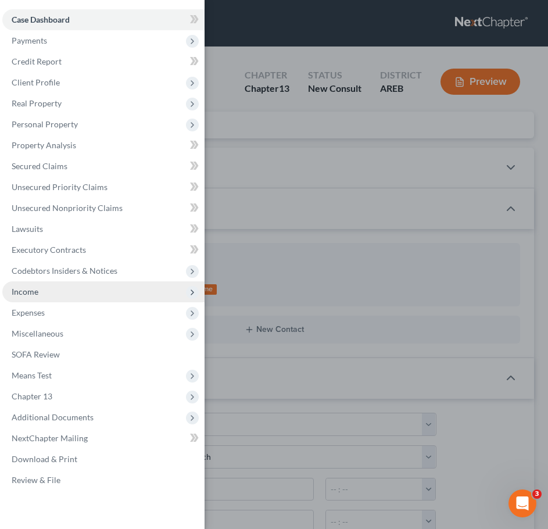
click at [29, 294] on span "Income" at bounding box center [25, 292] width 27 height 10
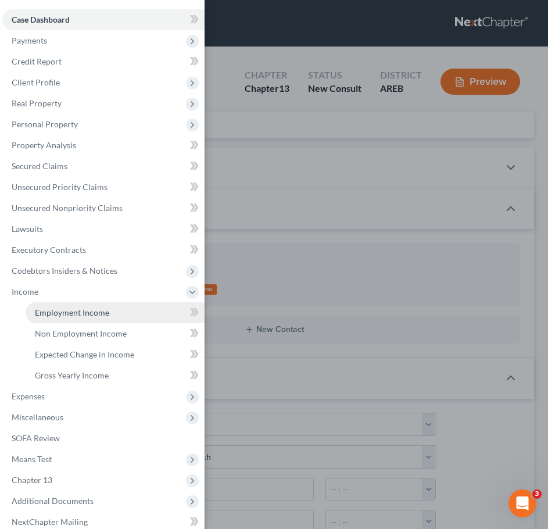
click at [44, 315] on span "Employment Income" at bounding box center [72, 313] width 74 height 10
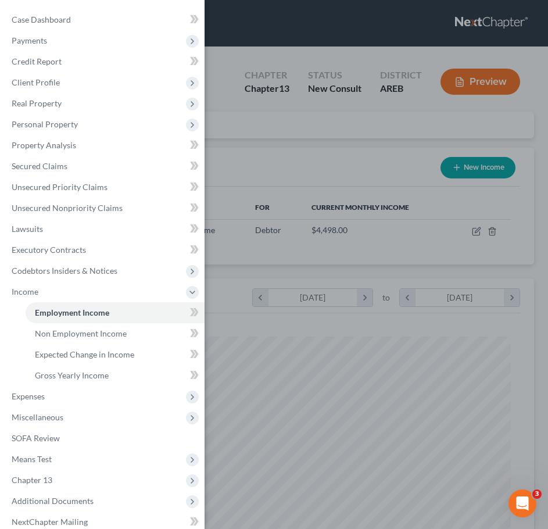
scroll to position [237, 497]
click at [408, 429] on div "Case Dashboard Payments Invoices Payments Payments Credit Report Client Profile" at bounding box center [274, 264] width 548 height 529
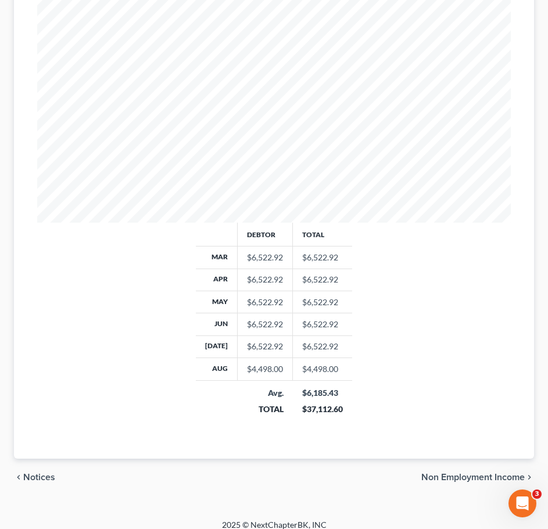
scroll to position [356, 0]
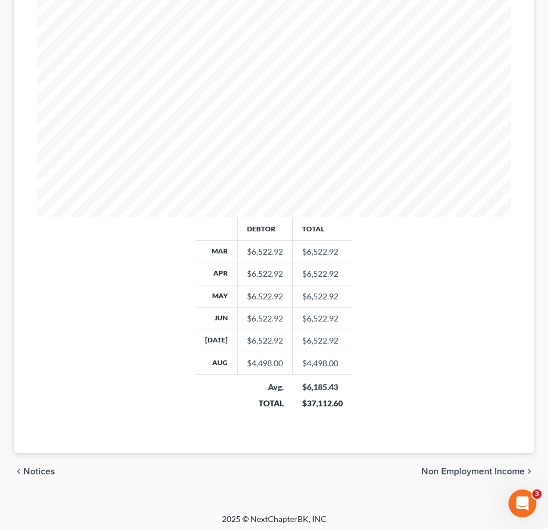
click at [308, 299] on td "$6,522.92" at bounding box center [322, 296] width 59 height 22
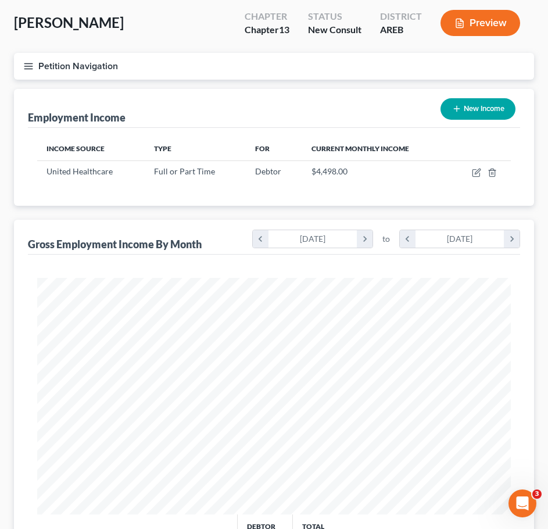
scroll to position [0, 0]
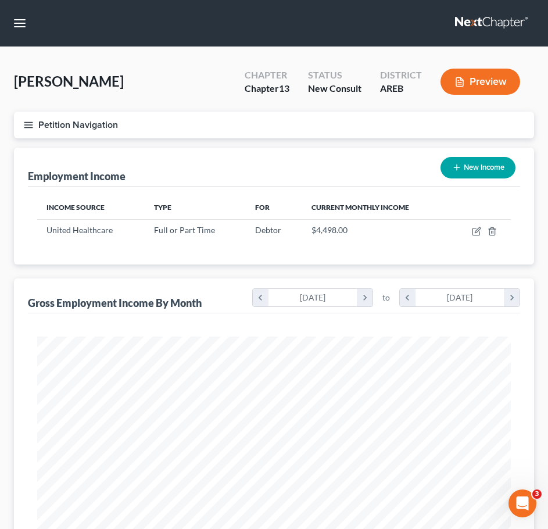
click at [29, 127] on line "button" at bounding box center [28, 127] width 8 height 0
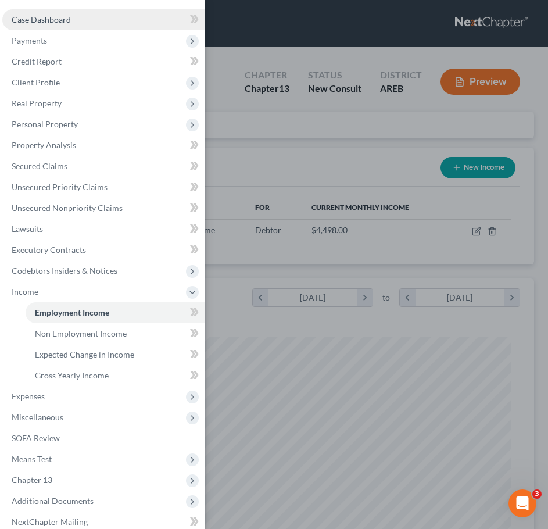
click at [81, 24] on link "Case Dashboard" at bounding box center [103, 19] width 202 height 21
select select "4"
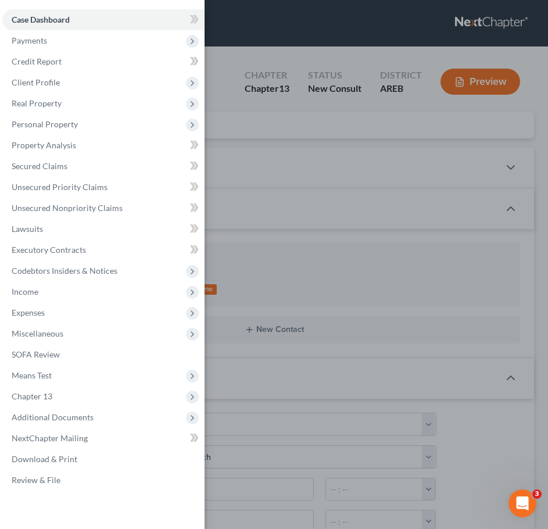
click at [260, 87] on div "Case Dashboard Payments Invoices Payments Payments Credit Report Client Profile" at bounding box center [274, 264] width 548 height 529
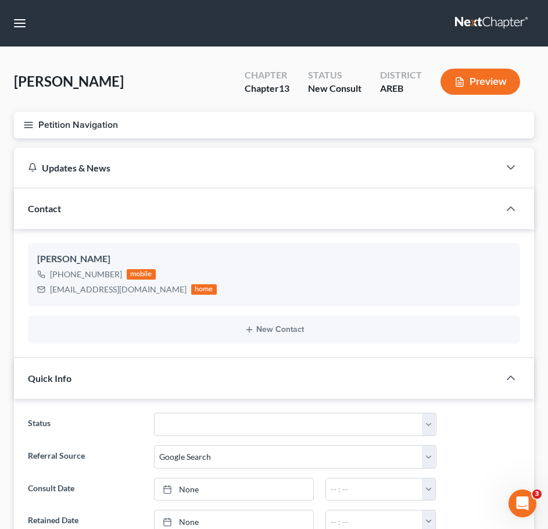
click at [204, 89] on div "[PERSON_NAME] Upgraded Chapter Chapter 13 Status New Consult District AREB Prev…" at bounding box center [274, 86] width 520 height 51
click at [124, 85] on div "[PERSON_NAME] Upgraded Chapter Chapter 13 Status New Consult District AREB Prev…" at bounding box center [274, 86] width 520 height 51
click at [230, 110] on div "[PERSON_NAME] Upgraded Chapter Chapter 13 Status New Consult District AREB Prev…" at bounding box center [274, 86] width 520 height 51
click at [31, 127] on line "button" at bounding box center [28, 127] width 8 height 0
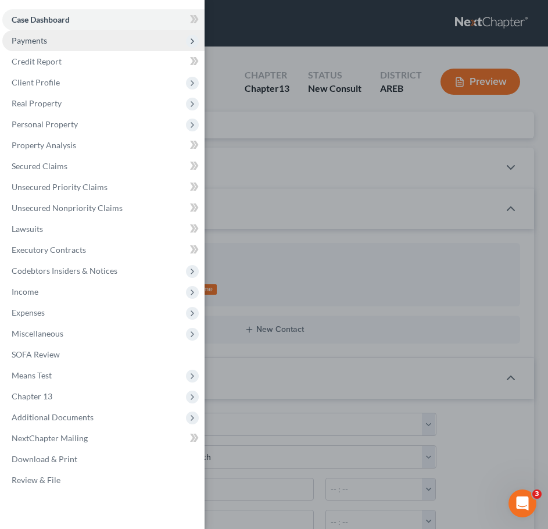
click at [30, 44] on span "Payments" at bounding box center [29, 40] width 35 height 10
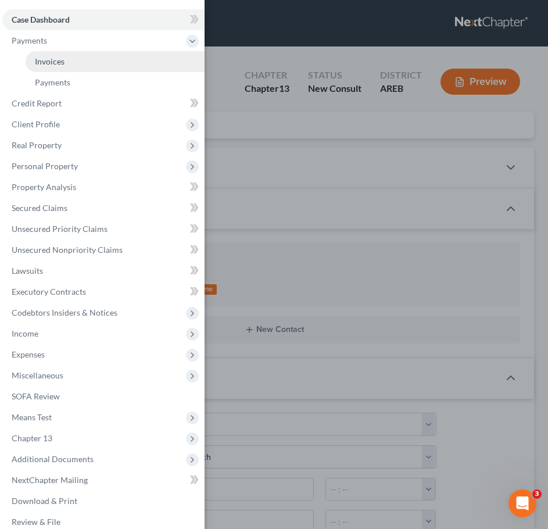
click at [39, 55] on link "Invoices" at bounding box center [115, 61] width 179 height 21
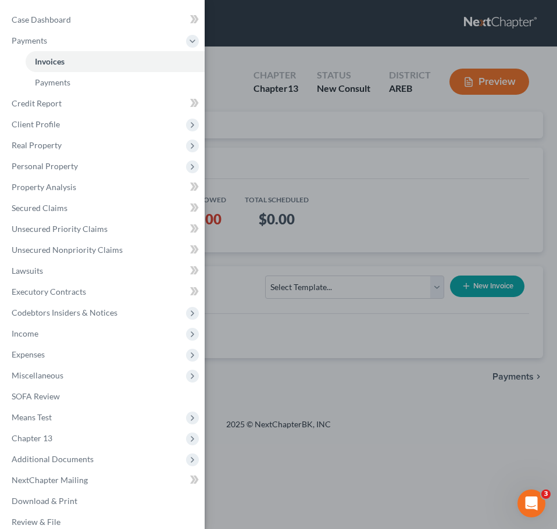
click at [327, 152] on div "Case Dashboard Payments Invoices Payments Payments Credit Report Client Profile" at bounding box center [278, 264] width 557 height 529
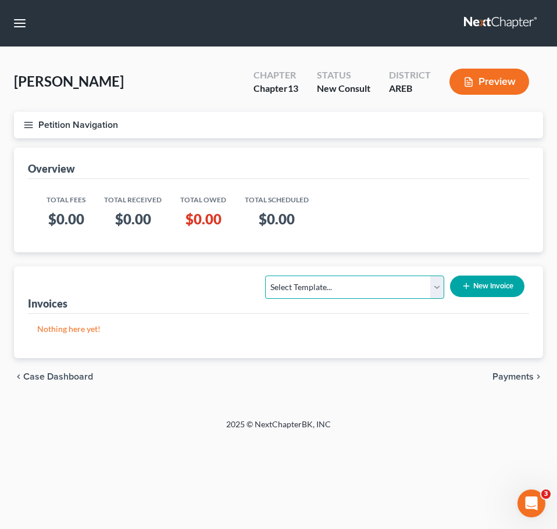
click at [358, 285] on select "Select Template... Chapter 13 Bankruptcy - Individual Chapter 13 Bankruptcy - J…" at bounding box center [354, 287] width 179 height 23
select select "5"
click at [266, 276] on select "Select Template... Chapter 13 Bankruptcy - Individual Chapter 13 Bankruptcy - J…" at bounding box center [354, 287] width 179 height 23
click at [481, 289] on button "New Invoice" at bounding box center [487, 287] width 74 height 22
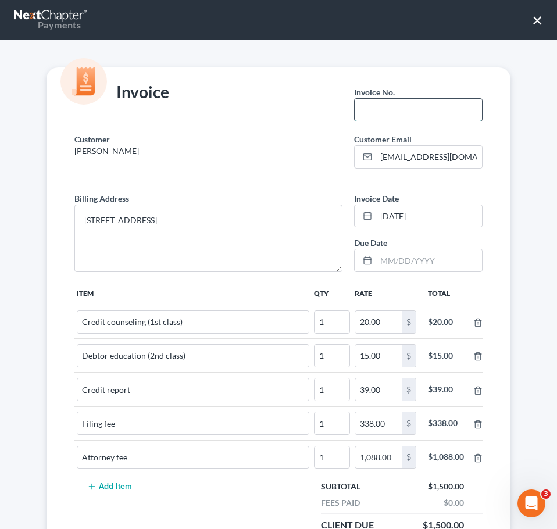
click at [402, 109] on input "text" at bounding box center [418, 110] width 127 height 22
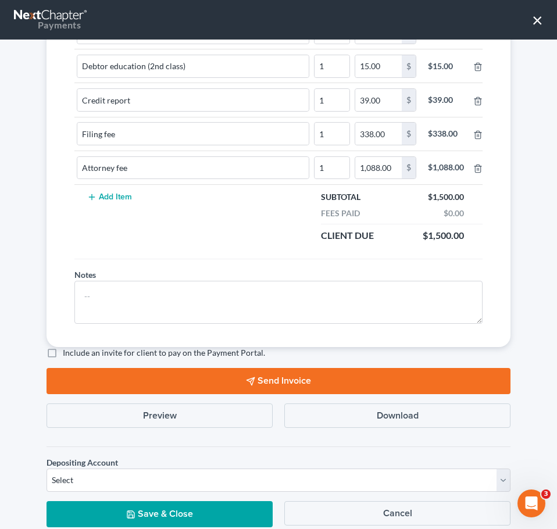
scroll to position [325, 0]
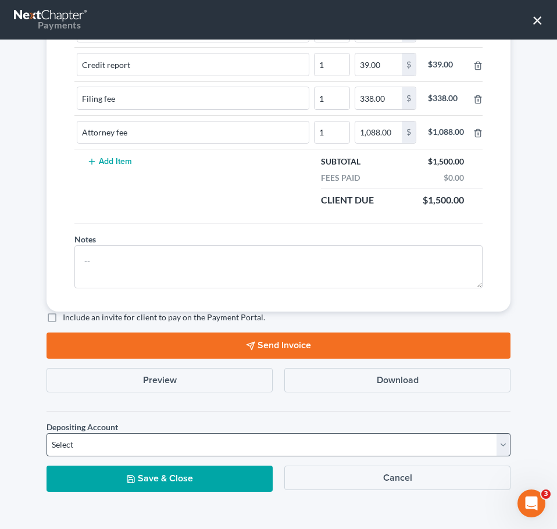
type input "1"
click at [303, 442] on select "Select Operation Trust" at bounding box center [279, 444] width 464 height 23
select select "1"
click at [47, 433] on select "Select Operation Trust" at bounding box center [279, 444] width 464 height 23
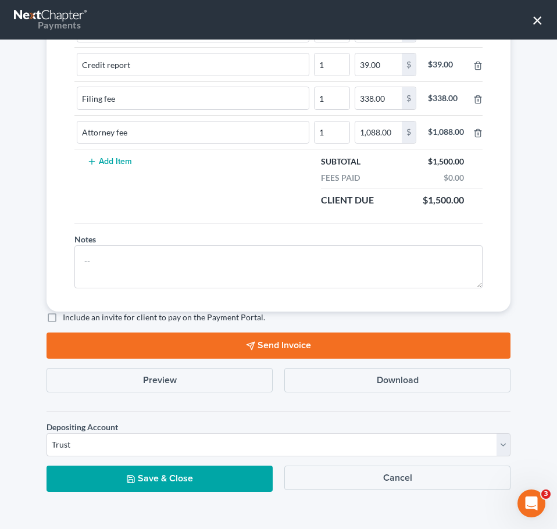
click at [231, 479] on button "Save & Close" at bounding box center [160, 479] width 226 height 26
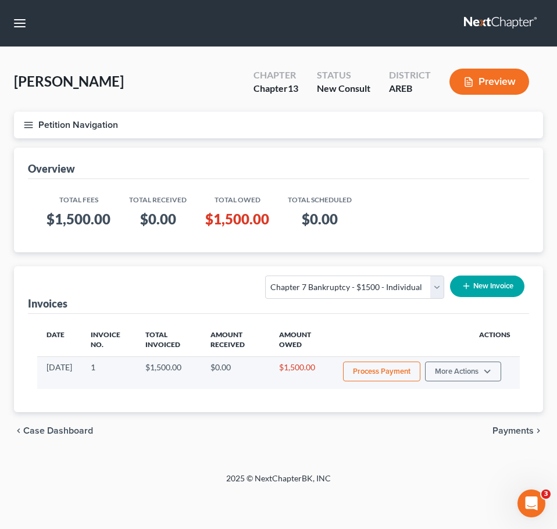
click at [394, 376] on button "Process Payment" at bounding box center [381, 372] width 77 height 20
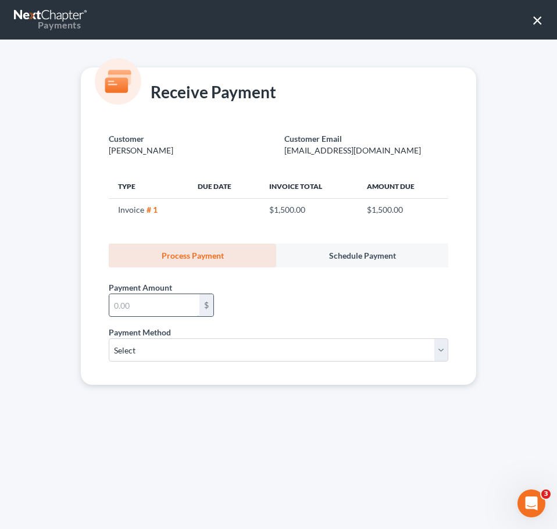
click at [159, 307] on input "text" at bounding box center [154, 305] width 90 height 22
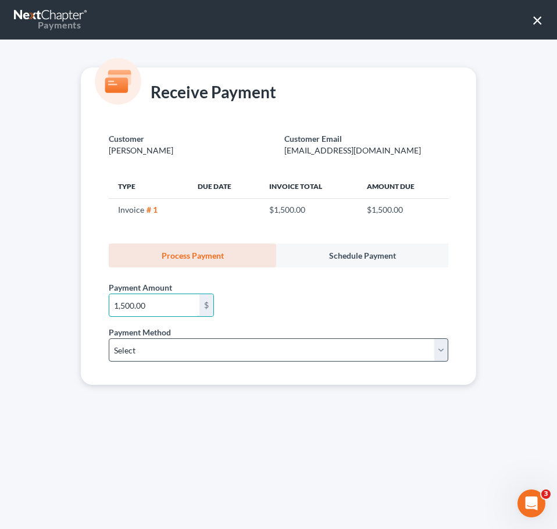
type input "1,500.00"
click at [211, 356] on select "Select ACH Credit Card" at bounding box center [279, 349] width 340 height 23
select select "1"
click at [109, 338] on select "Select ACH Credit Card" at bounding box center [279, 349] width 340 height 23
select select "2"
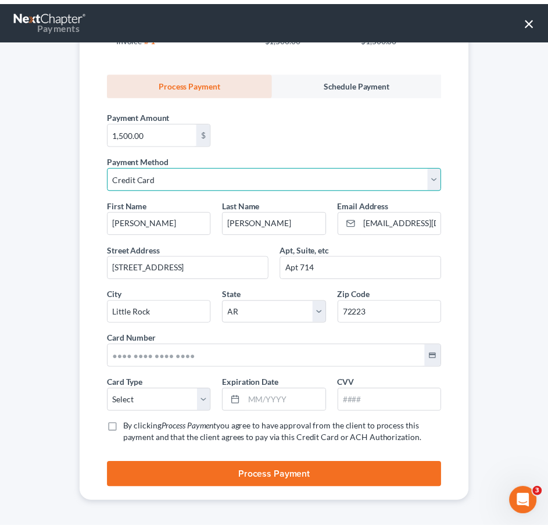
scroll to position [174, 0]
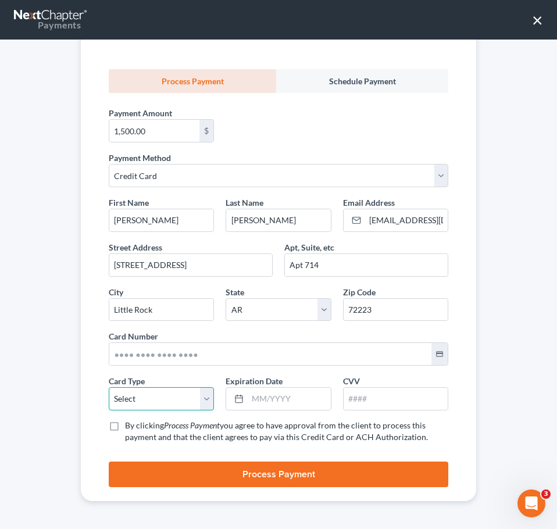
click at [130, 410] on select "Select Visa MasterCard Discover American Express" at bounding box center [161, 398] width 105 height 23
click at [63, 408] on div "Receive Payment Customer [PERSON_NAME] Customer Email [EMAIL_ADDRESS][DOMAIN_NA…" at bounding box center [278, 285] width 557 height 490
click at [125, 424] on label "By clicking Process Payment you agree to have approval from the client to proce…" at bounding box center [286, 431] width 323 height 23
click at [130, 424] on input "By clicking Process Payment you agree to have approval from the client to proce…" at bounding box center [134, 424] width 8 height 8
checkbox input "true"
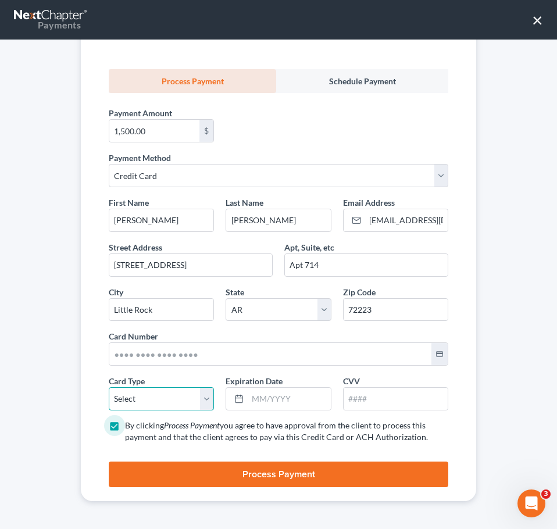
click at [191, 396] on select "Select Visa MasterCard Discover American Express" at bounding box center [161, 398] width 105 height 23
select select "0"
click at [109, 387] on select "Select Visa MasterCard Discover American Express" at bounding box center [161, 398] width 105 height 23
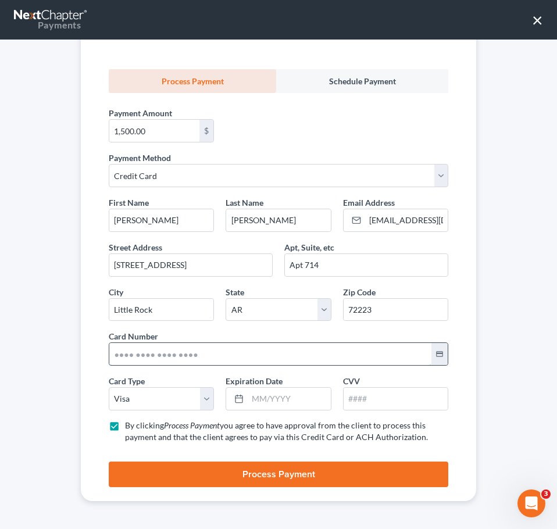
click at [120, 354] on input "text" at bounding box center [270, 354] width 322 height 22
type input "[CREDIT_CARD_NUMBER]"
click at [273, 395] on input "text" at bounding box center [289, 399] width 83 height 22
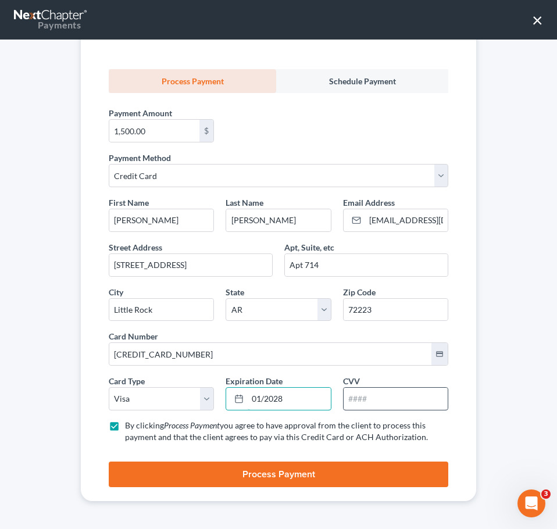
type input "01/2028"
click at [374, 398] on input "text" at bounding box center [396, 399] width 104 height 22
type input "223"
click at [437, 420] on label "By clicking Process Payment you agree to have approval from the client to proce…" at bounding box center [286, 431] width 323 height 23
click at [137, 420] on input "By clicking Process Payment you agree to have approval from the client to proce…" at bounding box center [134, 424] width 8 height 8
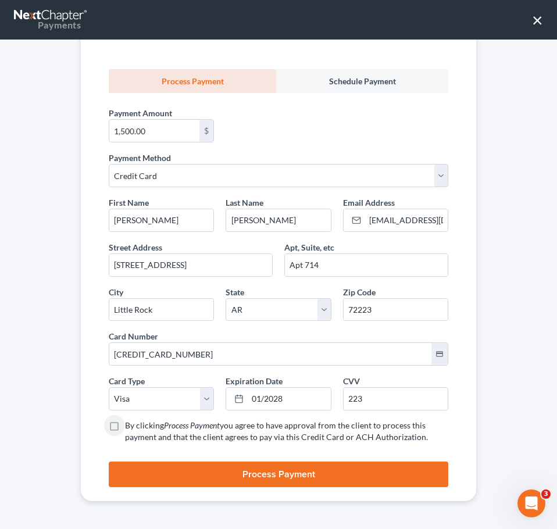
click at [398, 475] on button "Process Payment" at bounding box center [279, 475] width 340 height 26
click at [222, 440] on span "you agree to have approval from the client to process this payment and that the…" at bounding box center [276, 431] width 303 height 22
click at [137, 427] on input "By clicking Process Payment you agree to have approval from the client to proce…" at bounding box center [134, 424] width 8 height 8
checkbox input "true"
click at [281, 470] on button "Process Payment" at bounding box center [279, 475] width 340 height 26
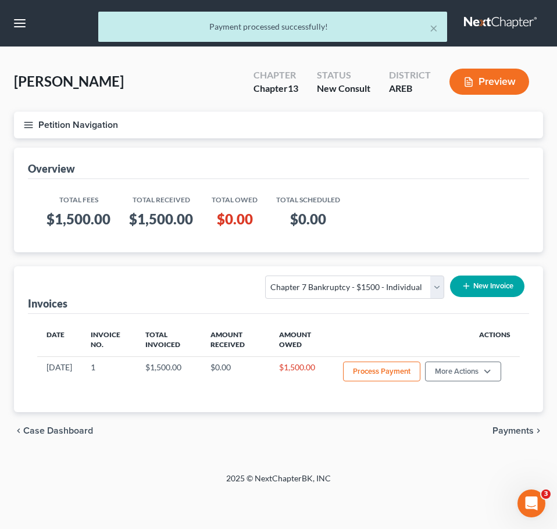
click at [28, 122] on line "button" at bounding box center [28, 122] width 8 height 0
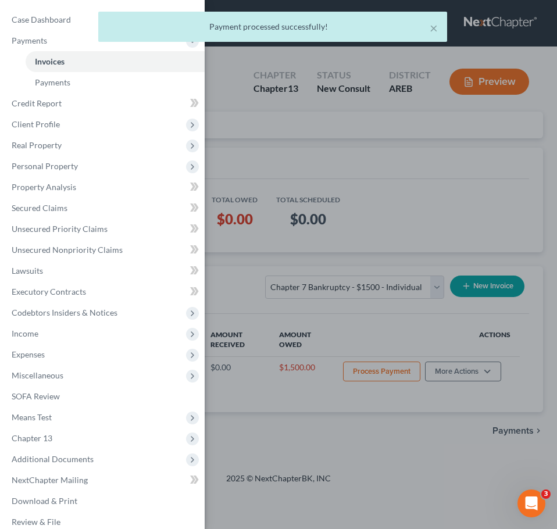
click at [38, 17] on div "× Payment processed successfully!" at bounding box center [272, 30] width 557 height 36
click at [431, 26] on div "Case Dashboard Payments Invoices Payments Payments Credit Report Client Profile" at bounding box center [278, 264] width 557 height 529
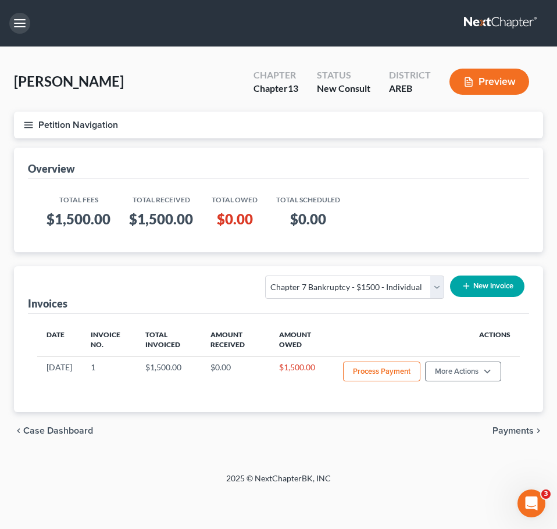
click at [13, 23] on button "button" at bounding box center [19, 23] width 21 height 21
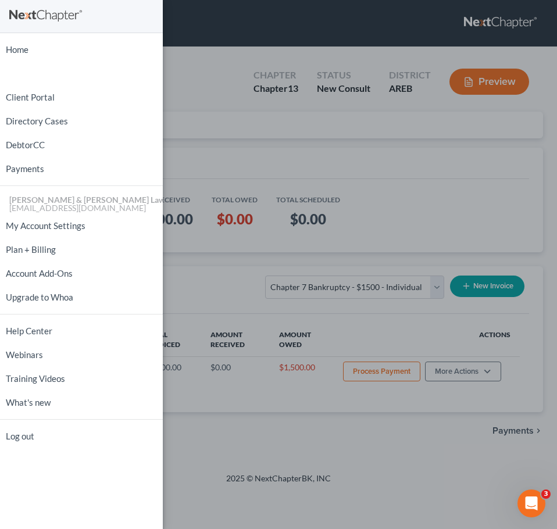
click at [218, 60] on div "Home New Case Client Portal Directory Cases DebtorCC Payments [PERSON_NAME] & […" at bounding box center [278, 264] width 557 height 529
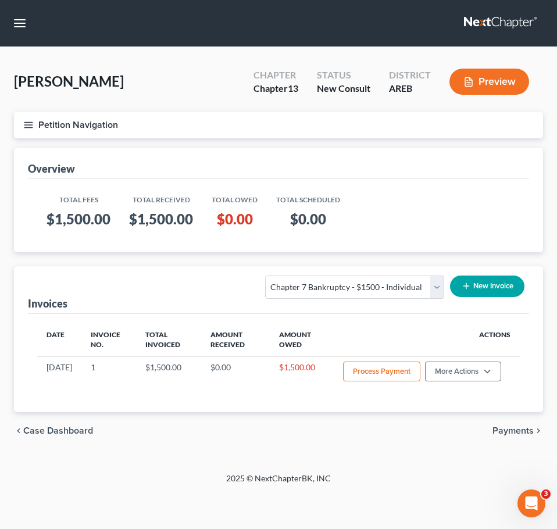
click at [24, 121] on icon "button" at bounding box center [28, 125] width 10 height 10
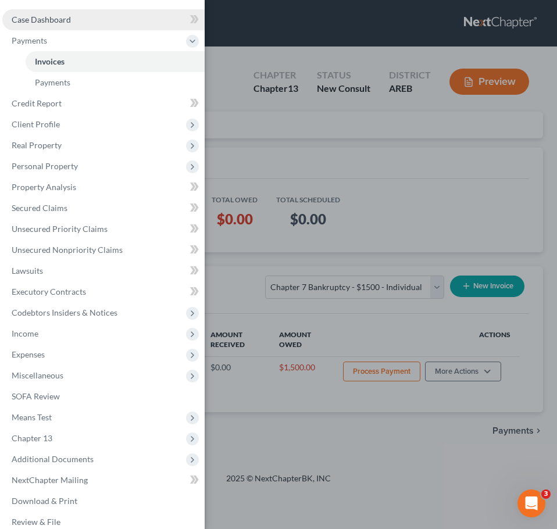
click at [52, 24] on link "Case Dashboard" at bounding box center [103, 19] width 202 height 21
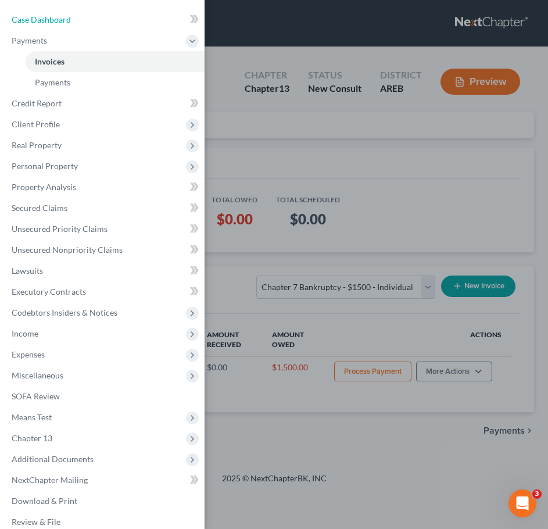
select select "4"
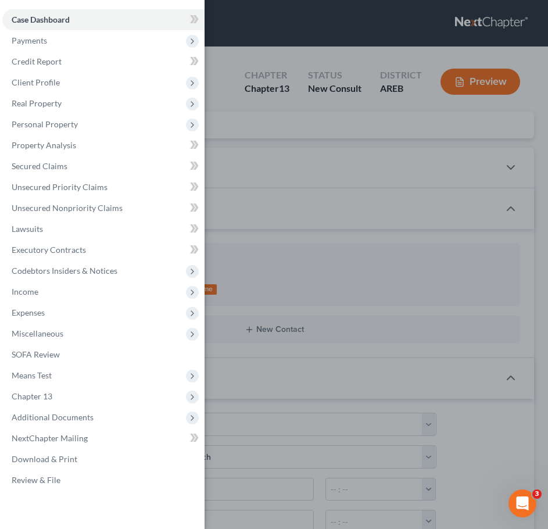
click at [344, 166] on div "Case Dashboard Payments Invoices Payments Payments Credit Report Client Profile" at bounding box center [274, 264] width 548 height 529
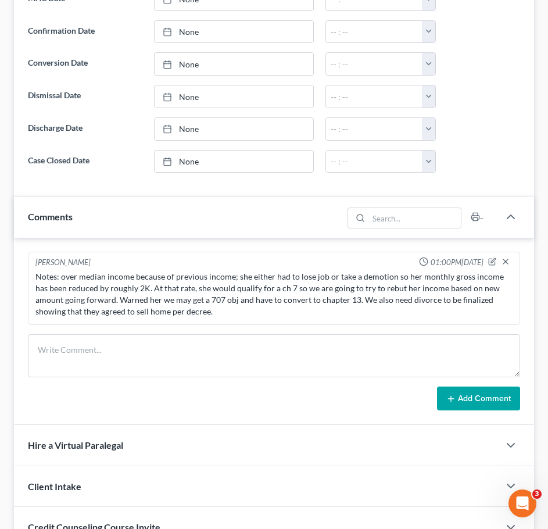
scroll to position [626, 0]
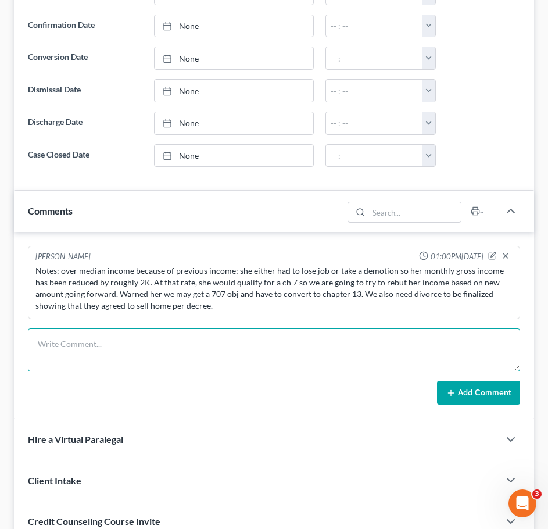
click at [277, 349] on textarea at bounding box center [274, 350] width 493 height 43
click at [78, 342] on textarea "DOB: SSN:" at bounding box center [274, 350] width 493 height 43
click at [70, 358] on textarea "DOB: [DEMOGRAPHIC_DATA] SSN:" at bounding box center [274, 350] width 493 height 43
drag, startPoint x: 110, startPoint y: 355, endPoint x: 54, endPoint y: 354, distance: 55.8
click at [54, 354] on textarea "DOB: [DEMOGRAPHIC_DATA] SSN: 573-79-8861" at bounding box center [274, 350] width 493 height 43
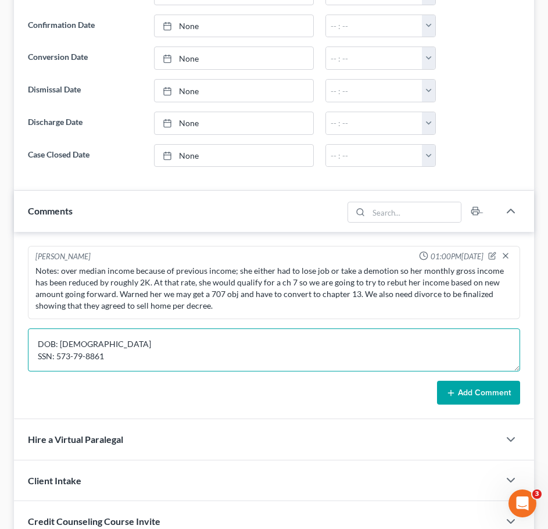
type textarea "DOB: [DEMOGRAPHIC_DATA] SSN: 573-79-8861"
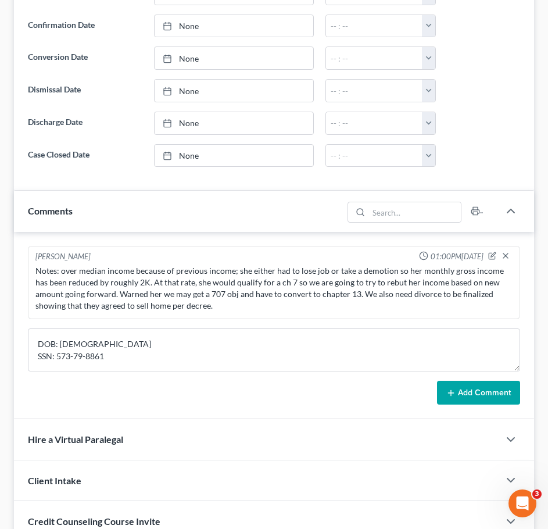
click at [487, 397] on button "Add Comment" at bounding box center [478, 393] width 83 height 24
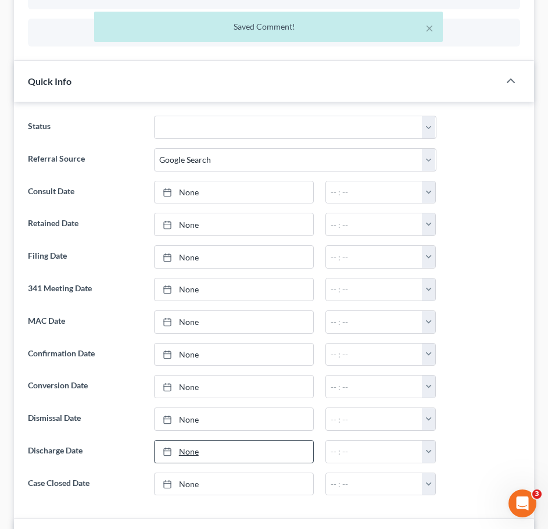
scroll to position [0, 0]
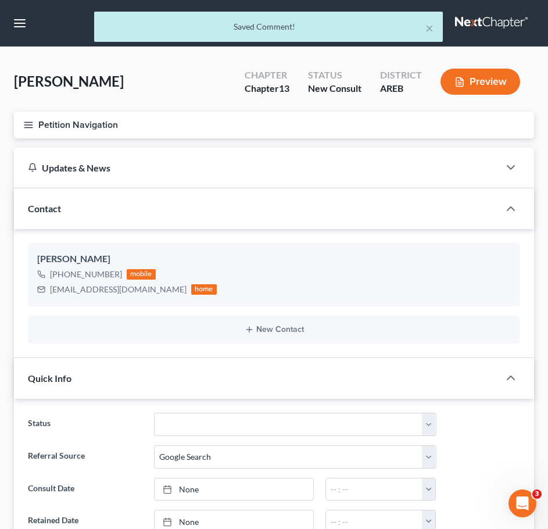
click at [13, 120] on div "Petition Navigation Case Dashboard Payments Invoices Payments Payments Credit R…" at bounding box center [274, 130] width 532 height 36
click at [18, 122] on button "Petition Navigation" at bounding box center [274, 125] width 520 height 27
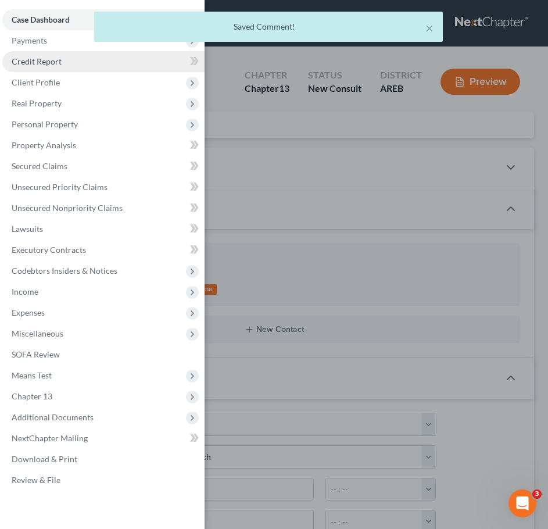
click at [37, 60] on span "Credit Report" at bounding box center [37, 61] width 50 height 10
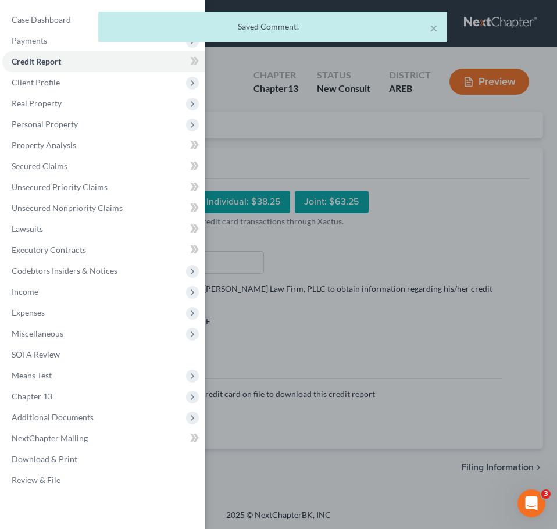
click at [329, 184] on div "Case Dashboard Payments Invoices Payments Payments Credit Report Client Profile" at bounding box center [278, 264] width 557 height 529
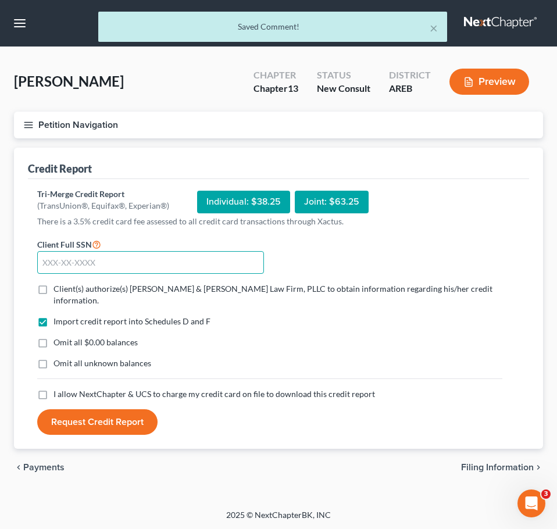
click at [226, 255] on input "text" at bounding box center [150, 262] width 227 height 23
paste input "573-79-8861"
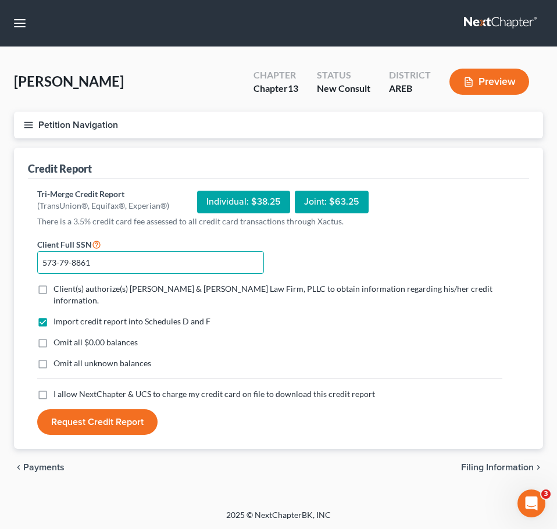
click at [226, 255] on input "573-79-8861" at bounding box center [150, 262] width 227 height 23
type input "573-79-8861"
click at [201, 287] on span "Client(s) authorize(s) [PERSON_NAME] & [PERSON_NAME] Law Firm, PLLC to obtain i…" at bounding box center [272, 295] width 439 height 22
click at [66, 287] on input "Client(s) authorize(s) [PERSON_NAME] & [PERSON_NAME] Law Firm, PLLC to obtain i…" at bounding box center [62, 287] width 8 height 8
checkbox input "true"
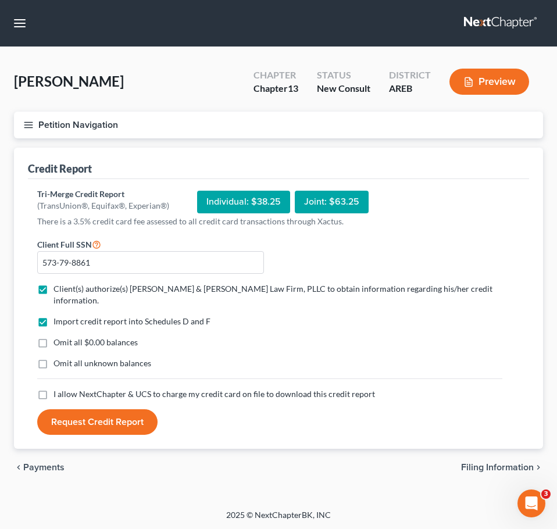
click at [240, 389] on span "I allow NextChapter & UCS to charge my credit card on file to download this cre…" at bounding box center [214, 394] width 322 height 10
click at [66, 388] on input "I allow NextChapter & UCS to charge my credit card on file to download this cre…" at bounding box center [62, 392] width 8 height 8
checkbox input "true"
click at [122, 409] on button "Request Credit Report" at bounding box center [97, 422] width 120 height 26
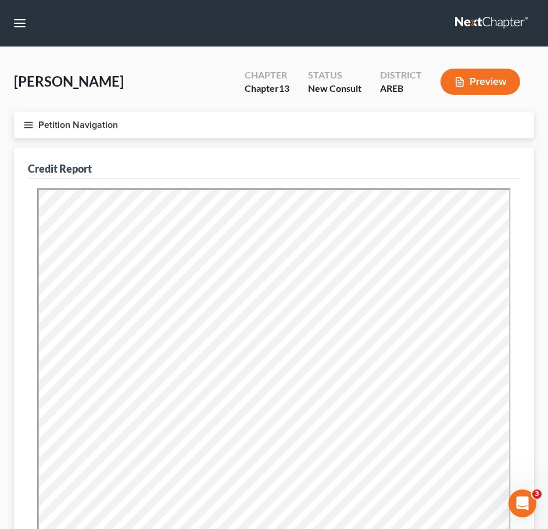
click at [32, 127] on icon "button" at bounding box center [28, 125] width 10 height 10
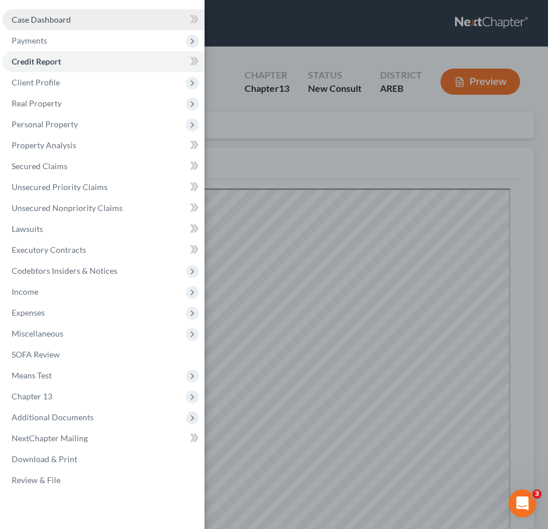
click at [51, 15] on span "Case Dashboard" at bounding box center [41, 20] width 59 height 10
select select "4"
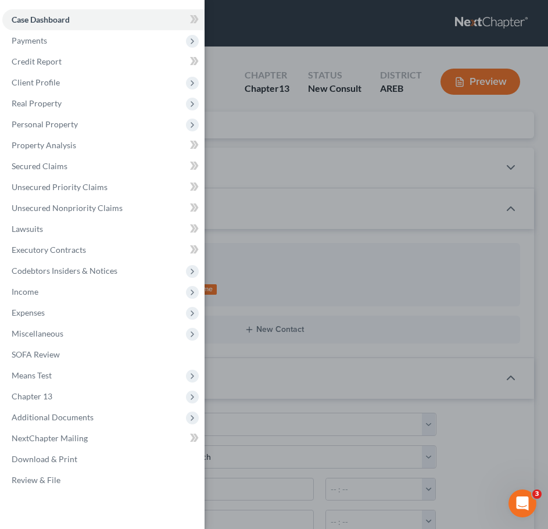
click at [329, 97] on div "Case Dashboard Payments Invoices Payments Payments Credit Report Client Profile" at bounding box center [274, 264] width 548 height 529
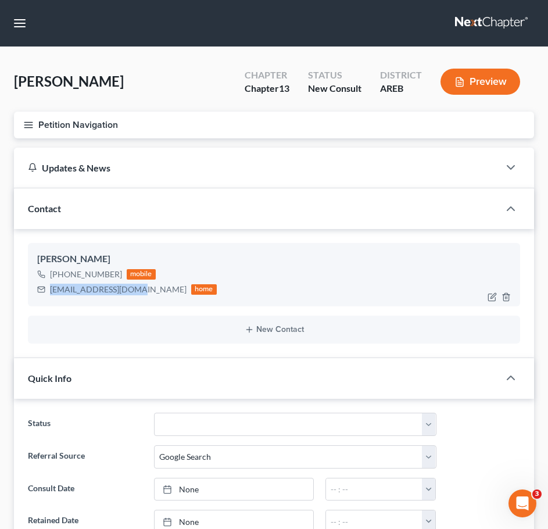
drag, startPoint x: 132, startPoint y: 289, endPoint x: 52, endPoint y: 287, distance: 80.3
click at [52, 287] on div "[EMAIL_ADDRESS][DOMAIN_NAME]" at bounding box center [118, 290] width 137 height 12
copy div "[EMAIL_ADDRESS][DOMAIN_NAME]"
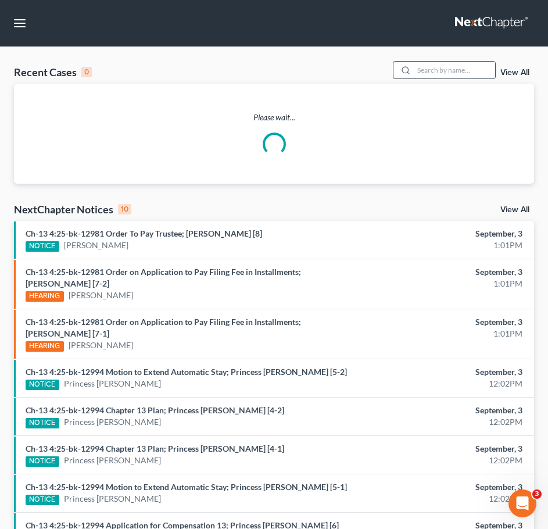
click at [470, 71] on input "search" at bounding box center [454, 70] width 81 height 17
type input "[PERSON_NAME]"
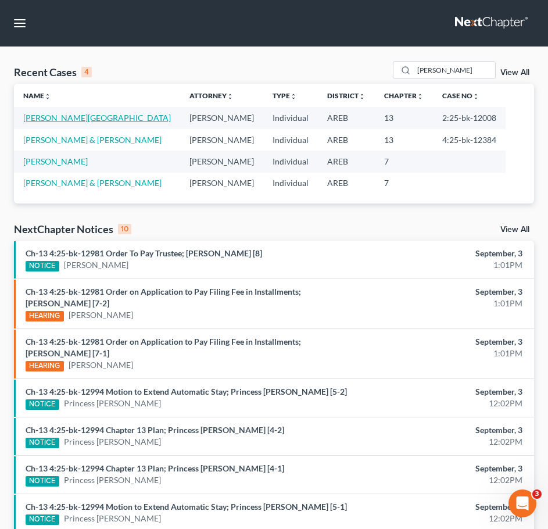
click at [51, 117] on link "[PERSON_NAME][GEOGRAPHIC_DATA]" at bounding box center [97, 118] width 148 height 10
select select "1"
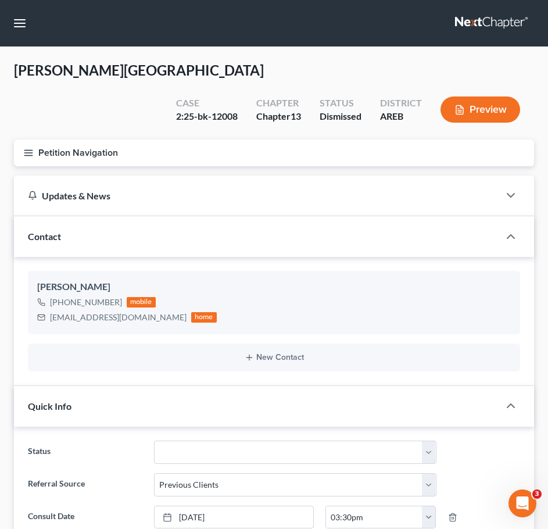
click at [28, 155] on line "button" at bounding box center [28, 155] width 8 height 0
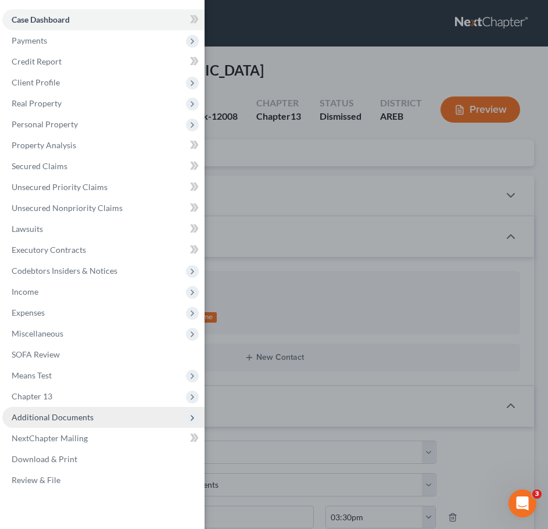
click at [131, 424] on span "Additional Documents" at bounding box center [103, 417] width 202 height 21
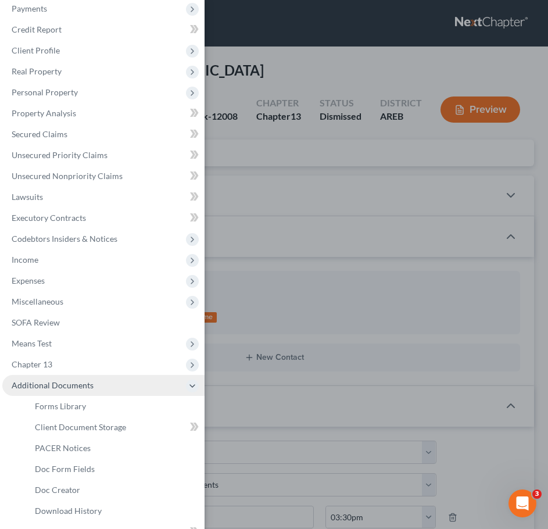
scroll to position [33, 0]
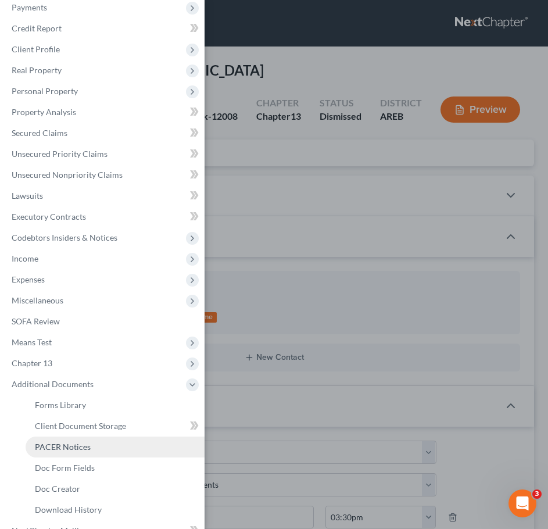
click at [74, 444] on span "PACER Notices" at bounding box center [63, 447] width 56 height 10
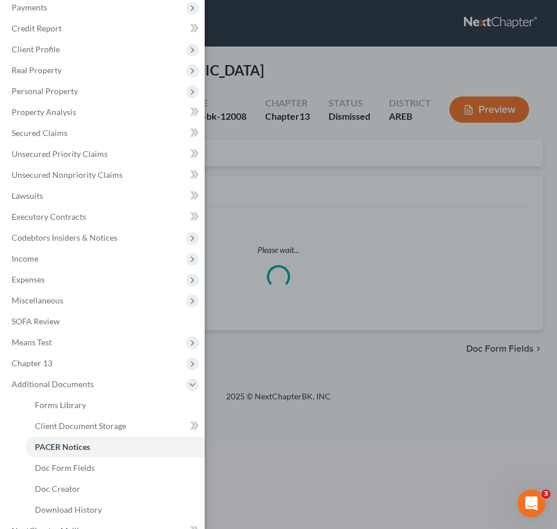
click at [434, 317] on div "Case Dashboard Payments Invoices Payments Payments Credit Report Client Profile" at bounding box center [278, 264] width 557 height 529
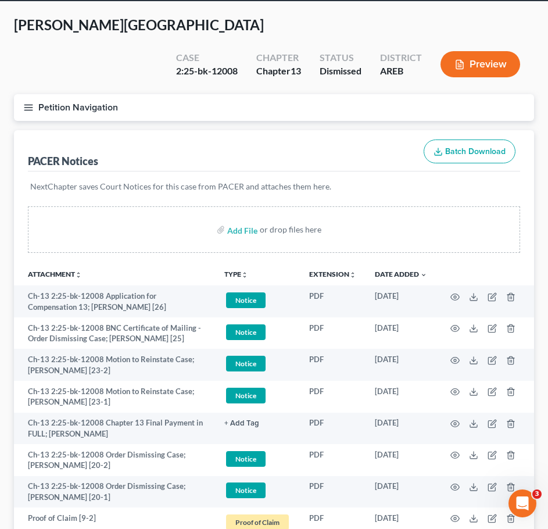
scroll to position [46, 0]
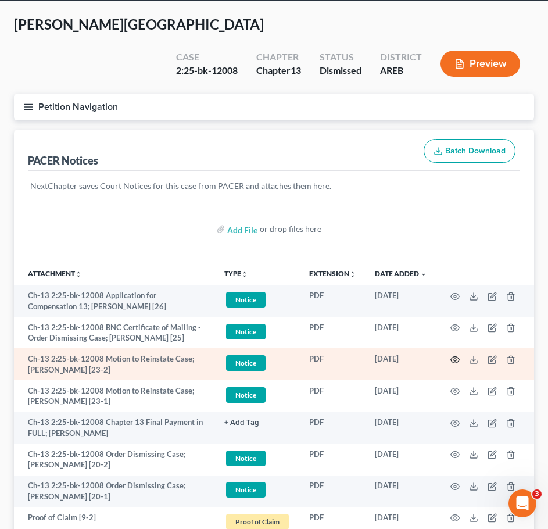
click at [456, 359] on circle "button" at bounding box center [455, 360] width 2 height 2
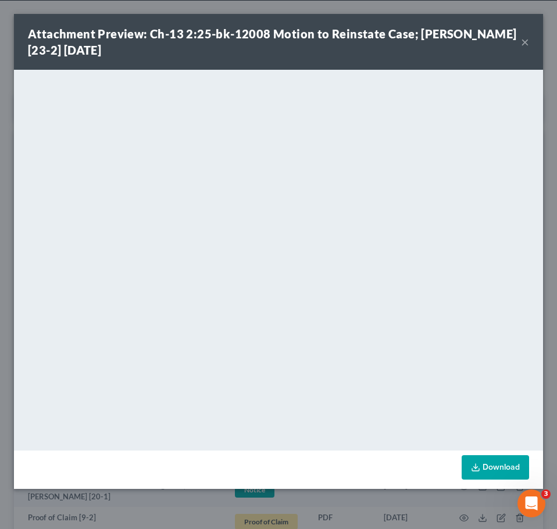
click at [520, 42] on div "Attachment Preview: Ch-13 2:25-bk-12008 Motion to Reinstate Case; [PERSON_NAME]…" at bounding box center [274, 42] width 493 height 33
click at [526, 41] on button "×" at bounding box center [525, 42] width 8 height 14
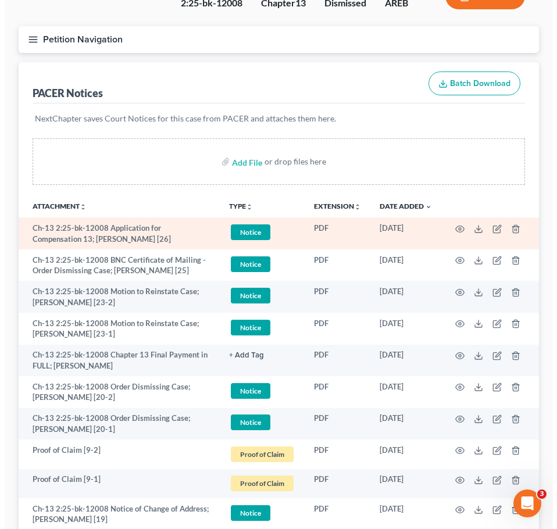
scroll to position [120, 0]
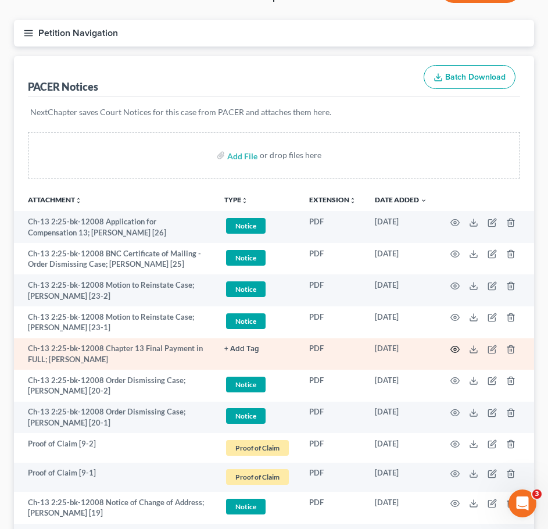
click at [451, 345] on icon "button" at bounding box center [455, 349] width 9 height 9
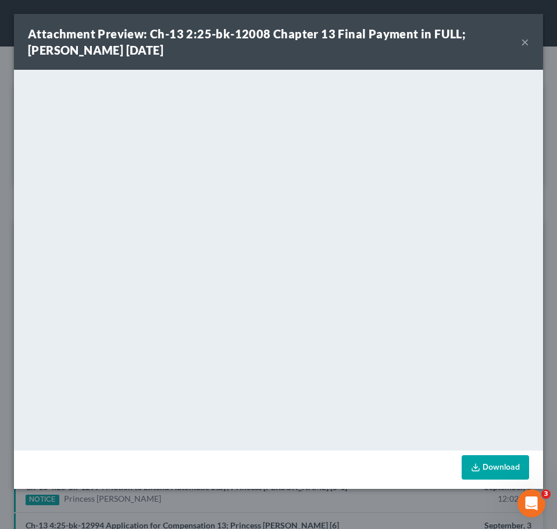
click at [524, 38] on button "×" at bounding box center [525, 42] width 8 height 14
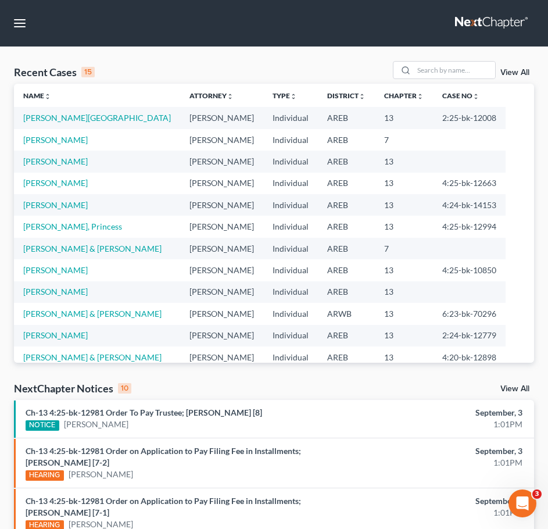
click at [523, 69] on link "View All" at bounding box center [515, 73] width 29 height 8
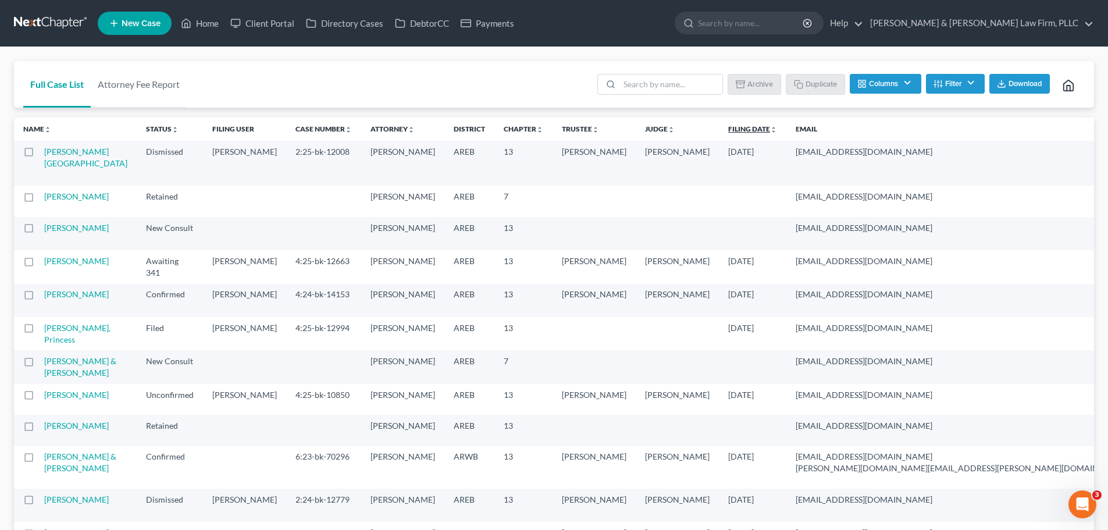
click at [556, 127] on link "Filing Date unfold_more expand_more expand_less" at bounding box center [752, 128] width 49 height 9
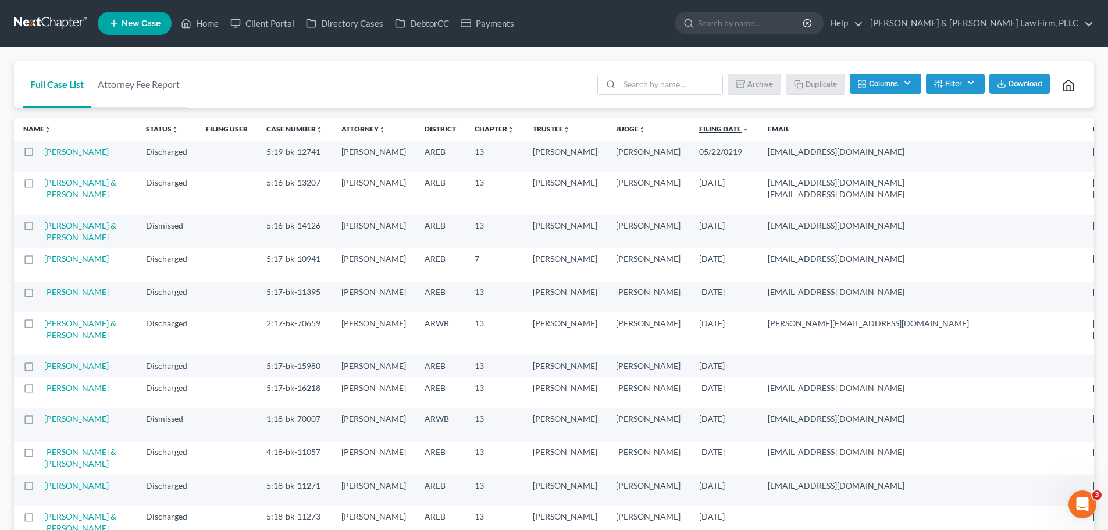
click at [556, 129] on link "Filing Date unfold_more expand_more expand_less" at bounding box center [724, 128] width 50 height 9
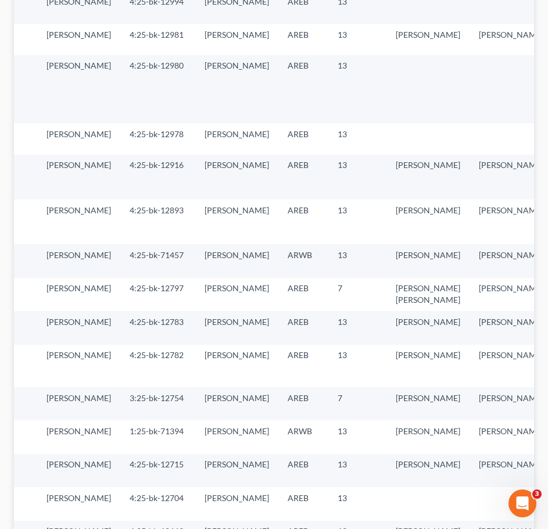
scroll to position [0, 151]
